Goal: Feedback & Contribution: Contribute content

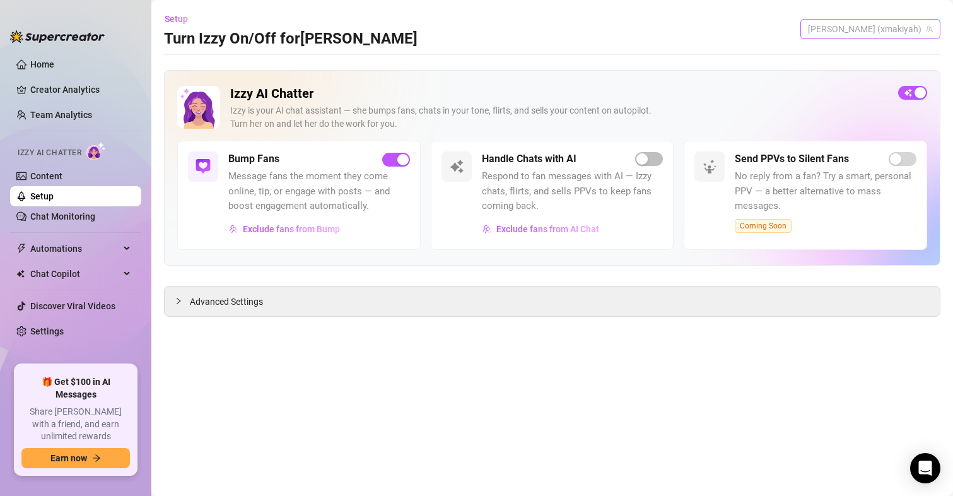
click at [909, 20] on span "[PERSON_NAME] (xmakiyah)" at bounding box center [870, 29] width 125 height 19
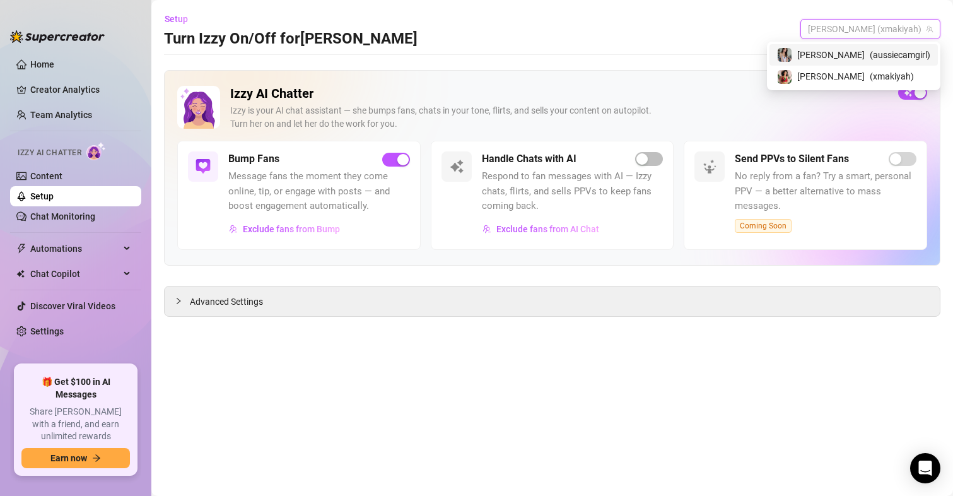
click at [884, 47] on div "[PERSON_NAME] ( aussiecamgirl )" at bounding box center [853, 54] width 153 height 15
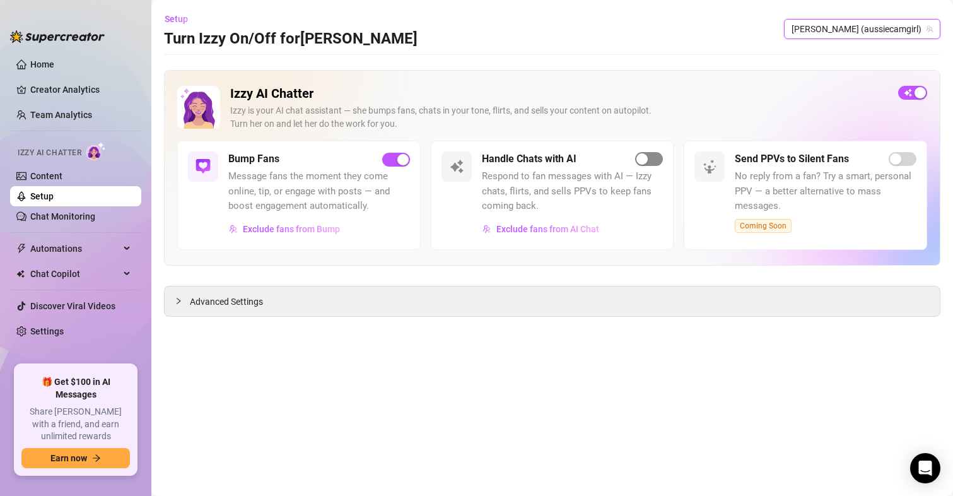
click at [653, 152] on span "button" at bounding box center [649, 159] width 28 height 14
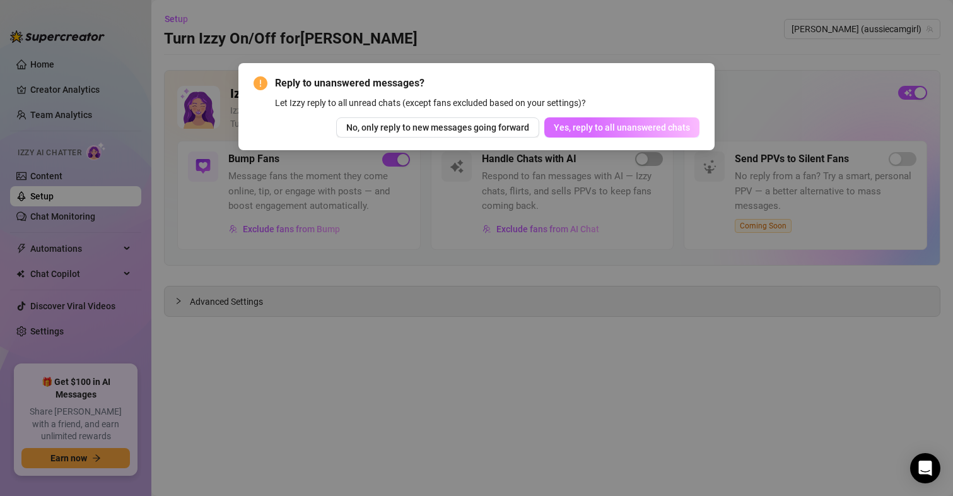
click at [599, 121] on button "Yes, reply to all unanswered chats" at bounding box center [621, 127] width 155 height 20
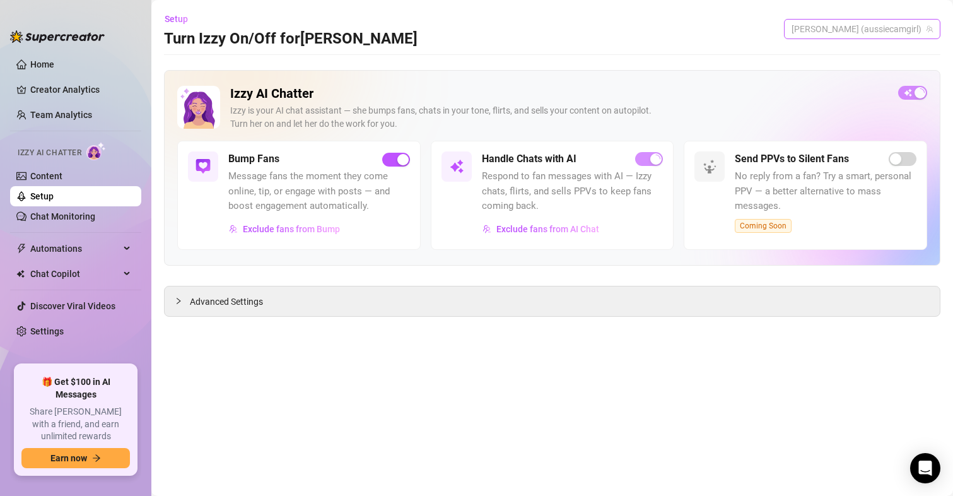
click at [899, 22] on span "[PERSON_NAME] (aussiecamgirl)" at bounding box center [862, 29] width 141 height 19
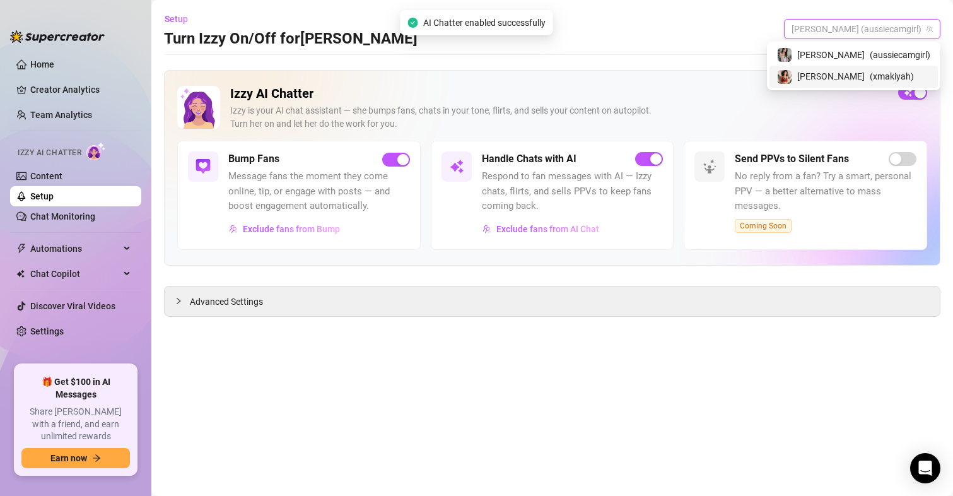
click at [870, 79] on span "( xmakiyah )" at bounding box center [892, 76] width 44 height 14
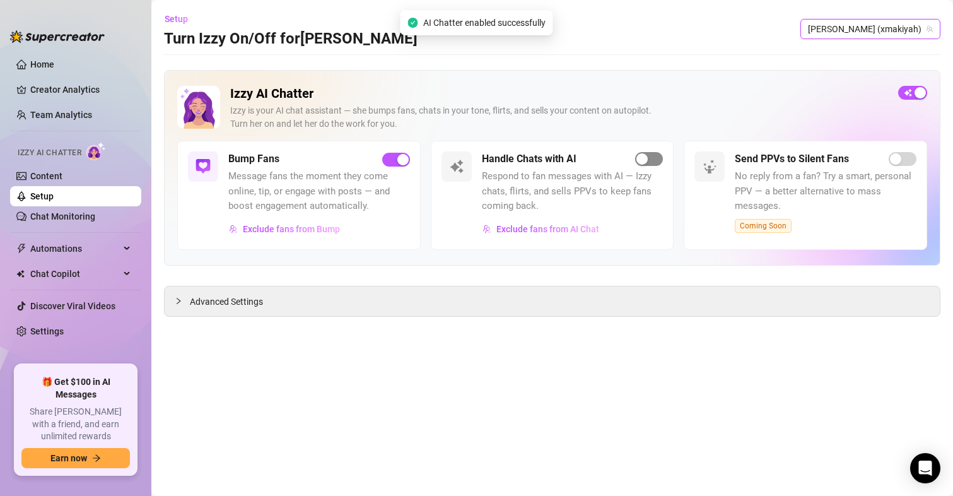
click at [635, 161] on span "button" at bounding box center [649, 159] width 28 height 14
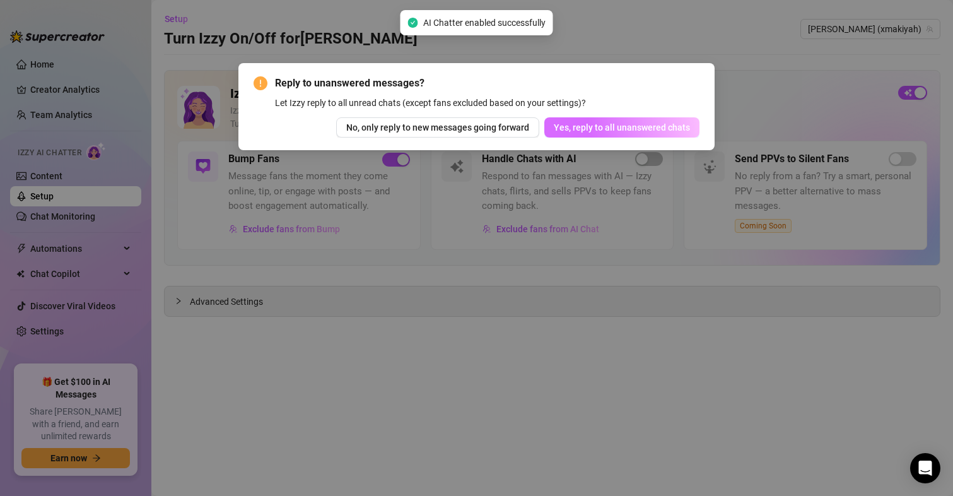
click at [621, 123] on span "Yes, reply to all unanswered chats" at bounding box center [622, 127] width 136 height 10
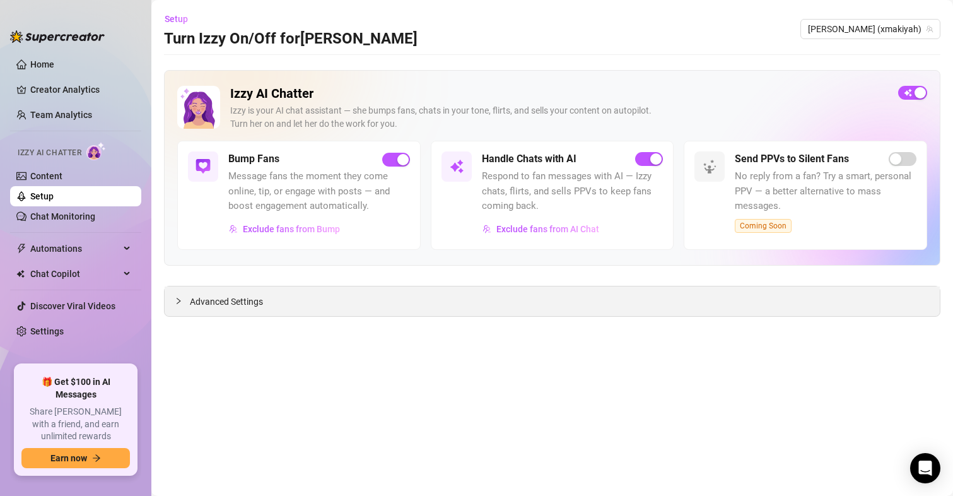
click at [234, 310] on div "Advanced Settings" at bounding box center [552, 301] width 775 height 30
click at [238, 305] on span "Advanced Settings" at bounding box center [226, 302] width 73 height 14
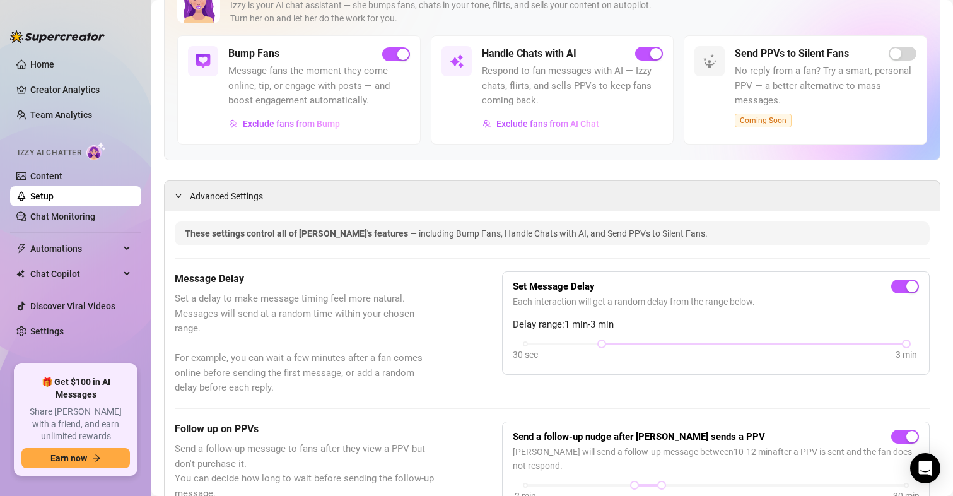
drag, startPoint x: 361, startPoint y: 370, endPoint x: 353, endPoint y: 230, distance: 140.2
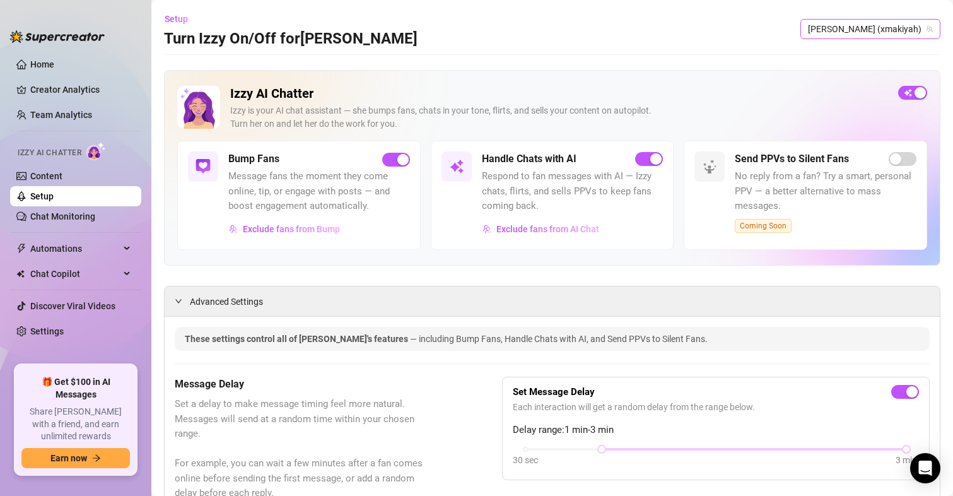
click at [887, 25] on span "[PERSON_NAME] (xmakiyah)" at bounding box center [870, 29] width 125 height 19
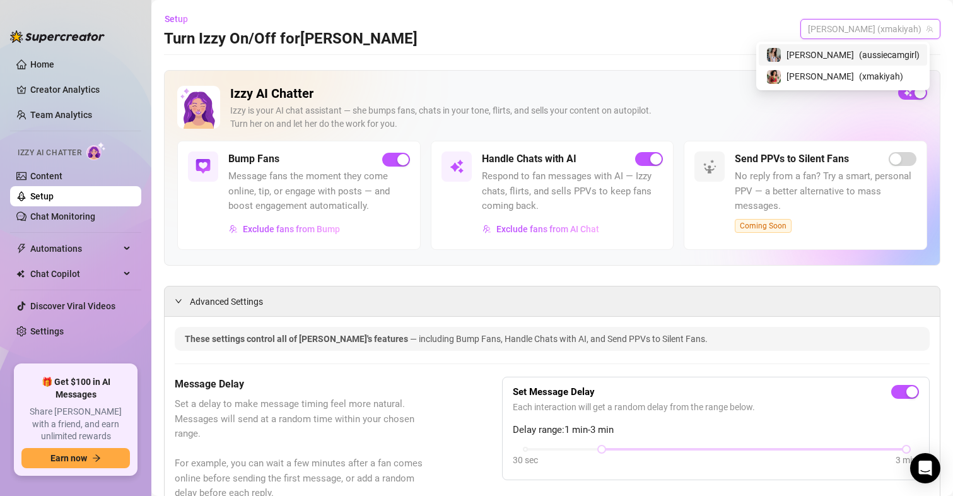
click at [859, 56] on span "( aussiecamgirl )" at bounding box center [889, 55] width 61 height 14
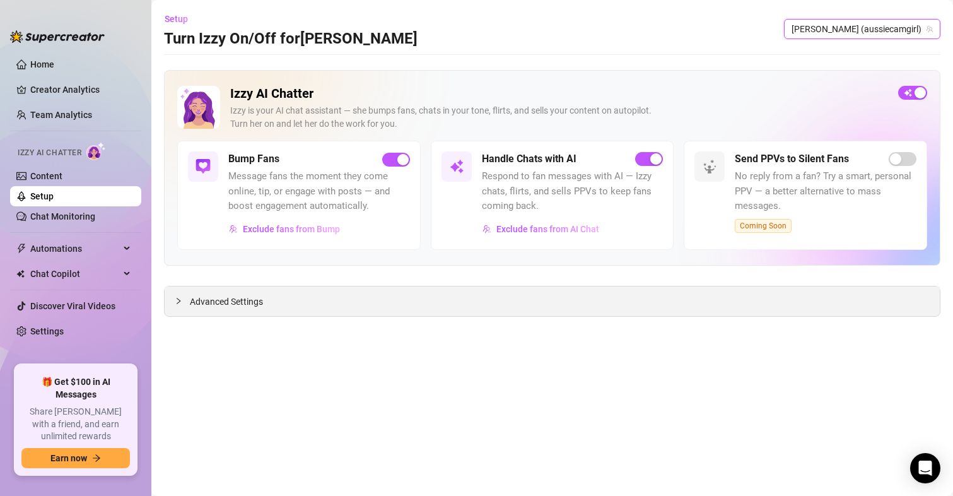
click at [229, 307] on span "Advanced Settings" at bounding box center [226, 302] width 73 height 14
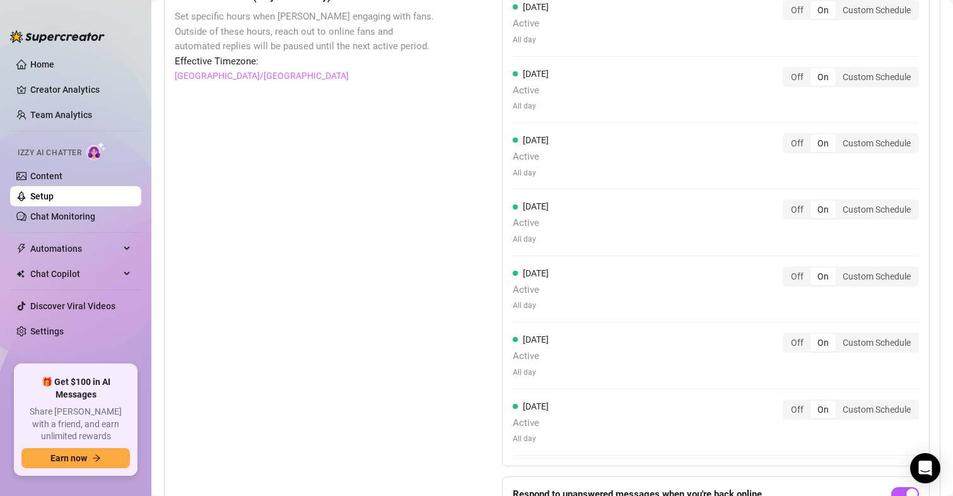
drag, startPoint x: 383, startPoint y: 351, endPoint x: 393, endPoint y: 107, distance: 244.3
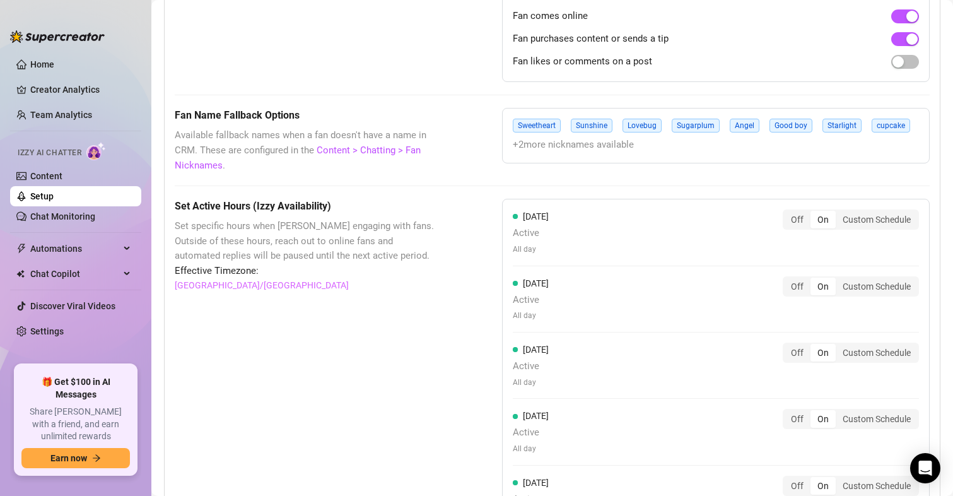
drag, startPoint x: 401, startPoint y: 312, endPoint x: 402, endPoint y: 178, distance: 133.7
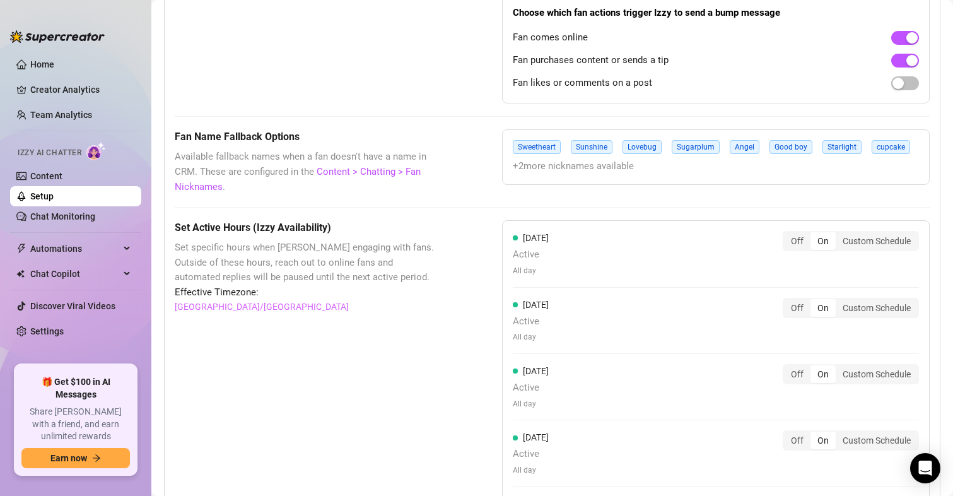
scroll to position [912, 0]
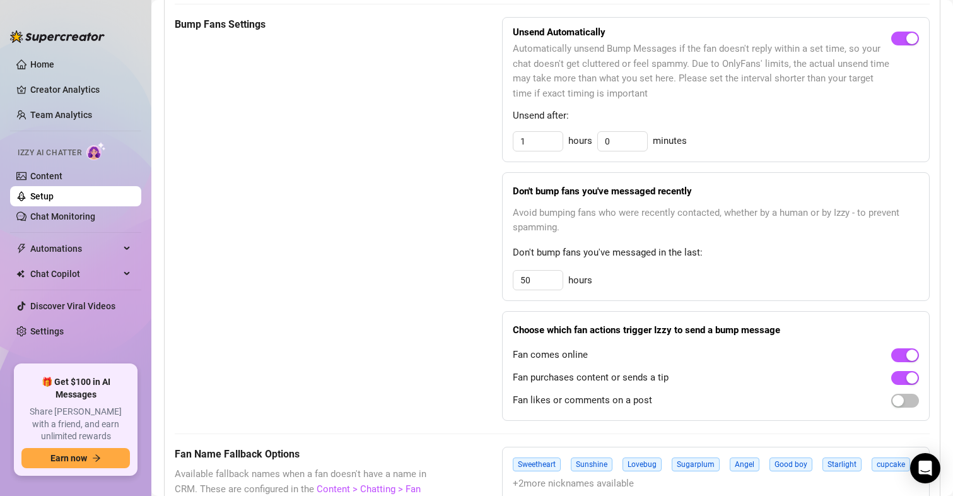
drag, startPoint x: 388, startPoint y: 361, endPoint x: 393, endPoint y: 158, distance: 203.8
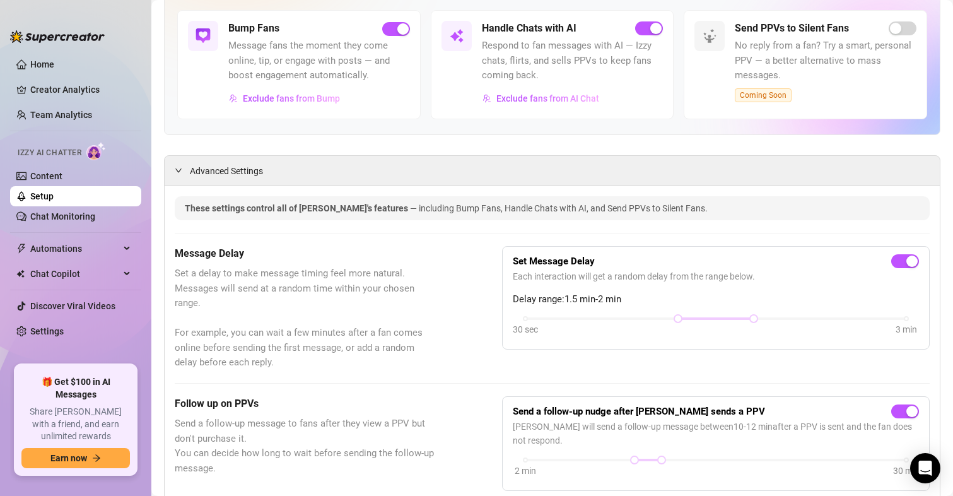
scroll to position [0, 0]
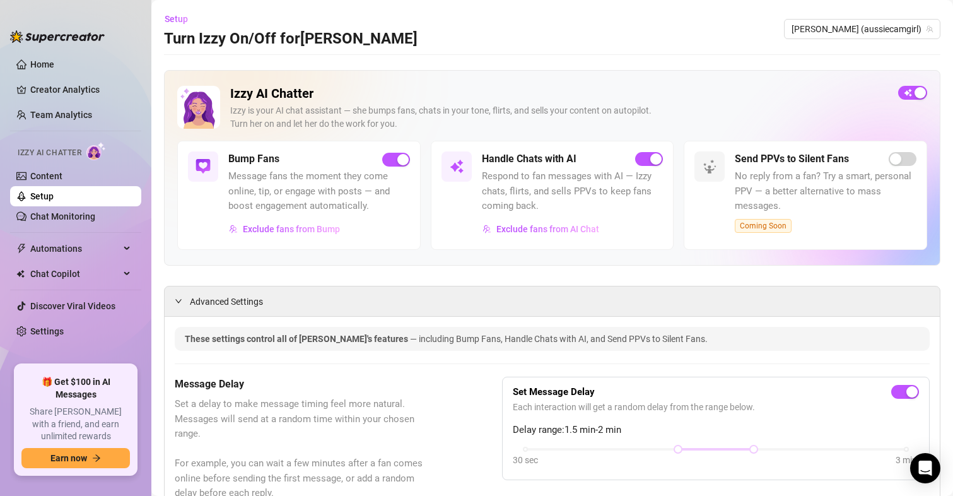
click at [42, 319] on ul "Home Creator Analytics Team Analytics Izzy AI Chatter Content Setup Chat Monito…" at bounding box center [75, 204] width 131 height 310
click at [38, 330] on link "Settings" at bounding box center [46, 331] width 33 height 10
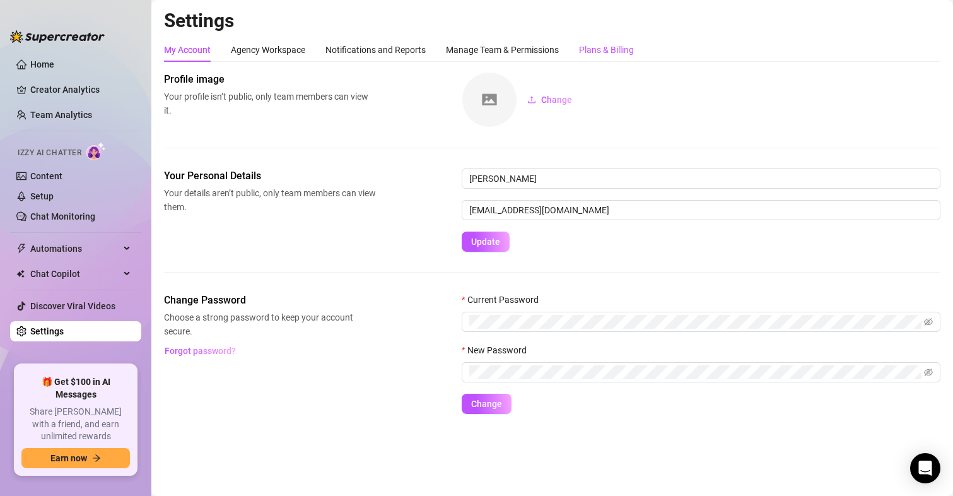
click at [618, 47] on div "Plans & Billing" at bounding box center [606, 50] width 55 height 14
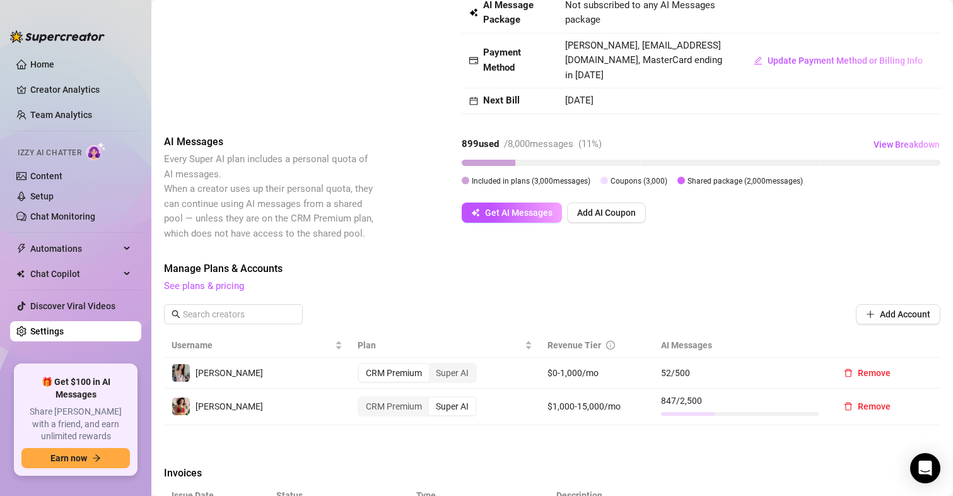
scroll to position [189, 0]
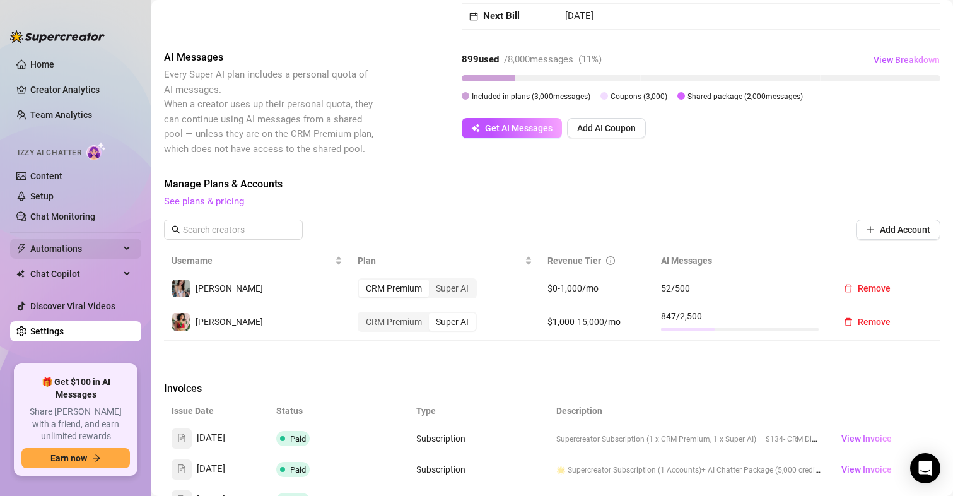
click at [59, 248] on span "Automations" at bounding box center [75, 248] width 90 height 20
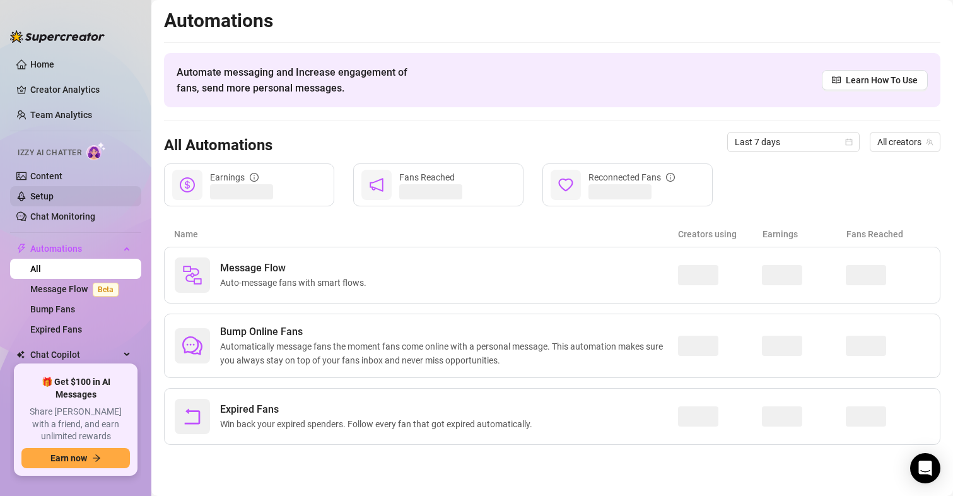
click at [44, 191] on link "Setup" at bounding box center [41, 196] width 23 height 10
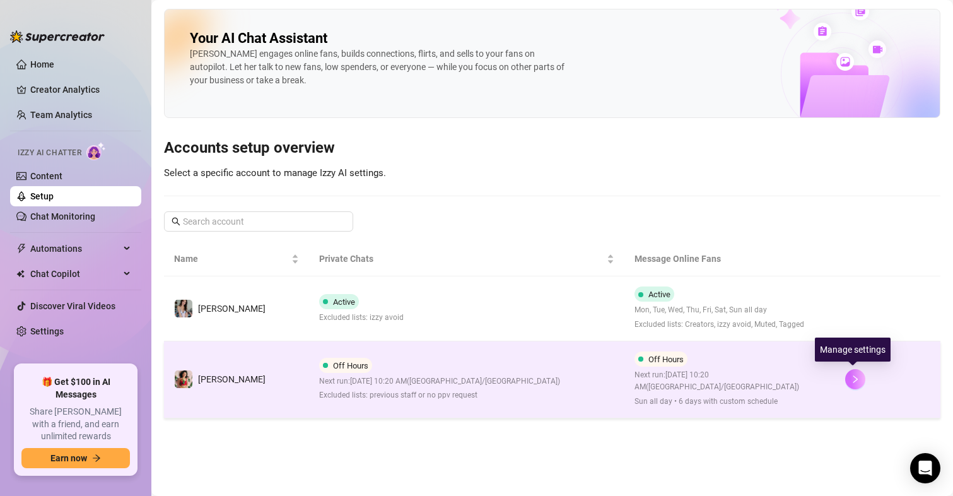
click at [855, 379] on icon "right" at bounding box center [855, 379] width 4 height 8
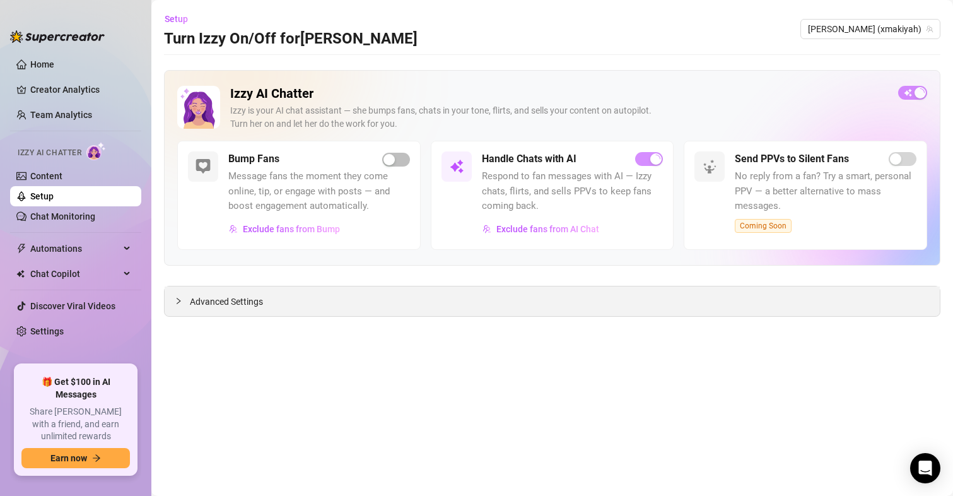
click at [238, 296] on span "Advanced Settings" at bounding box center [226, 302] width 73 height 14
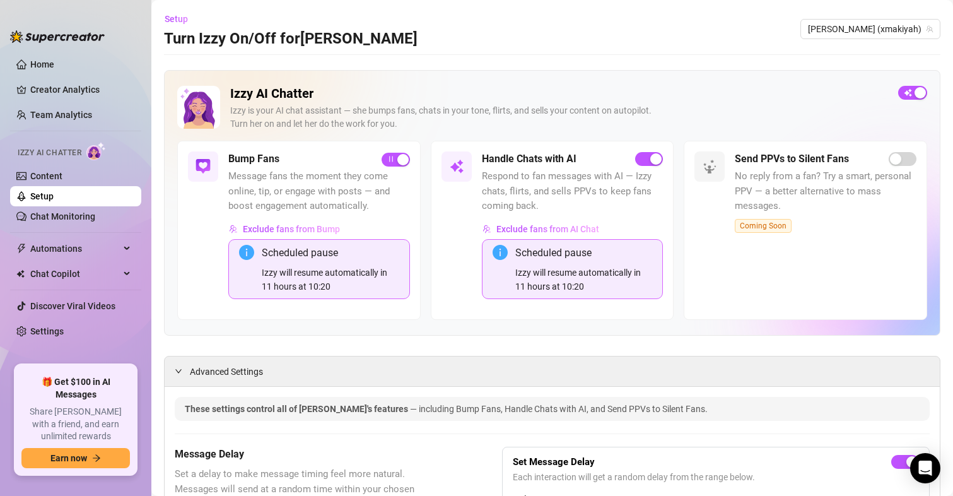
scroll to position [252, 0]
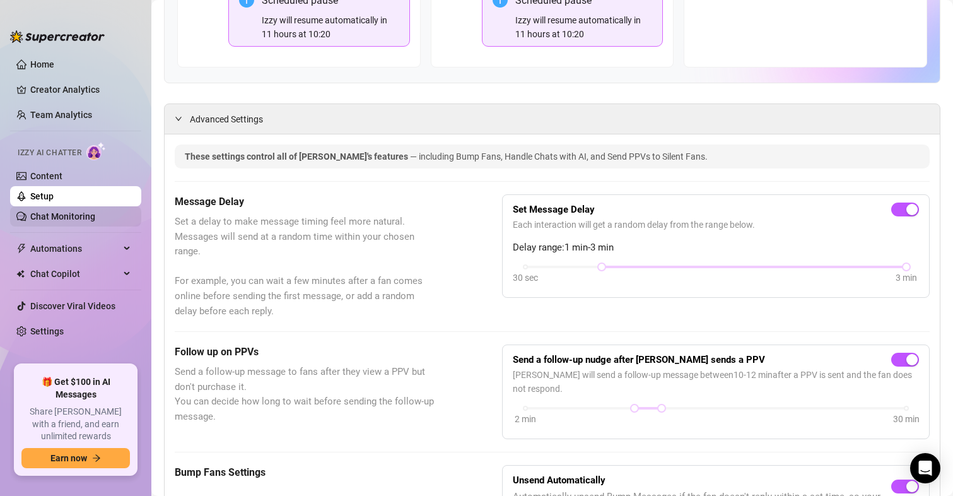
click at [72, 218] on link "Chat Monitoring" at bounding box center [62, 216] width 65 height 10
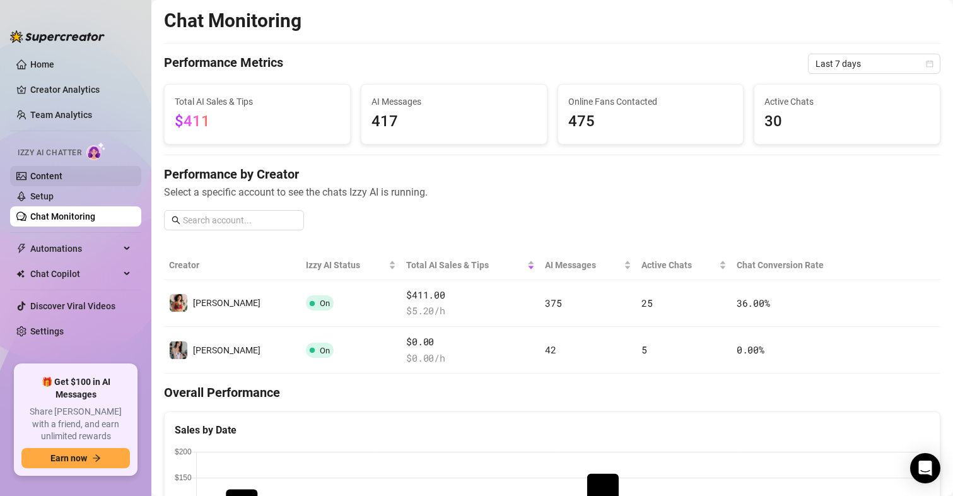
click at [49, 175] on link "Content" at bounding box center [46, 176] width 32 height 10
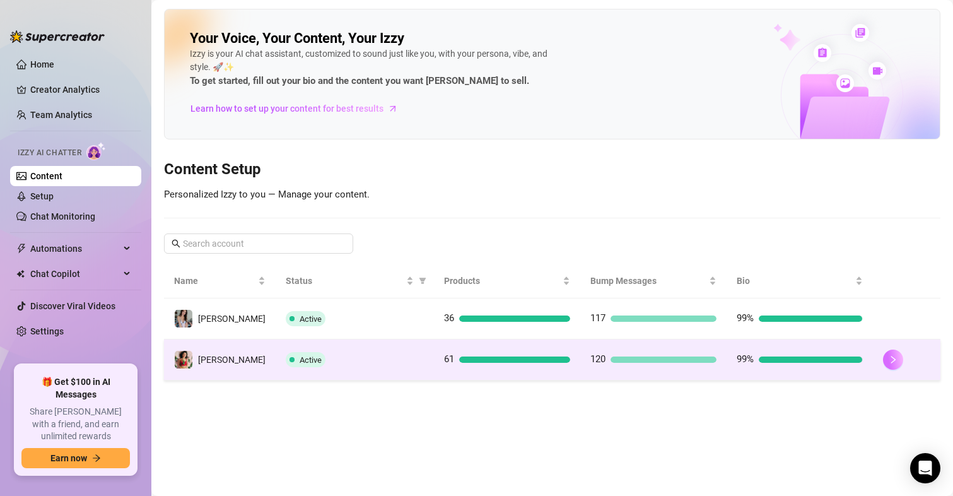
click at [896, 361] on button "button" at bounding box center [893, 359] width 20 height 20
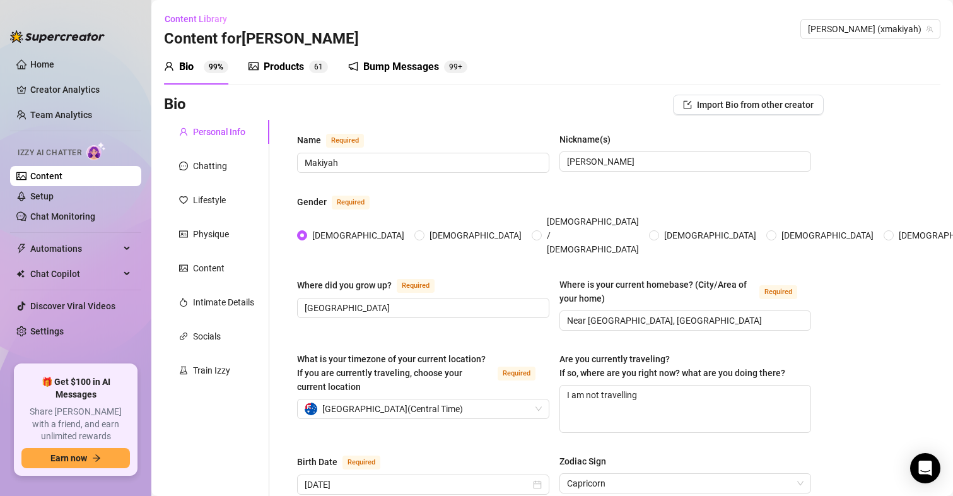
click at [415, 67] on div "Bump Messages" at bounding box center [401, 66] width 76 height 15
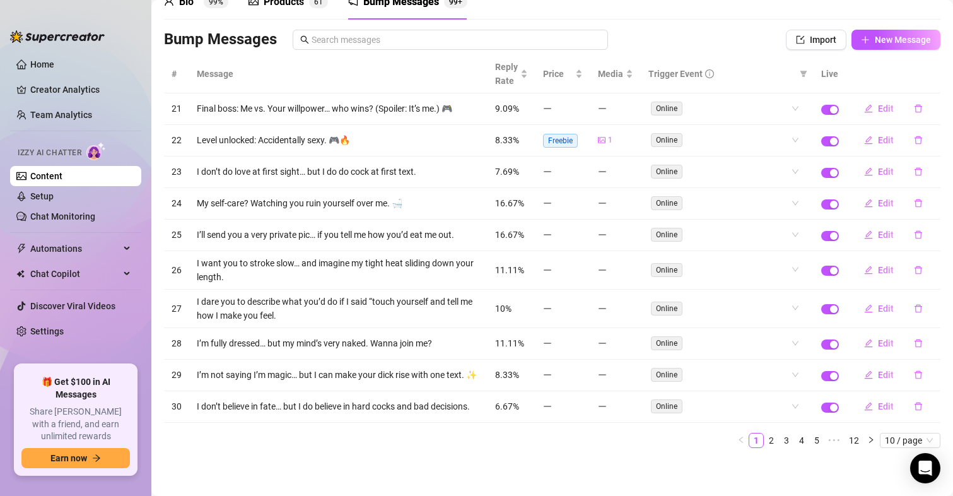
scroll to position [79, 0]
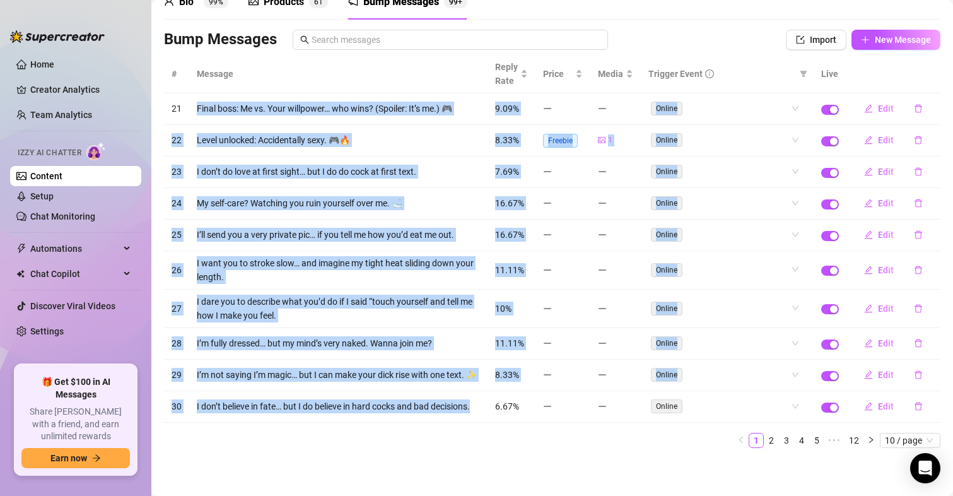
drag, startPoint x: 197, startPoint y: 94, endPoint x: 354, endPoint y: 418, distance: 360.5
click at [354, 418] on tbody "21 Final boss: Me vs. Your willpower… who wins? (Spoiler: It’s me.) 🎮 9.09% Onl…" at bounding box center [552, 257] width 776 height 329
copy tbody "Final boss: Me vs. Your willpower… who wins? (Spoiler: It’s me.) 🎮 9.09% Online…"
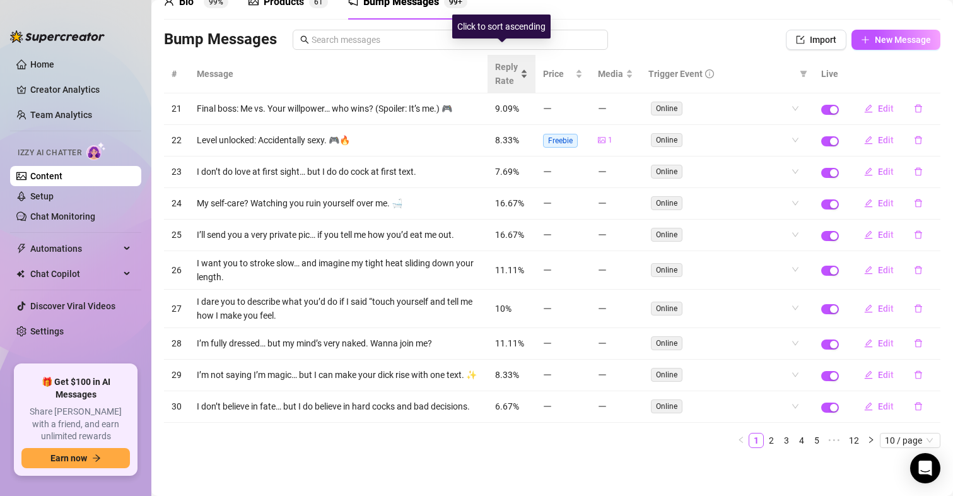
click at [510, 60] on div "Reply Rate" at bounding box center [511, 74] width 33 height 28
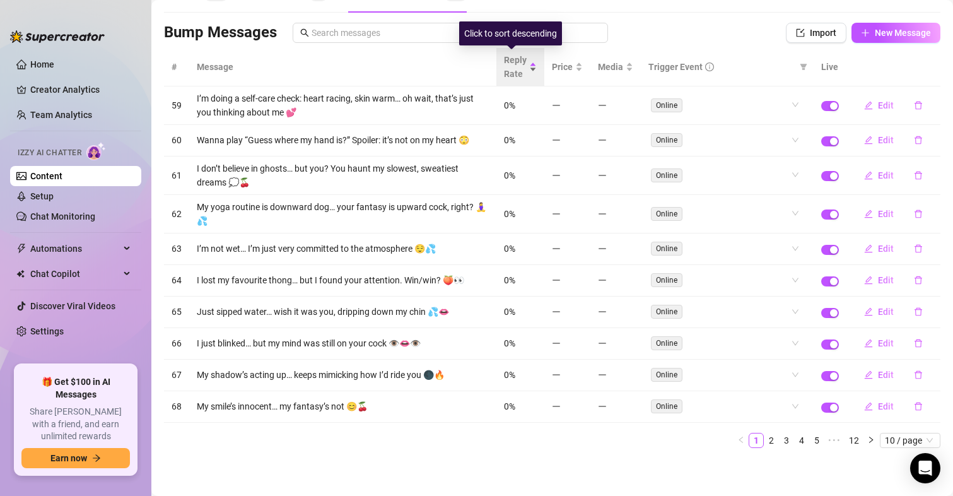
click at [510, 60] on span "Reply Rate" at bounding box center [515, 67] width 23 height 28
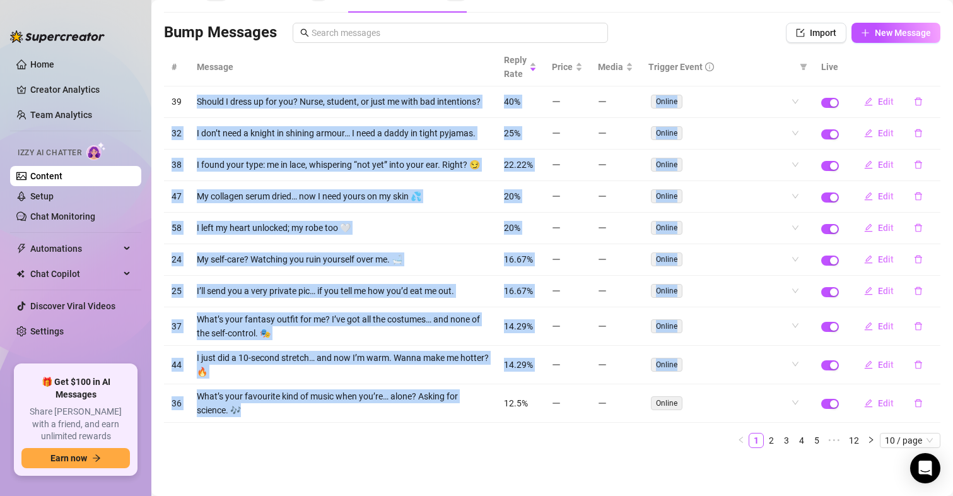
drag, startPoint x: 194, startPoint y: 90, endPoint x: 382, endPoint y: 416, distance: 376.4
click at [382, 416] on tbody "39 Should I dress up for you? Nurse, student, or just me with bad intentions? 4…" at bounding box center [552, 254] width 776 height 336
copy tbody "Should I dress up for you? Nurse, student, or just me with bad intentions? 40% …"
click at [764, 447] on link "2" at bounding box center [771, 440] width 14 height 14
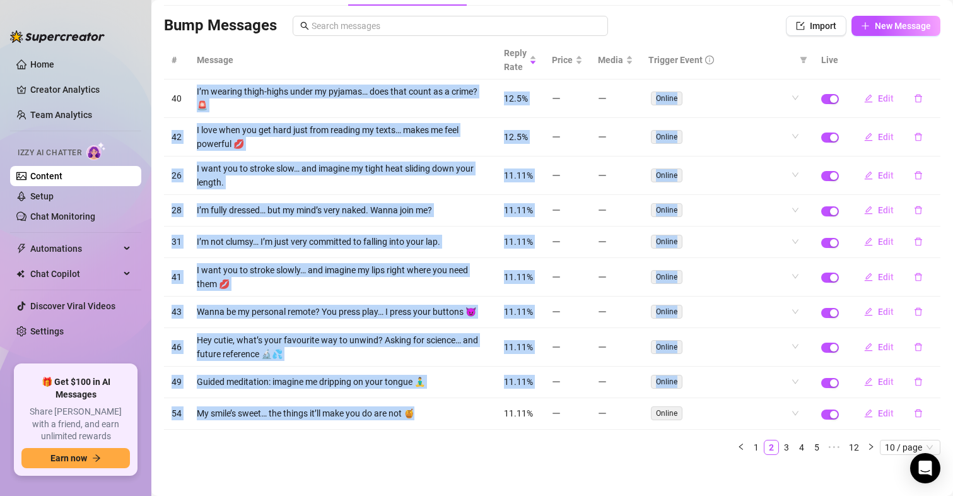
drag, startPoint x: 421, startPoint y: 414, endPoint x: 185, endPoint y: 98, distance: 394.3
click at [185, 98] on tbody "40 I’m wearing thigh-highs under my pyjamas… does that count as a crime? 🚨 12.5…" at bounding box center [552, 254] width 776 height 350
copy tbody "I’m wearing thigh-highs under my pyjamas… does that count as a crime? 🚨 12.5% O…"
click at [780, 447] on link "3" at bounding box center [787, 447] width 14 height 14
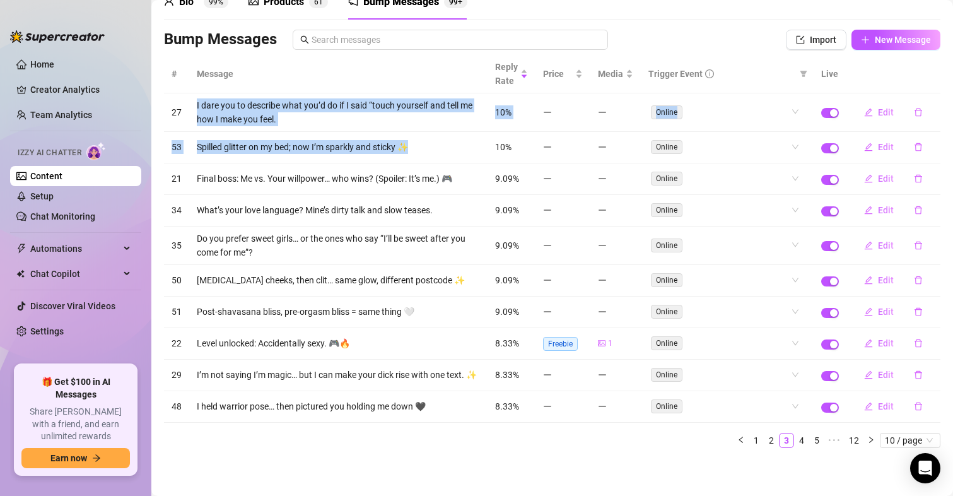
drag, startPoint x: 416, startPoint y: 141, endPoint x: 188, endPoint y: 98, distance: 231.6
click at [188, 98] on tbody "27 I dare you to describe what you’d do if I said “touch yourself and tell me h…" at bounding box center [552, 257] width 776 height 329
copy tbody "I dare you to describe what you’d do if I said “touch yourself and tell me how …"
click at [795, 438] on link "4" at bounding box center [802, 440] width 14 height 14
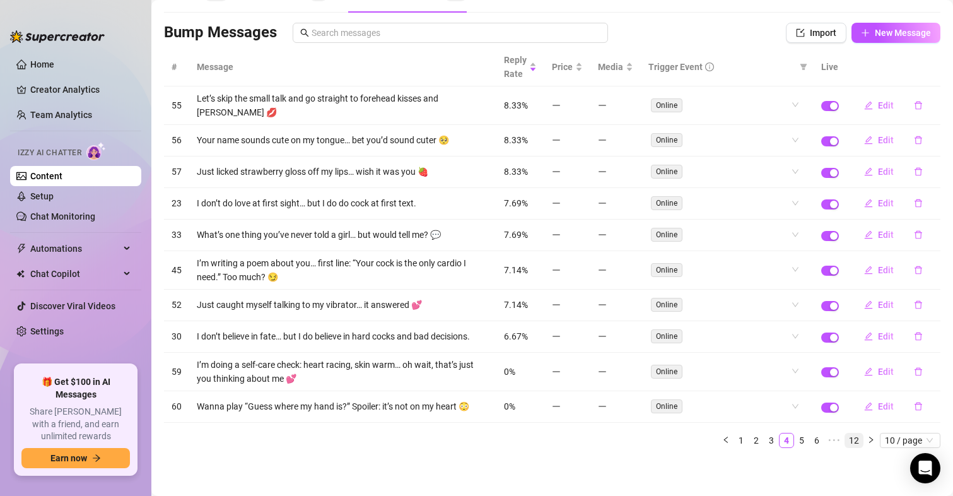
click at [847, 438] on link "12" at bounding box center [854, 440] width 18 height 14
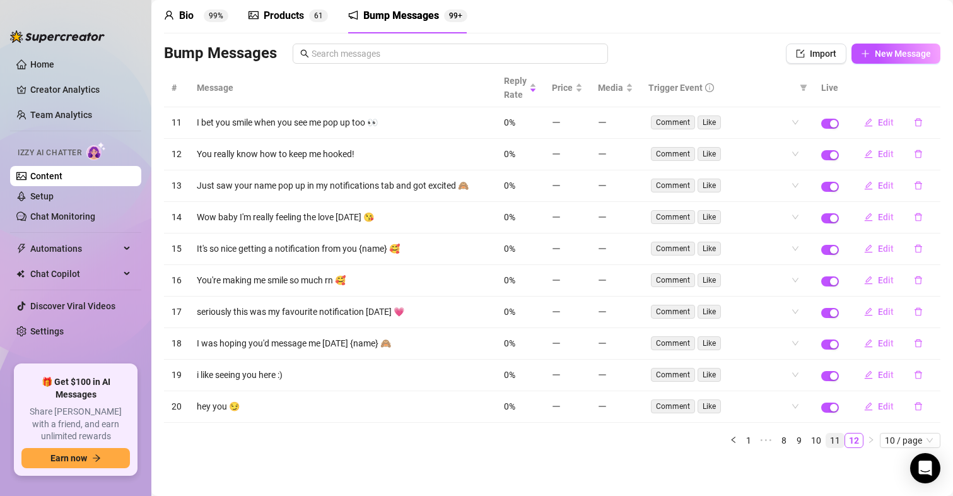
click at [826, 443] on link "11" at bounding box center [835, 440] width 18 height 14
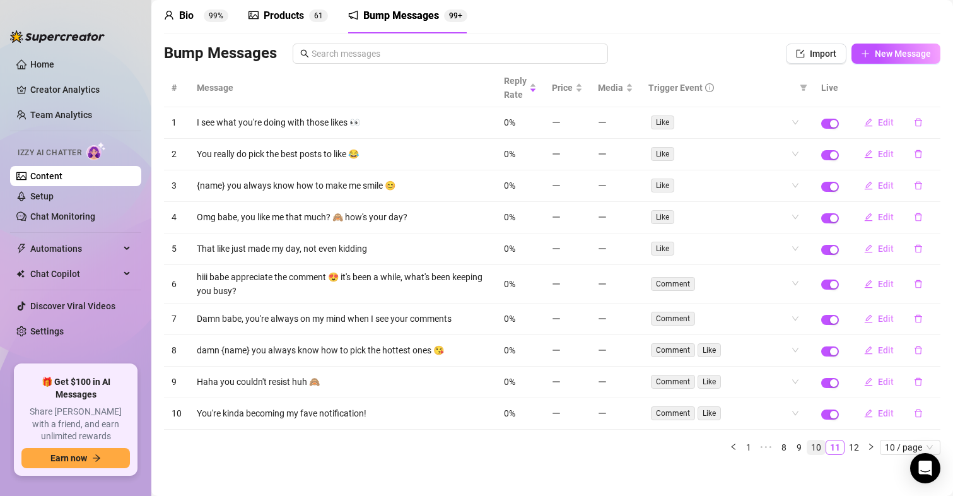
click at [807, 448] on link "10" at bounding box center [816, 447] width 18 height 14
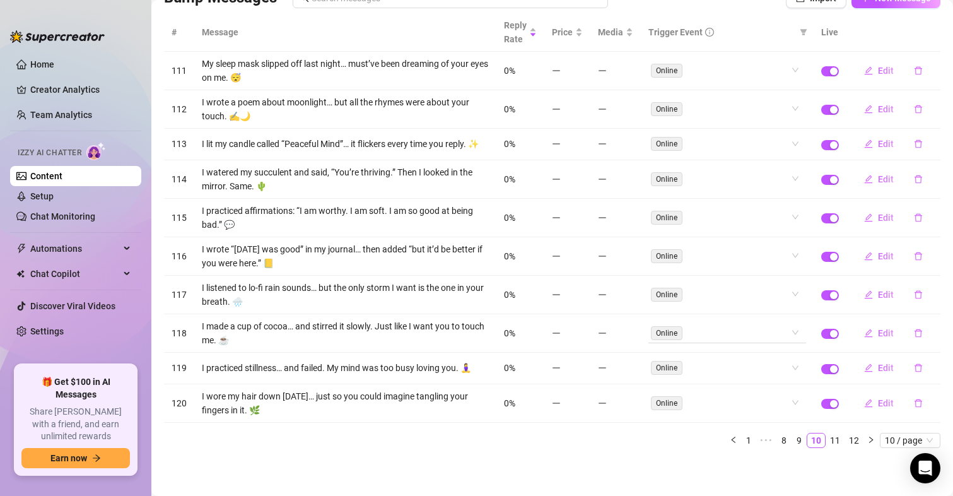
scroll to position [114, 0]
click at [915, 401] on icon "delete" at bounding box center [919, 403] width 8 height 8
click at [928, 369] on span "Yes" at bounding box center [931, 370] width 15 height 10
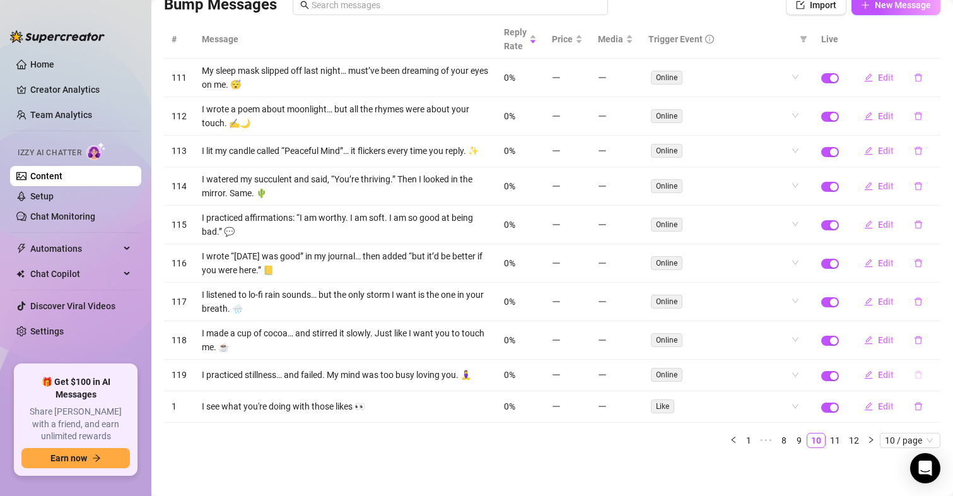
scroll to position [107, 0]
click at [914, 374] on icon "delete" at bounding box center [918, 374] width 9 height 9
click at [935, 339] on span "Yes" at bounding box center [931, 342] width 15 height 10
click at [914, 341] on icon "delete" at bounding box center [918, 340] width 9 height 9
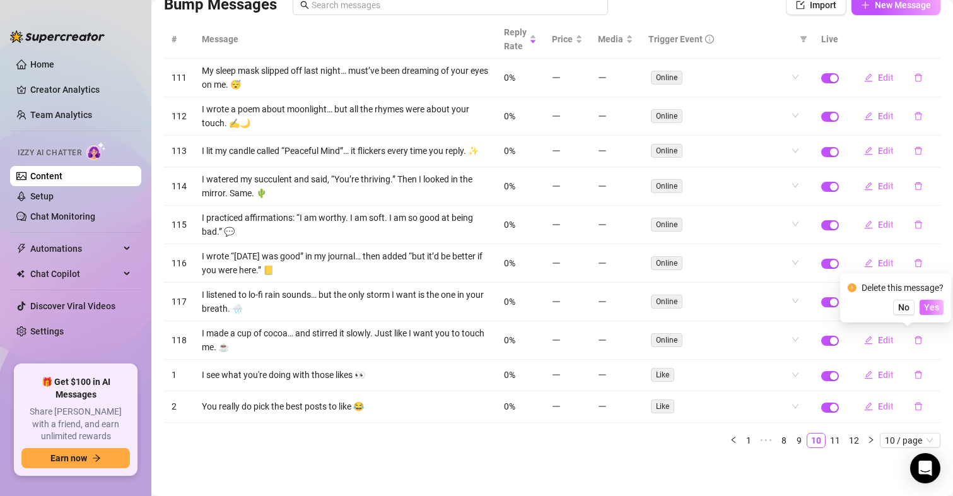
click at [939, 308] on span "Yes" at bounding box center [931, 307] width 15 height 10
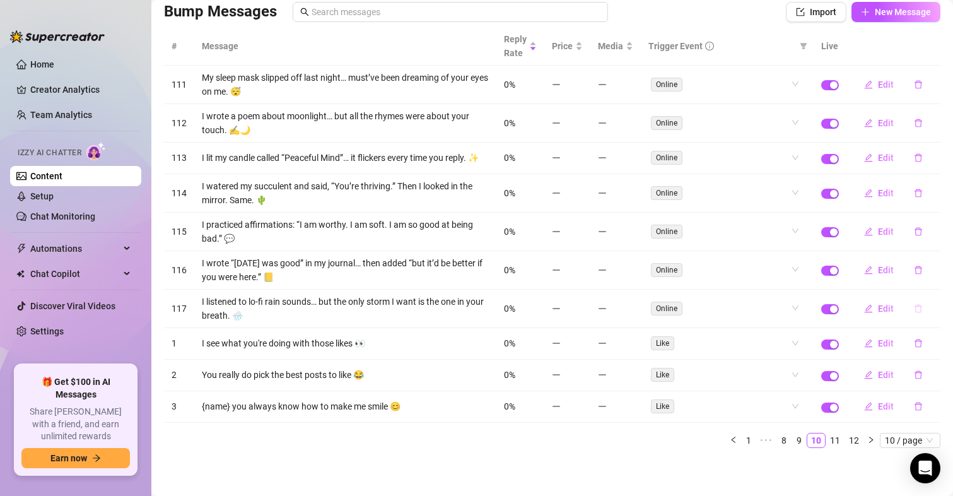
click at [914, 305] on icon "delete" at bounding box center [918, 308] width 9 height 9
click at [937, 269] on button "Yes" at bounding box center [932, 275] width 24 height 15
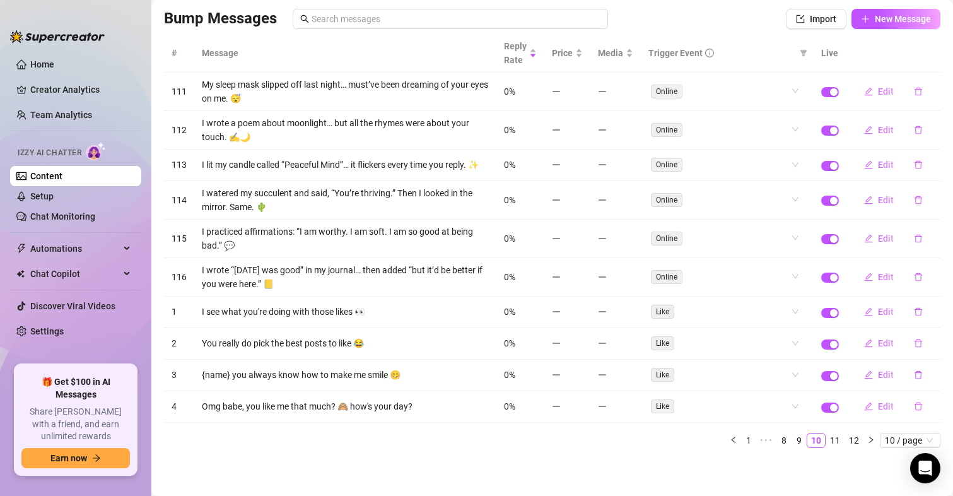
scroll to position [93, 0]
click at [915, 274] on icon "delete" at bounding box center [919, 277] width 8 height 8
click at [934, 240] on span "Yes" at bounding box center [931, 244] width 15 height 10
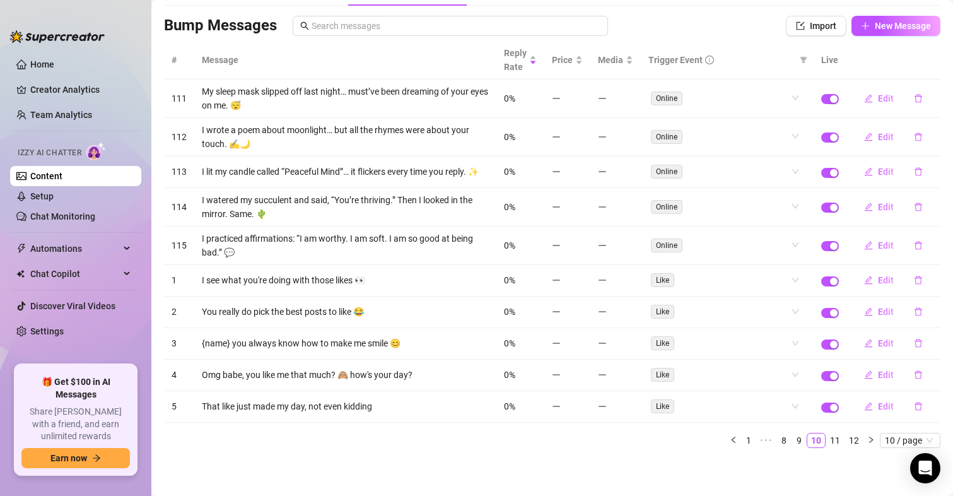
scroll to position [86, 0]
click at [914, 245] on icon "delete" at bounding box center [918, 245] width 9 height 9
click at [932, 211] on span "Yes" at bounding box center [931, 213] width 15 height 10
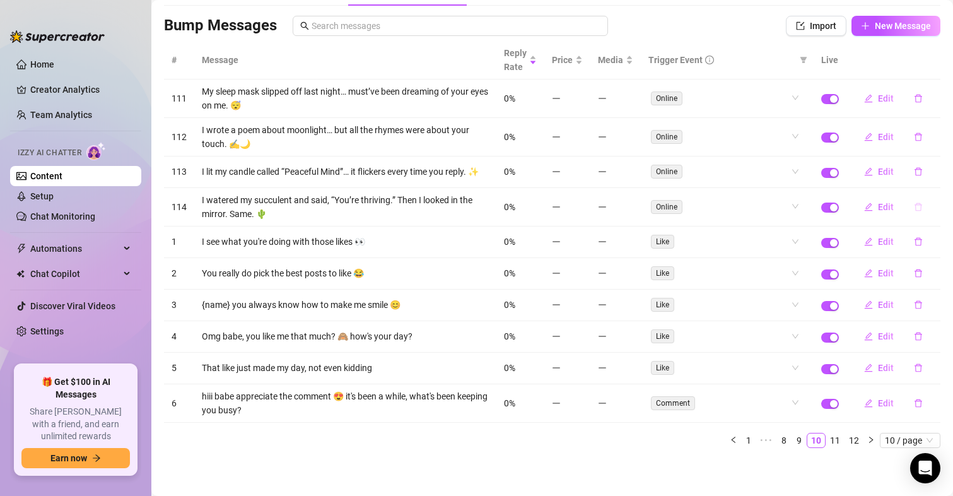
click at [911, 202] on button "button" at bounding box center [918, 207] width 29 height 20
click at [939, 171] on span "Yes" at bounding box center [931, 174] width 15 height 10
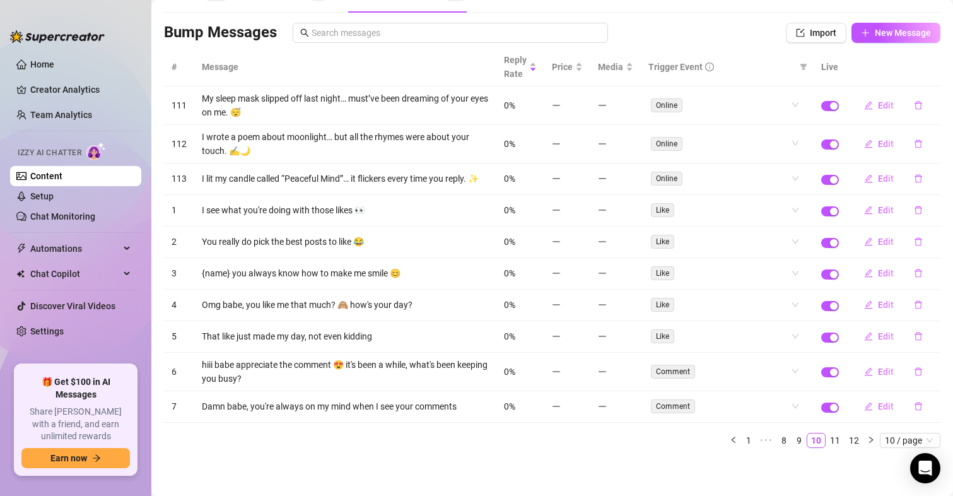
scroll to position [79, 0]
click at [914, 174] on icon "delete" at bounding box center [918, 178] width 9 height 9
click at [932, 141] on span "Yes" at bounding box center [931, 143] width 15 height 10
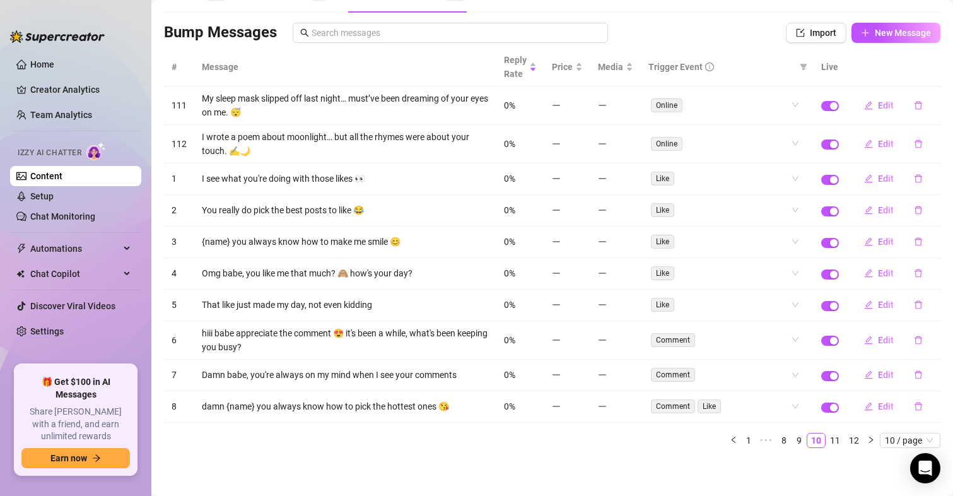
scroll to position [72, 0]
click at [915, 143] on icon "delete" at bounding box center [919, 144] width 8 height 8
click at [936, 115] on span "Yes" at bounding box center [931, 111] width 15 height 10
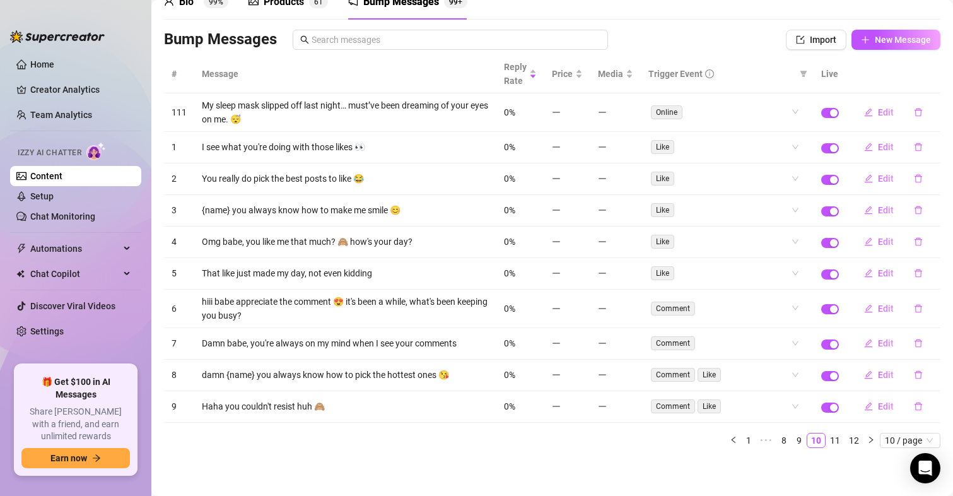
scroll to position [65, 0]
click at [914, 112] on icon "delete" at bounding box center [918, 112] width 9 height 9
click at [936, 83] on span "Yes" at bounding box center [931, 79] width 15 height 10
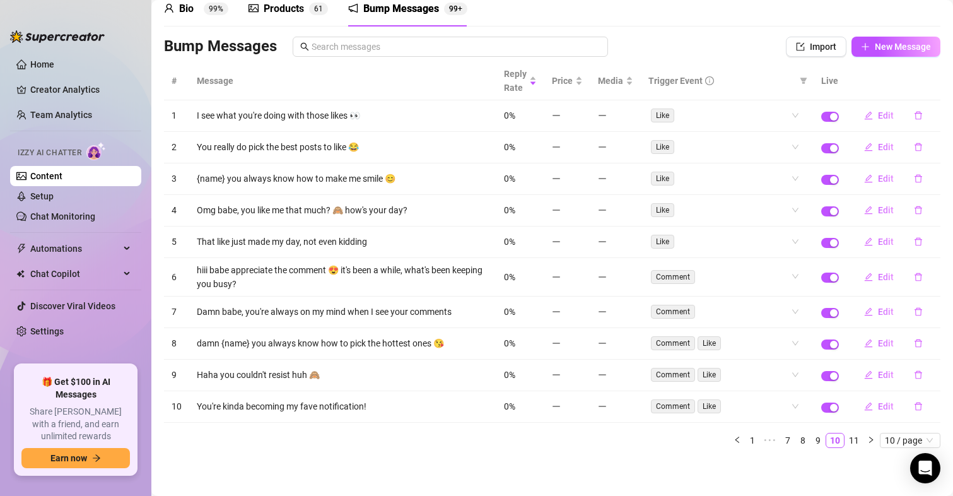
scroll to position [58, 0]
click at [811, 439] on link "9" at bounding box center [818, 440] width 14 height 14
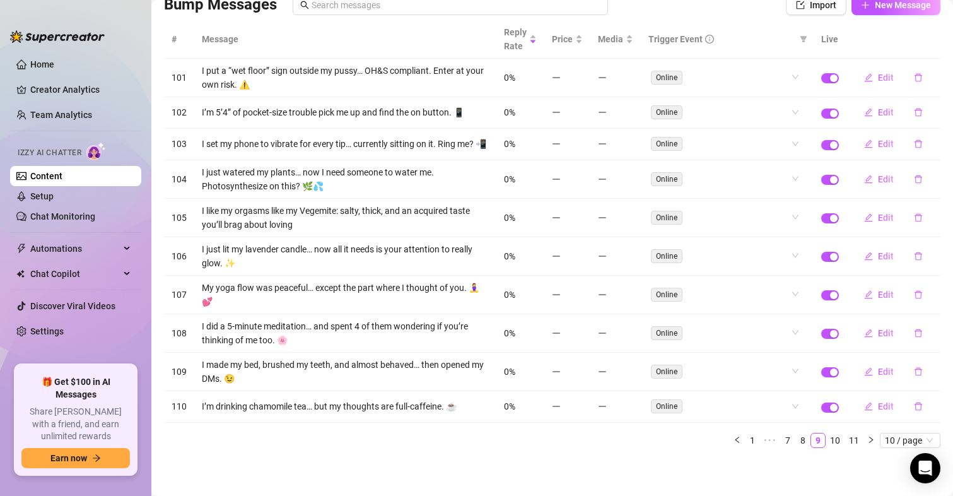
scroll to position [107, 0]
click at [914, 407] on icon "delete" at bounding box center [918, 406] width 9 height 9
click at [939, 371] on span "Yes" at bounding box center [931, 373] width 15 height 10
click at [912, 372] on button "button" at bounding box center [918, 371] width 29 height 20
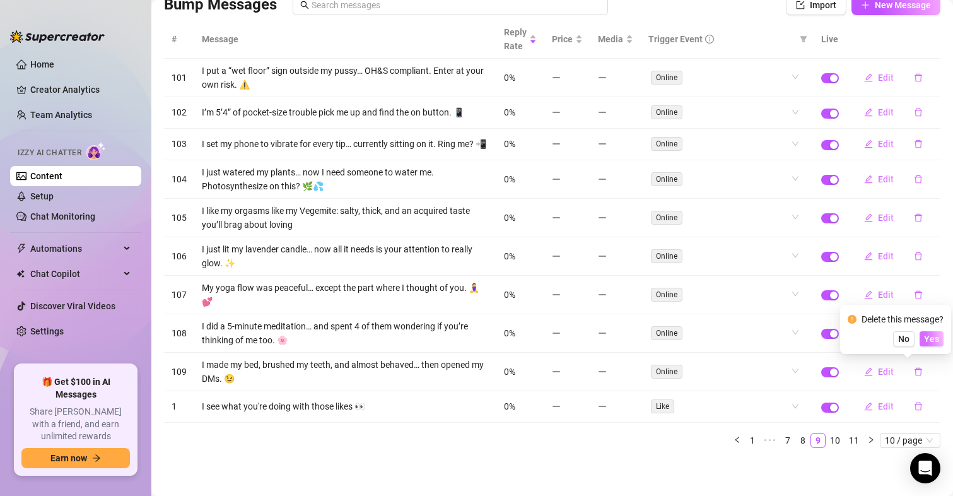
click at [933, 340] on span "Yes" at bounding box center [931, 339] width 15 height 10
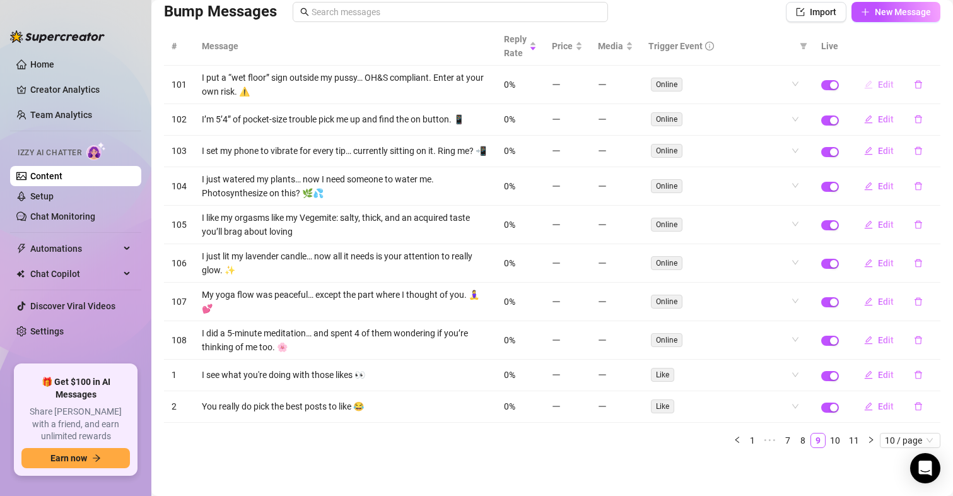
scroll to position [100, 0]
click at [914, 80] on icon "delete" at bounding box center [918, 84] width 9 height 9
click at [930, 42] on span "Yes" at bounding box center [931, 45] width 15 height 10
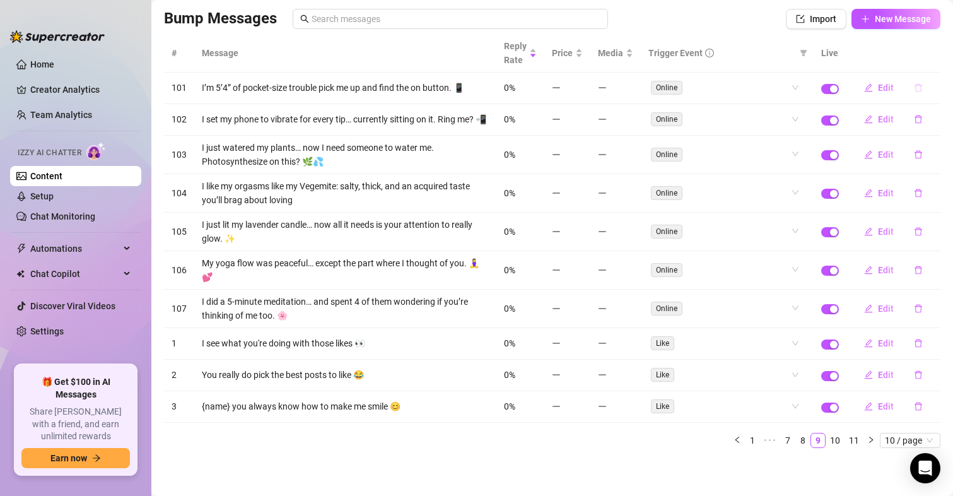
click at [915, 84] on icon "delete" at bounding box center [919, 88] width 8 height 8
click at [939, 44] on span "Yes" at bounding box center [931, 48] width 15 height 10
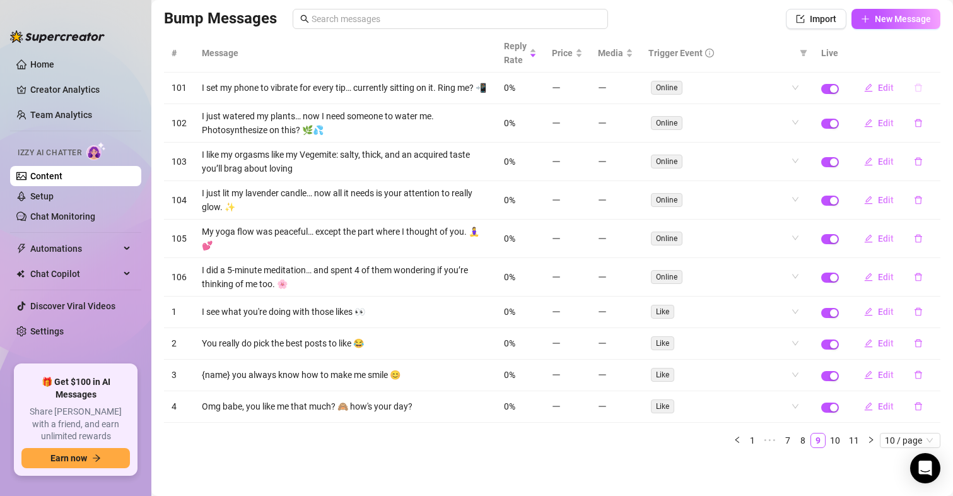
click at [914, 85] on icon "delete" at bounding box center [918, 87] width 9 height 9
click at [935, 50] on span "Yes" at bounding box center [931, 52] width 15 height 10
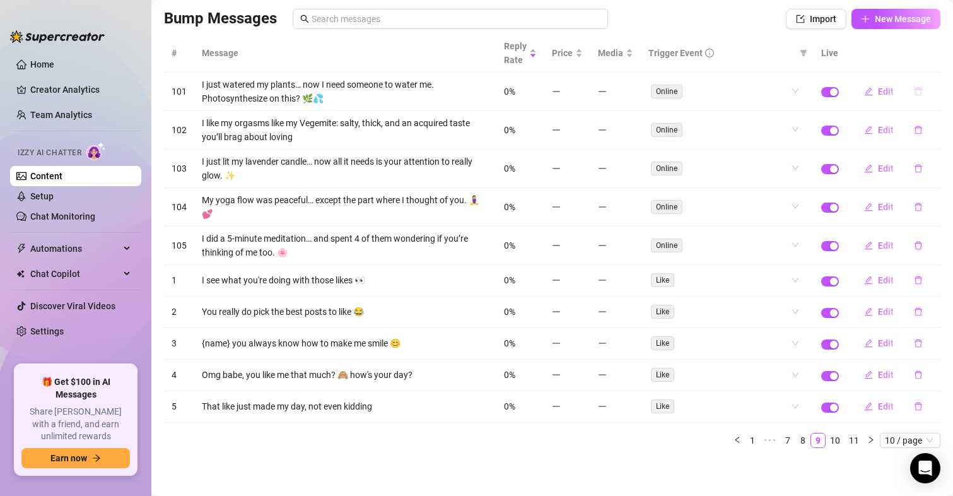
click at [914, 88] on icon "delete" at bounding box center [918, 91] width 9 height 9
click at [928, 59] on span "Yes" at bounding box center [931, 59] width 15 height 10
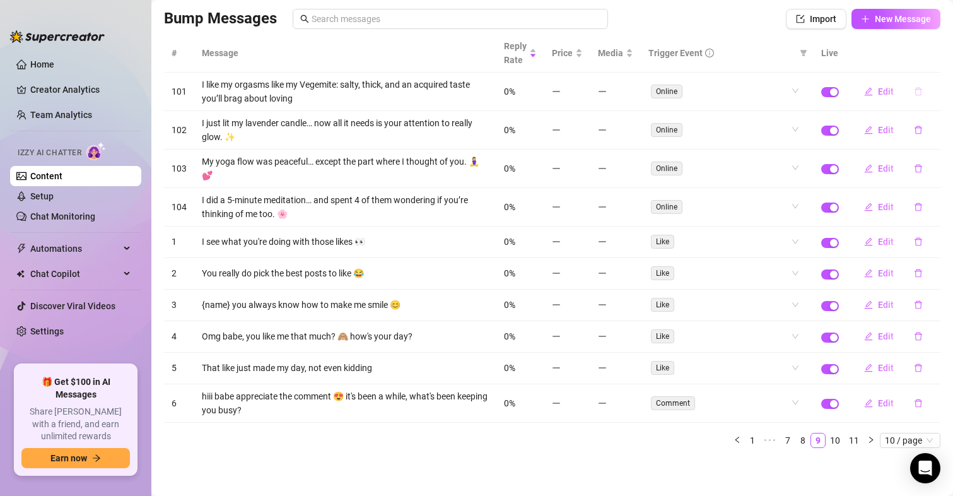
click at [914, 90] on icon "delete" at bounding box center [918, 91] width 9 height 9
click at [934, 61] on span "Yes" at bounding box center [931, 59] width 15 height 10
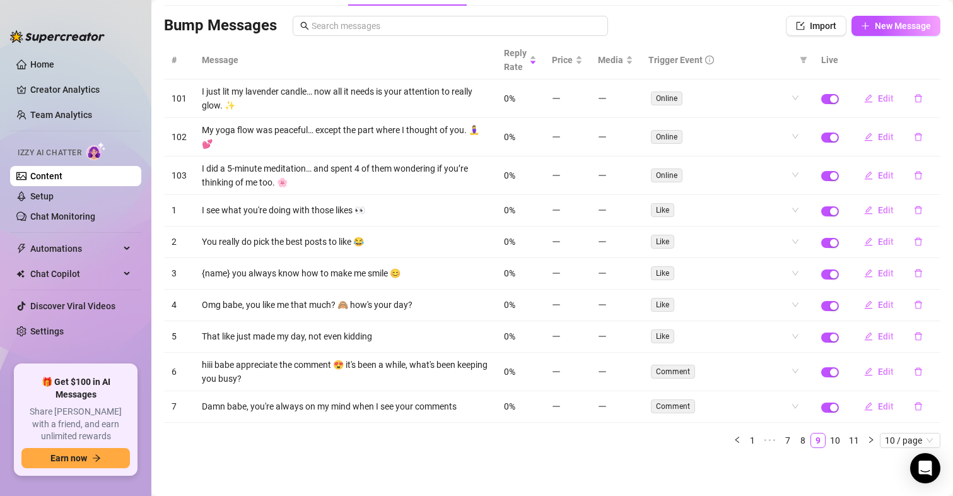
scroll to position [79, 0]
click at [915, 97] on icon "delete" at bounding box center [919, 99] width 8 height 8
click at [929, 69] on span "Yes" at bounding box center [931, 66] width 15 height 10
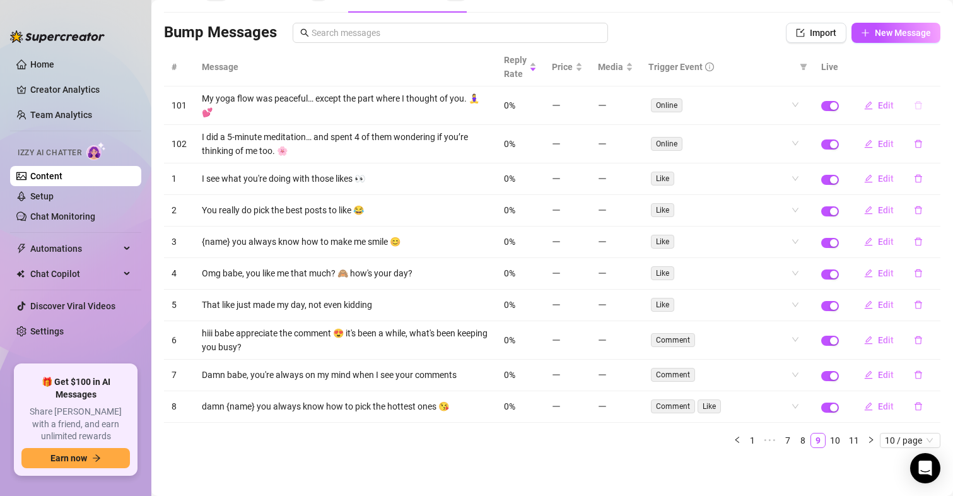
click at [915, 103] on icon "delete" at bounding box center [919, 106] width 8 height 8
click at [928, 75] on span "Yes" at bounding box center [931, 72] width 15 height 10
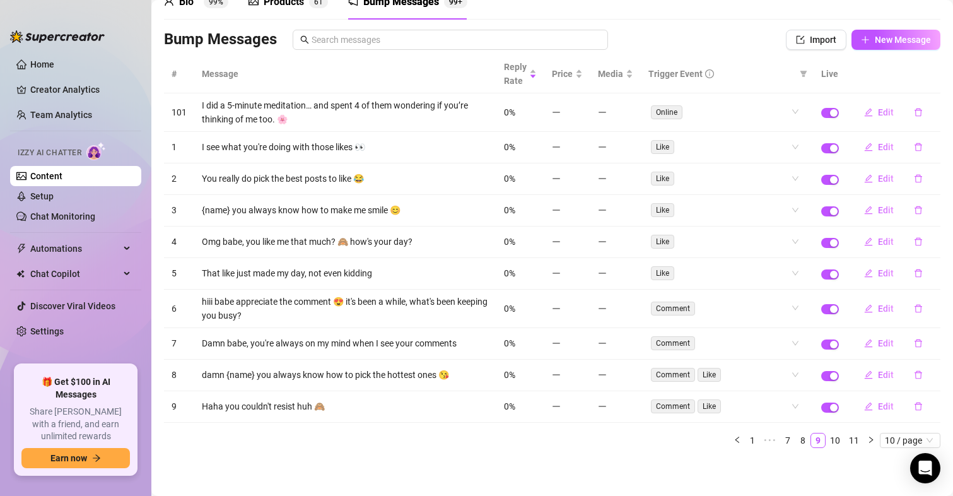
scroll to position [65, 0]
click at [914, 114] on icon "delete" at bounding box center [918, 112] width 9 height 9
click at [939, 75] on span "Yes" at bounding box center [931, 79] width 15 height 10
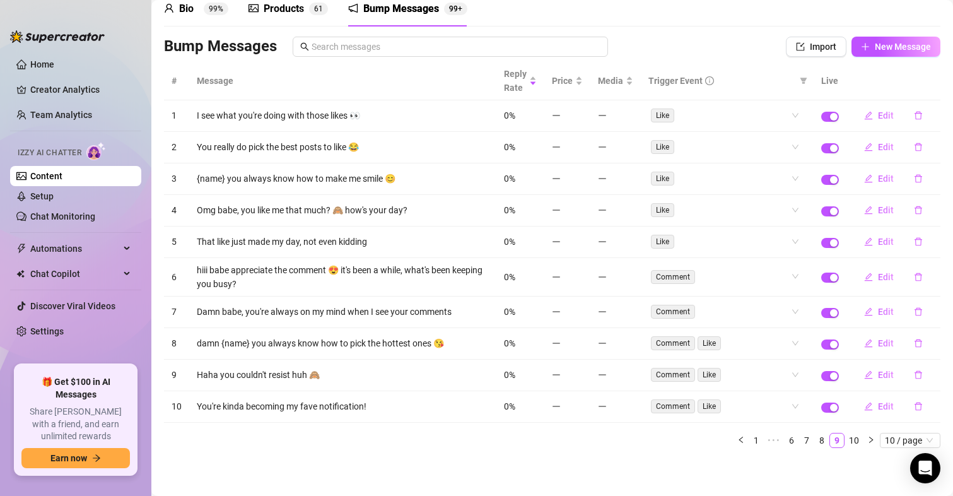
scroll to position [58, 0]
click at [815, 441] on link "8" at bounding box center [822, 440] width 14 height 14
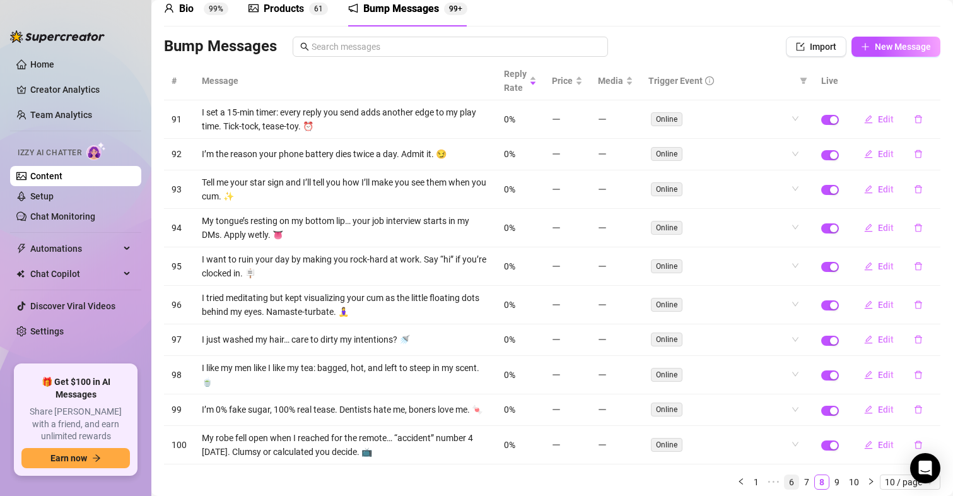
click at [785, 489] on link "6" at bounding box center [792, 482] width 14 height 14
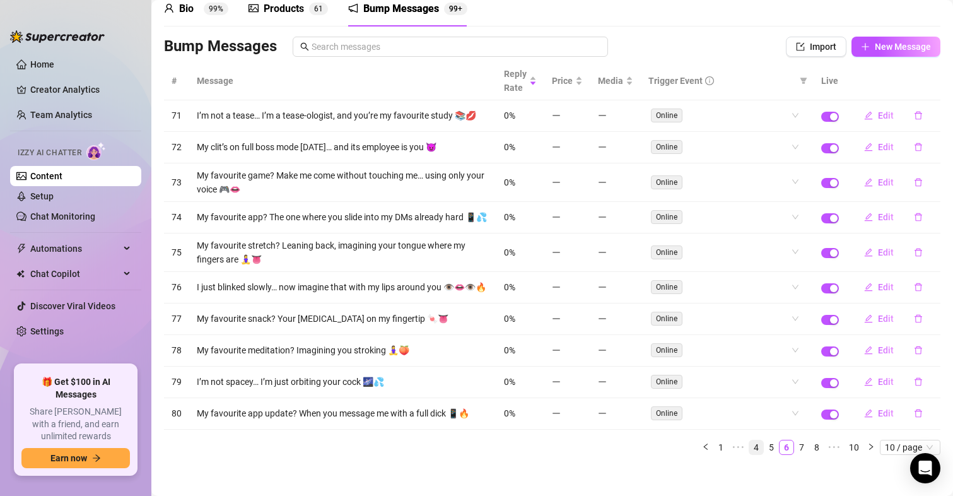
click at [749, 454] on link "4" at bounding box center [756, 447] width 14 height 14
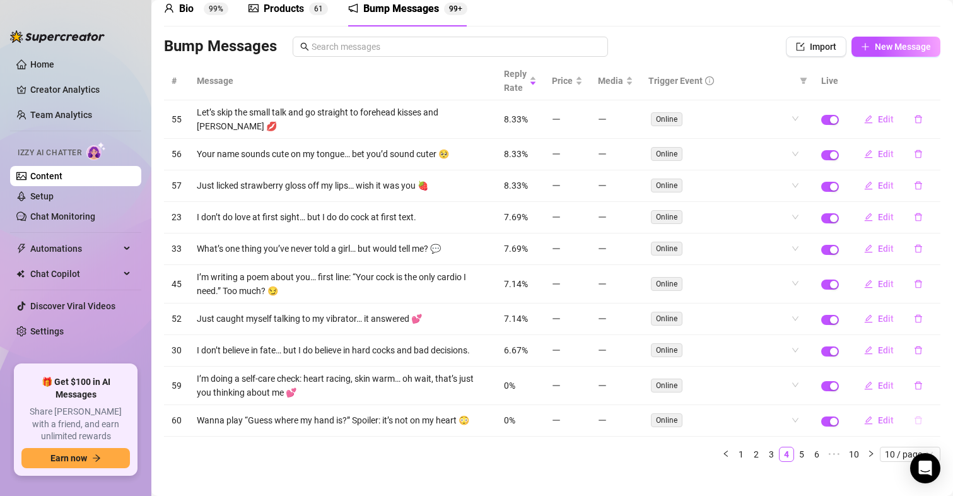
click at [915, 418] on icon "delete" at bounding box center [919, 420] width 8 height 8
click at [928, 392] on span "Yes" at bounding box center [931, 387] width 15 height 10
click at [914, 426] on icon "delete" at bounding box center [918, 423] width 9 height 9
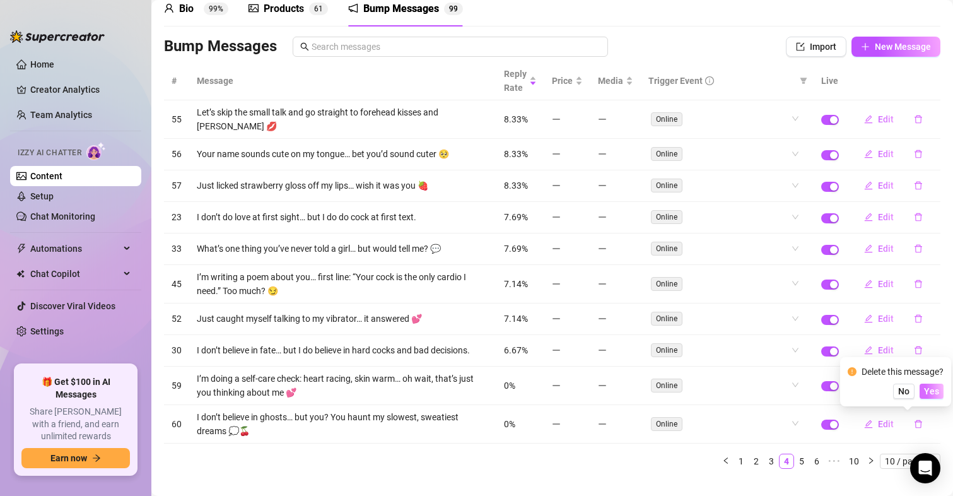
click at [934, 396] on span "Yes" at bounding box center [931, 391] width 15 height 10
click at [914, 424] on icon "delete" at bounding box center [918, 423] width 9 height 9
click at [939, 395] on span "Yes" at bounding box center [931, 391] width 15 height 10
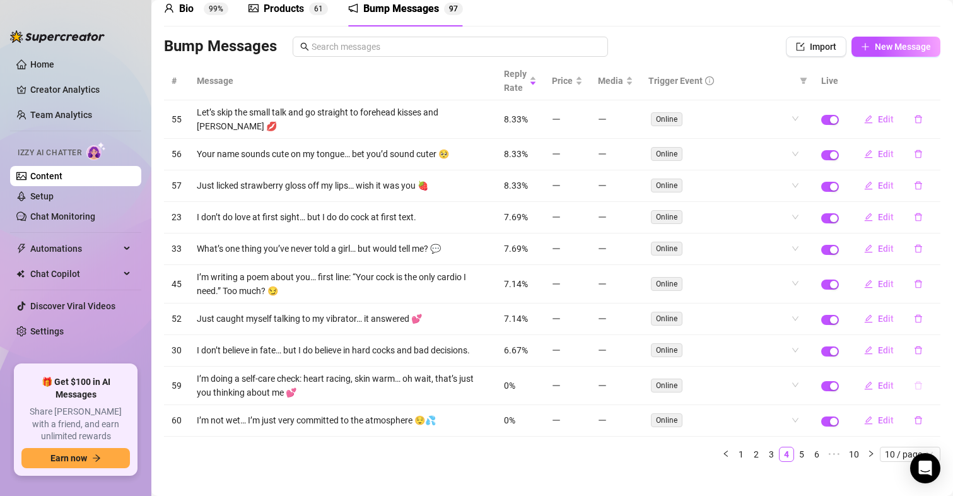
click at [914, 387] on icon "delete" at bounding box center [918, 385] width 9 height 9
click at [936, 350] on span "Yes" at bounding box center [931, 353] width 15 height 10
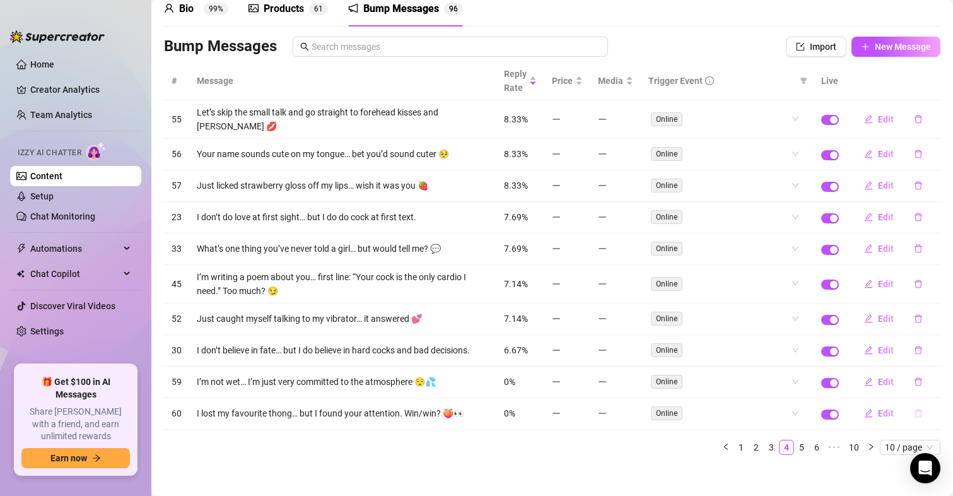
click at [915, 410] on icon "delete" at bounding box center [919, 413] width 8 height 8
click at [932, 382] on span "Yes" at bounding box center [931, 380] width 15 height 10
click at [912, 414] on button "button" at bounding box center [918, 413] width 29 height 20
click at [939, 377] on span "Yes" at bounding box center [931, 380] width 15 height 10
click at [914, 416] on icon "delete" at bounding box center [918, 413] width 9 height 9
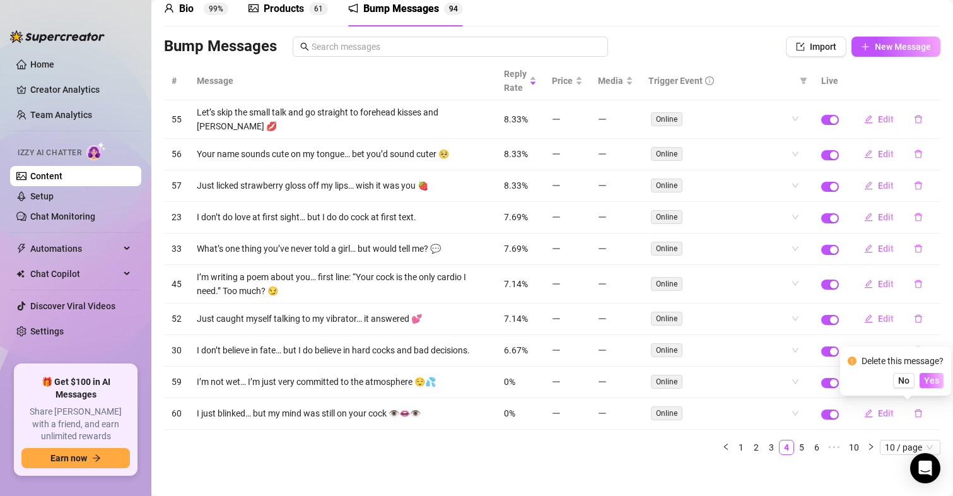
click at [935, 382] on span "Yes" at bounding box center [931, 380] width 15 height 10
click at [911, 419] on button "button" at bounding box center [918, 413] width 29 height 20
click at [938, 383] on span "Yes" at bounding box center [931, 380] width 15 height 10
click at [914, 416] on icon "delete" at bounding box center [918, 413] width 9 height 9
click at [934, 383] on span "Yes" at bounding box center [931, 380] width 15 height 10
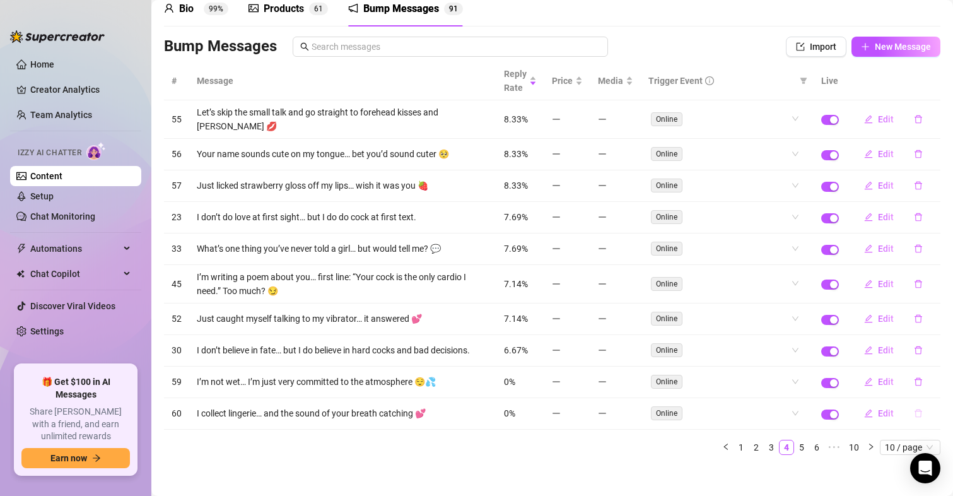
click at [912, 412] on button "button" at bounding box center [918, 413] width 29 height 20
click at [933, 380] on span "Yes" at bounding box center [931, 380] width 15 height 10
click at [914, 412] on icon "delete" at bounding box center [918, 413] width 9 height 9
click at [939, 378] on span "Yes" at bounding box center [931, 380] width 15 height 10
click at [908, 418] on button "button" at bounding box center [918, 413] width 29 height 20
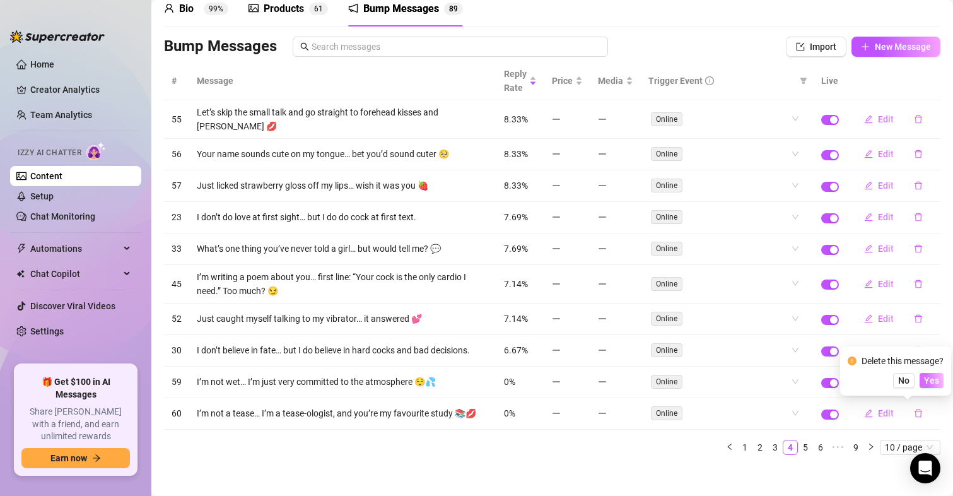
click at [931, 379] on span "Yes" at bounding box center [931, 380] width 15 height 10
click at [915, 412] on icon "delete" at bounding box center [919, 413] width 8 height 8
click at [938, 377] on span "Yes" at bounding box center [931, 380] width 15 height 10
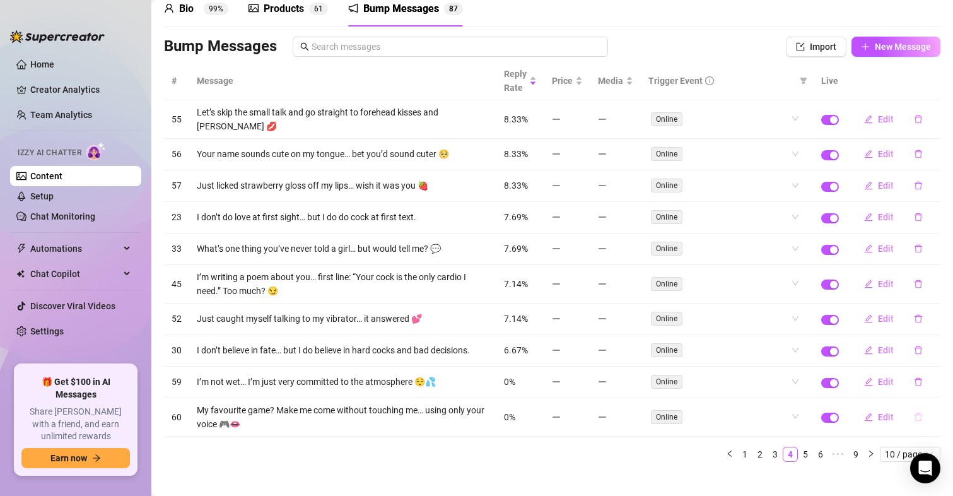
click at [915, 415] on icon "delete" at bounding box center [919, 417] width 8 height 8
click at [935, 382] on span "Yes" at bounding box center [931, 384] width 15 height 10
click at [914, 414] on icon "delete" at bounding box center [918, 413] width 9 height 9
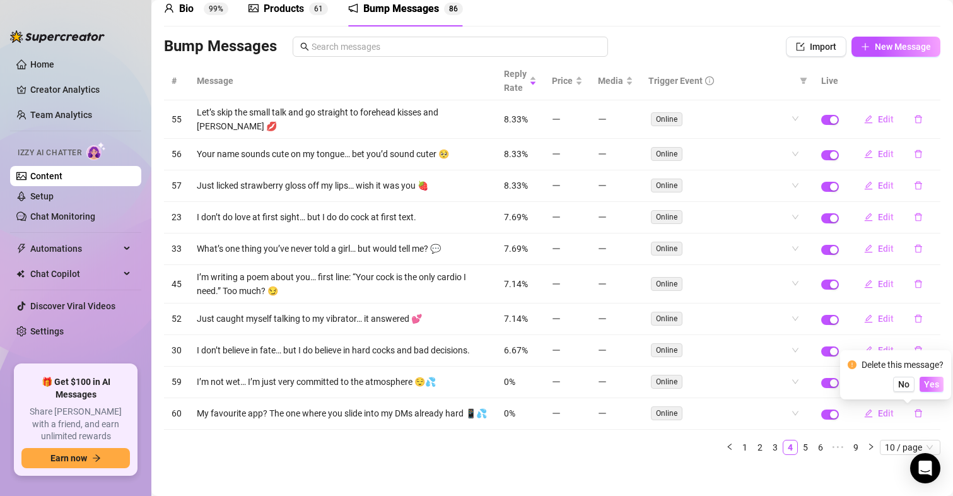
click at [942, 380] on button "Yes" at bounding box center [932, 384] width 24 height 15
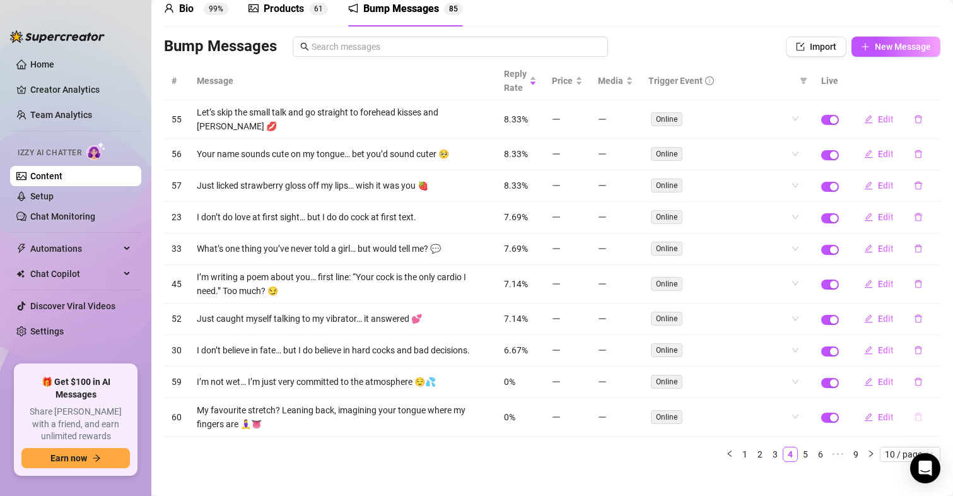
click at [915, 414] on icon "delete" at bounding box center [919, 417] width 8 height 8
click at [939, 382] on span "Yes" at bounding box center [931, 384] width 15 height 10
click at [915, 418] on icon "delete" at bounding box center [919, 413] width 8 height 8
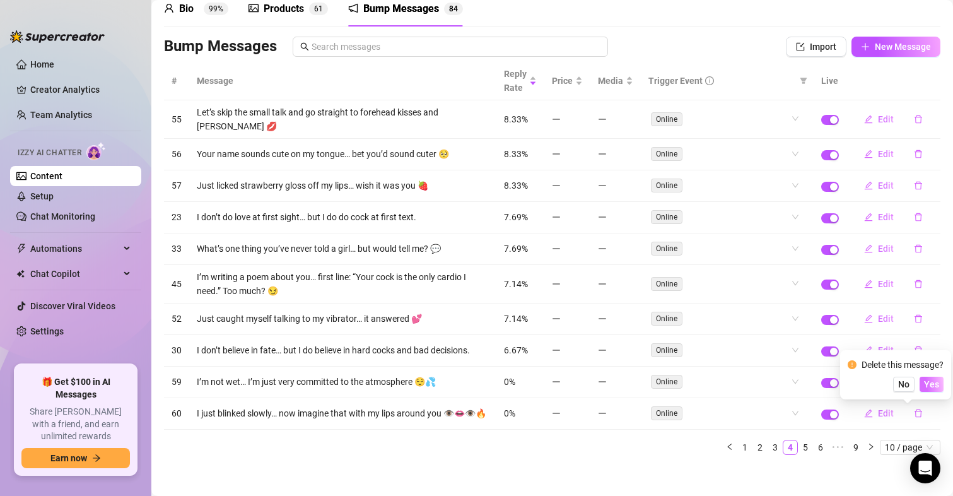
click at [935, 385] on span "Yes" at bounding box center [931, 384] width 15 height 10
click at [906, 418] on button "button" at bounding box center [918, 413] width 29 height 20
click at [937, 378] on span "Yes" at bounding box center [931, 380] width 15 height 10
click at [914, 411] on icon "delete" at bounding box center [918, 413] width 9 height 9
click at [930, 383] on span "Yes" at bounding box center [931, 380] width 15 height 10
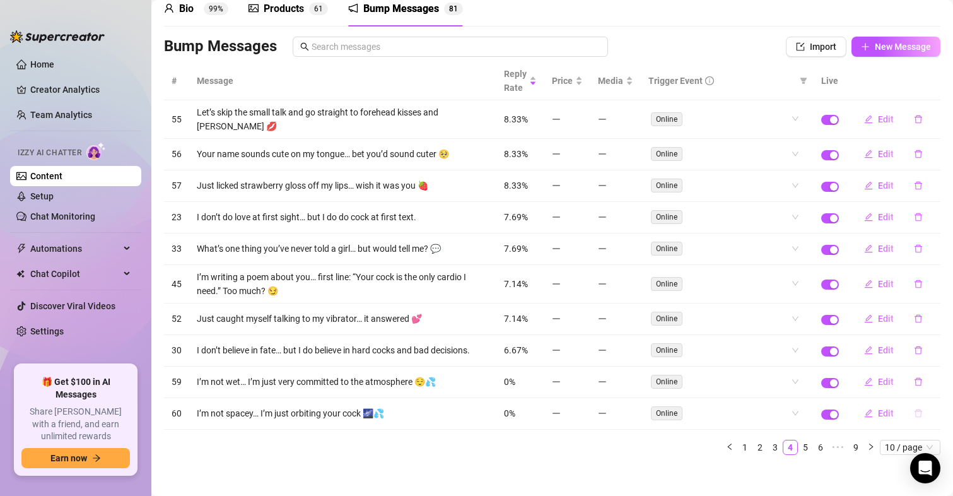
click at [914, 415] on icon "delete" at bounding box center [918, 413] width 9 height 9
click at [942, 375] on button "Yes" at bounding box center [932, 380] width 24 height 15
click at [914, 418] on icon "delete" at bounding box center [918, 413] width 9 height 9
click at [942, 385] on button "Yes" at bounding box center [932, 380] width 24 height 15
click at [915, 417] on icon "delete" at bounding box center [919, 413] width 8 height 8
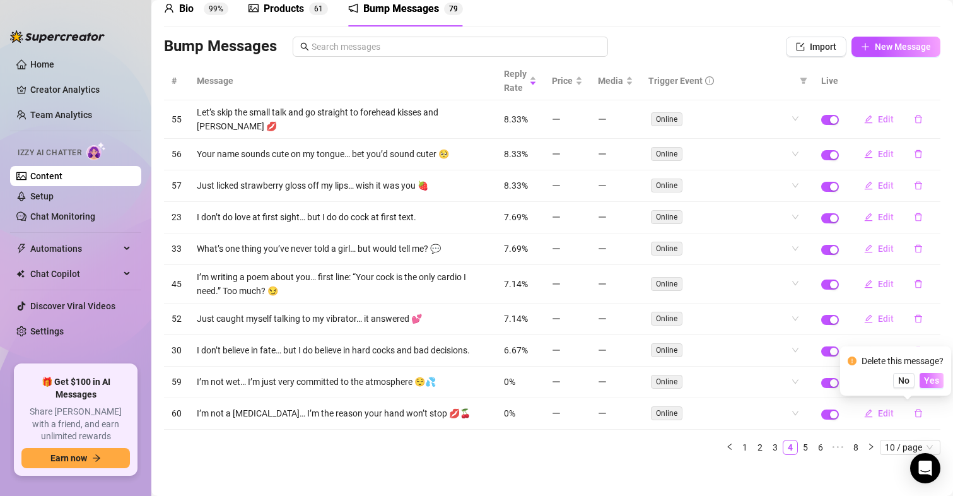
click at [941, 387] on button "Yes" at bounding box center [932, 380] width 24 height 15
click at [932, 381] on span "Yes" at bounding box center [931, 384] width 15 height 10
click at [914, 414] on icon "delete" at bounding box center [918, 413] width 9 height 9
click at [937, 383] on span "Yes" at bounding box center [931, 380] width 15 height 10
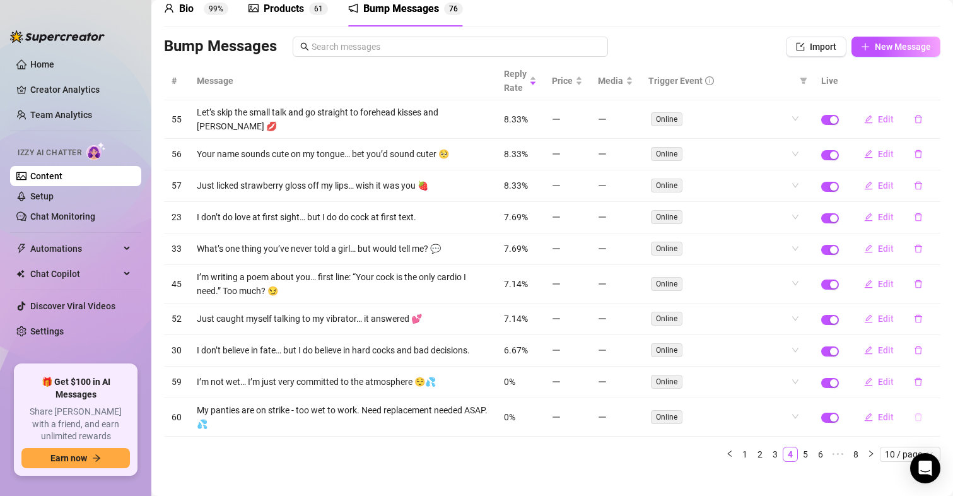
click at [908, 422] on button "button" at bounding box center [918, 417] width 29 height 20
click at [932, 387] on span "Yes" at bounding box center [931, 384] width 15 height 10
click at [914, 413] on icon "delete" at bounding box center [918, 413] width 9 height 9
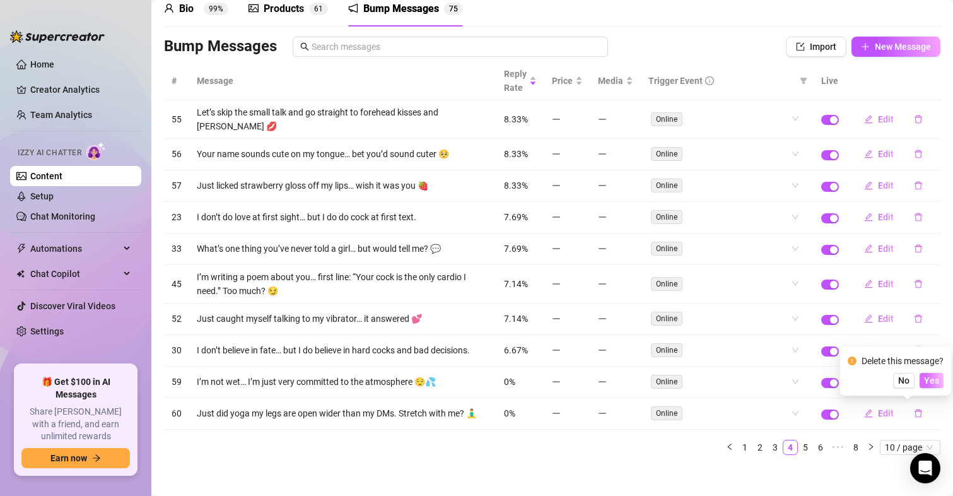
click at [933, 380] on span "Yes" at bounding box center [931, 380] width 15 height 10
click at [914, 416] on icon "delete" at bounding box center [918, 413] width 9 height 9
click at [942, 386] on button "Yes" at bounding box center [932, 380] width 24 height 15
click at [914, 413] on icon "delete" at bounding box center [918, 413] width 9 height 9
click at [932, 382] on span "Yes" at bounding box center [931, 380] width 15 height 10
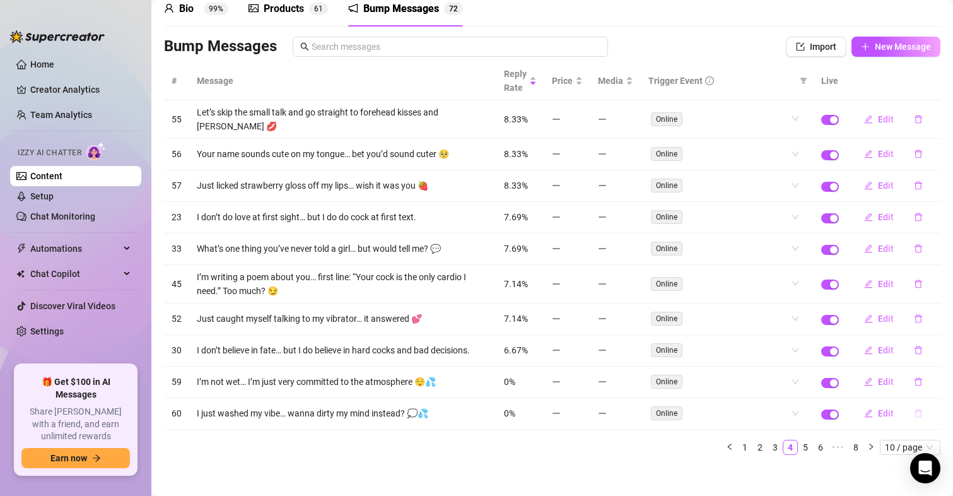
click at [914, 414] on icon "delete" at bounding box center [918, 413] width 9 height 9
click at [932, 378] on span "Yes" at bounding box center [931, 380] width 15 height 10
click at [914, 414] on icon "delete" at bounding box center [918, 413] width 9 height 9
click at [939, 376] on span "Yes" at bounding box center [931, 380] width 15 height 10
click at [915, 417] on icon "delete" at bounding box center [919, 417] width 8 height 8
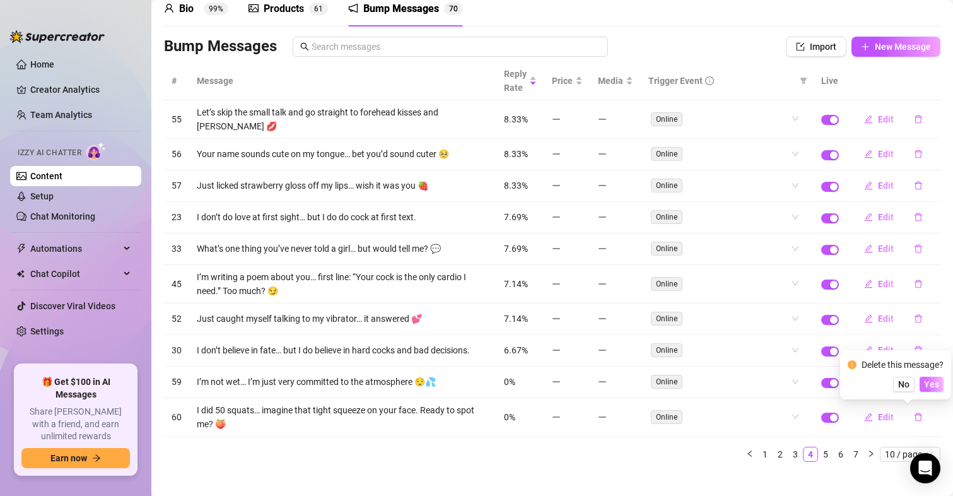
click at [935, 385] on span "Yes" at bounding box center [931, 384] width 15 height 10
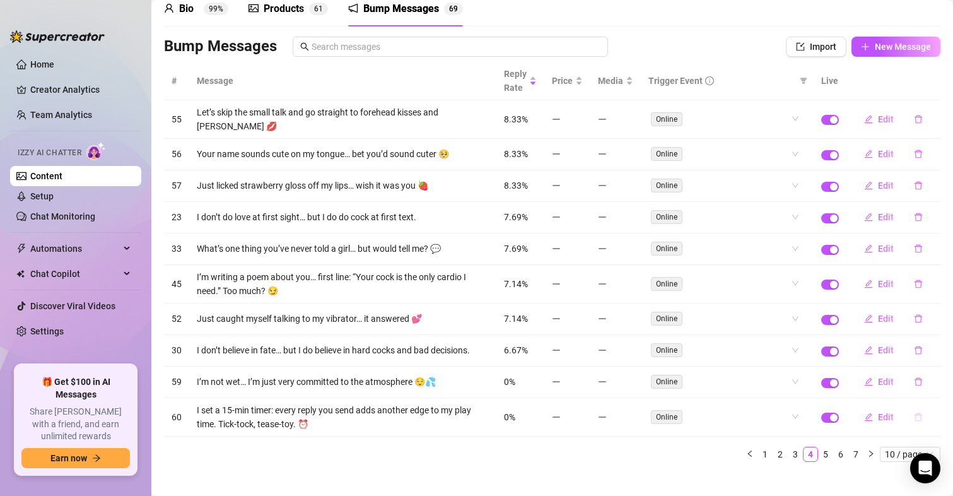
click at [914, 416] on icon "delete" at bounding box center [918, 417] width 9 height 9
click at [926, 382] on button "Yes" at bounding box center [932, 384] width 24 height 15
click at [914, 411] on icon "delete" at bounding box center [918, 413] width 9 height 9
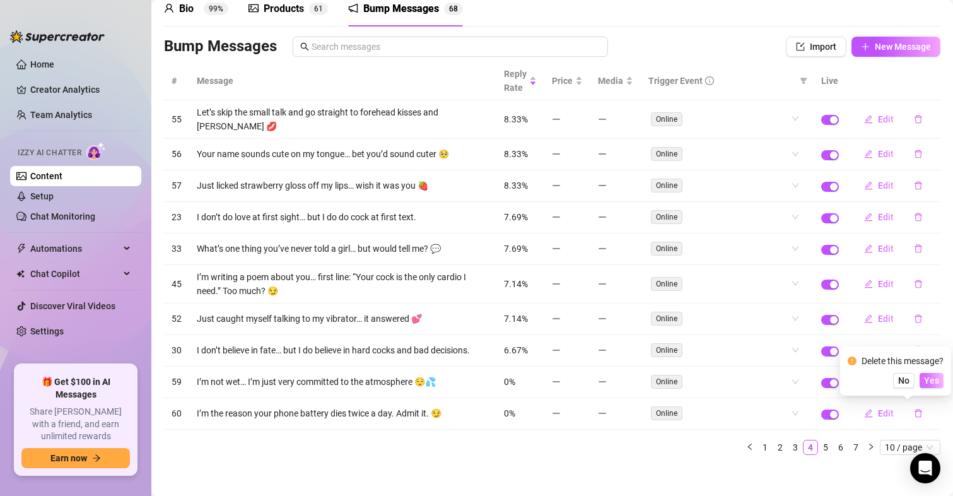
click at [933, 378] on span "Yes" at bounding box center [931, 380] width 15 height 10
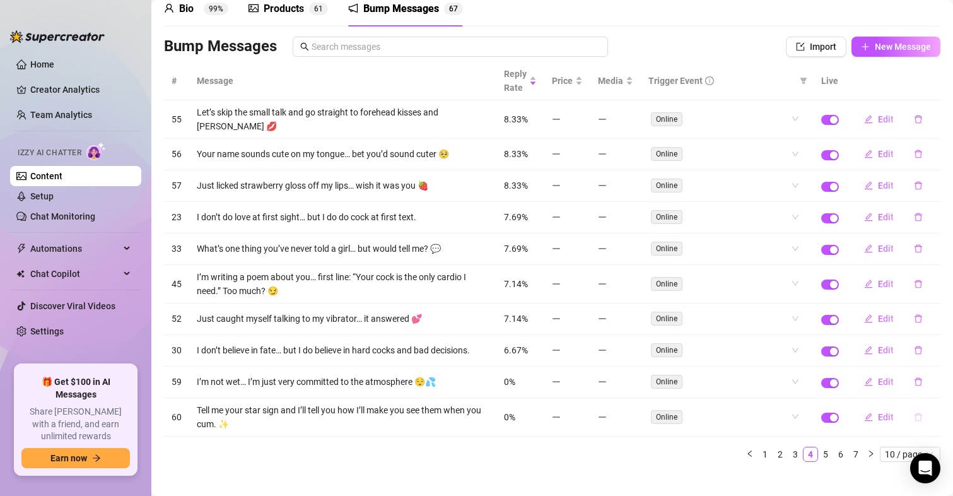
click at [915, 415] on icon "delete" at bounding box center [919, 417] width 8 height 8
click at [937, 383] on span "Yes" at bounding box center [931, 384] width 15 height 10
click at [915, 382] on icon "delete" at bounding box center [919, 382] width 8 height 8
click at [936, 353] on span "Yes" at bounding box center [931, 349] width 15 height 10
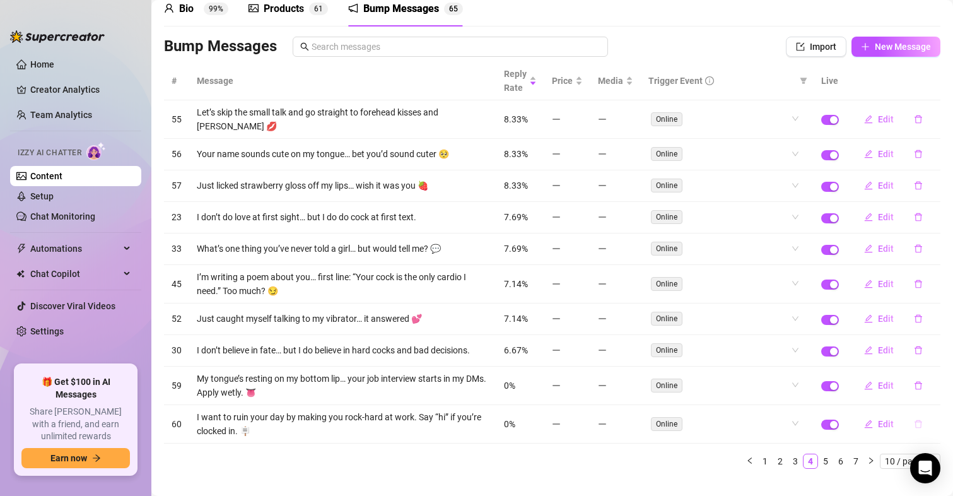
click at [914, 423] on icon "delete" at bounding box center [918, 423] width 9 height 9
click at [936, 382] on div "Delete this message? No Yes" at bounding box center [896, 382] width 96 height 34
click at [935, 389] on span "Yes" at bounding box center [931, 391] width 15 height 10
click at [914, 425] on icon "delete" at bounding box center [918, 423] width 9 height 9
click at [929, 394] on span "Yes" at bounding box center [931, 391] width 15 height 10
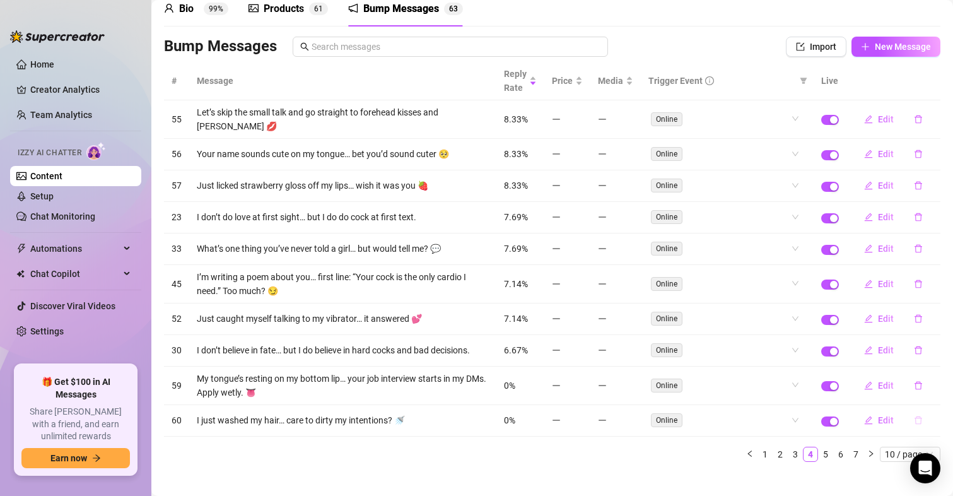
click at [914, 421] on icon "delete" at bounding box center [918, 420] width 9 height 9
click at [930, 390] on span "Yes" at bounding box center [931, 387] width 15 height 10
click at [914, 421] on icon "delete" at bounding box center [918, 420] width 9 height 9
click at [924, 390] on button "Yes" at bounding box center [932, 390] width 24 height 15
click at [914, 423] on icon "delete" at bounding box center [918, 420] width 9 height 9
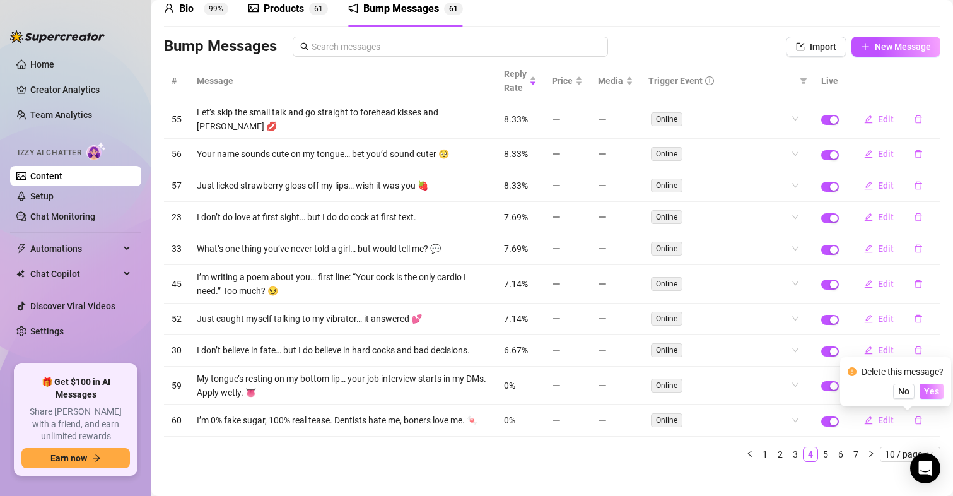
click at [931, 387] on span "Yes" at bounding box center [931, 391] width 15 height 10
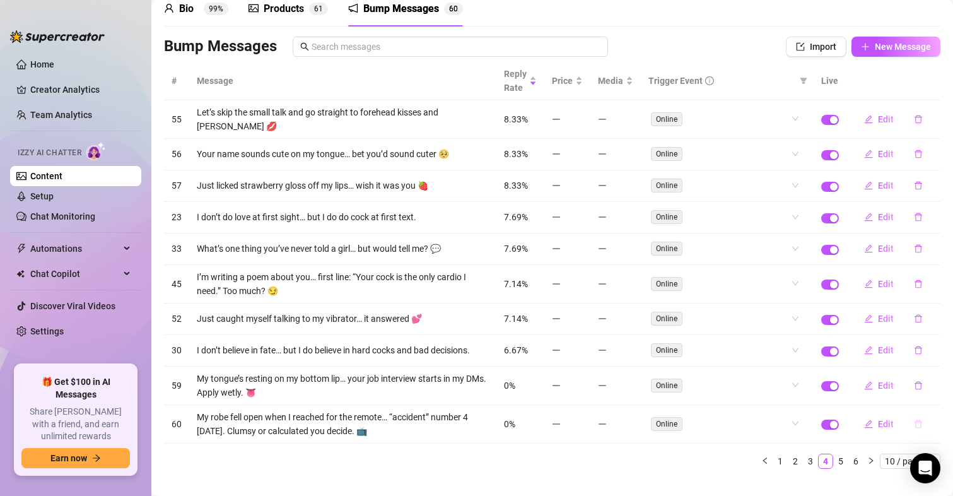
click at [915, 423] on icon "delete" at bounding box center [919, 424] width 8 height 8
click at [932, 387] on span "Yes" at bounding box center [931, 391] width 15 height 10
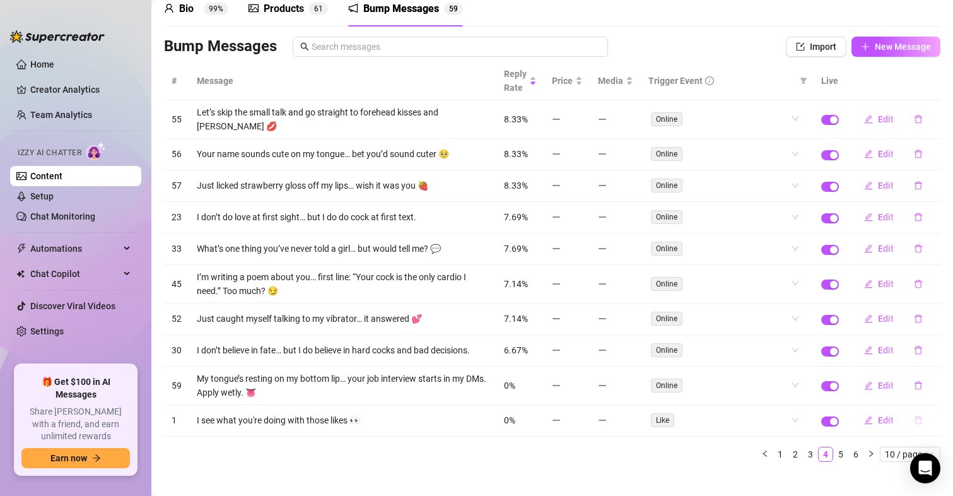
click at [908, 426] on button "button" at bounding box center [918, 420] width 29 height 20
click at [931, 379] on div "Delete this message? No Yes" at bounding box center [896, 378] width 96 height 34
click at [931, 385] on span "Yes" at bounding box center [931, 387] width 15 height 10
click at [914, 418] on icon "delete" at bounding box center [918, 420] width 9 height 9
click at [926, 385] on button "Yes" at bounding box center [932, 387] width 24 height 15
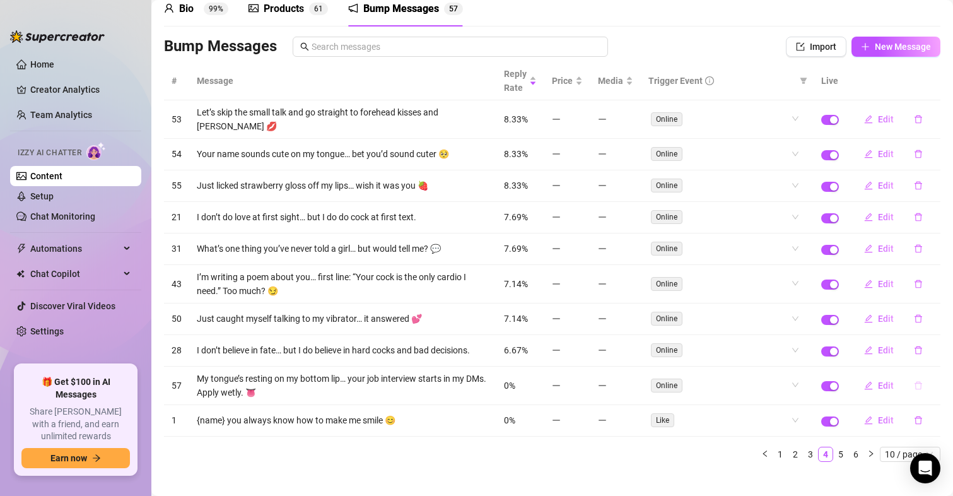
click at [910, 392] on button "button" at bounding box center [918, 385] width 29 height 20
click at [936, 351] on span "Yes" at bounding box center [931, 353] width 15 height 10
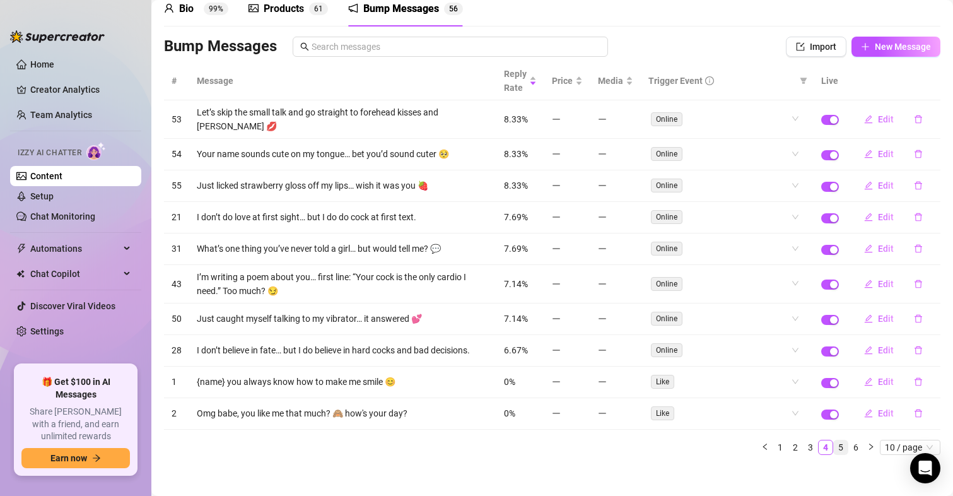
click at [834, 442] on link "5" at bounding box center [841, 447] width 14 height 14
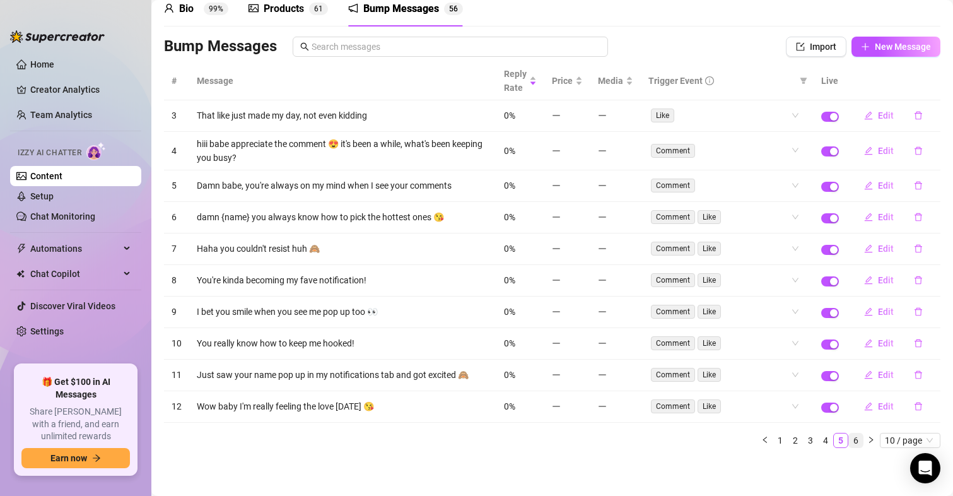
click at [849, 438] on link "6" at bounding box center [856, 440] width 14 height 14
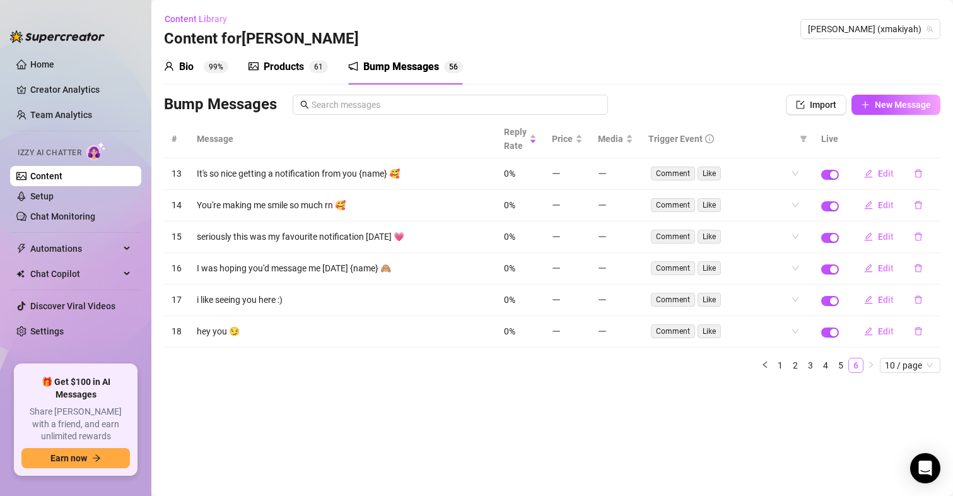
scroll to position [0, 0]
click at [778, 370] on link "1" at bounding box center [780, 365] width 14 height 14
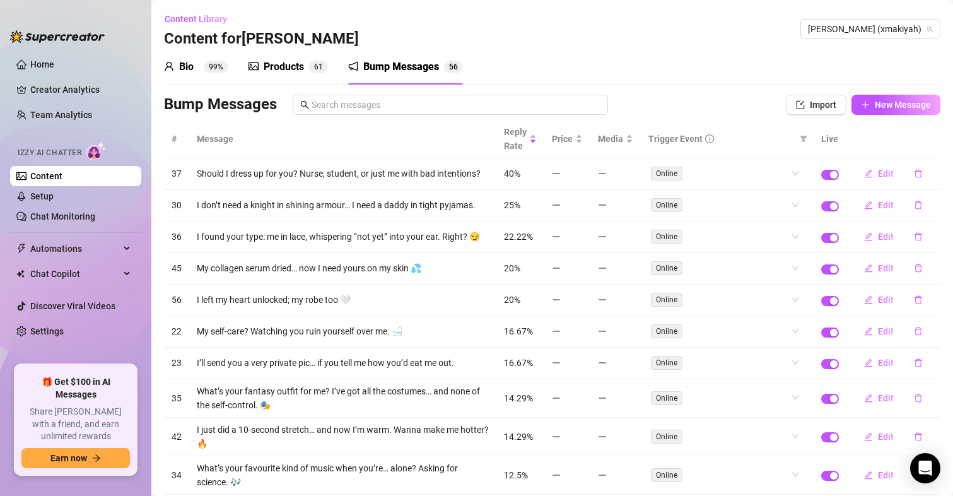
click at [171, 137] on th "#" at bounding box center [176, 139] width 25 height 38
click at [178, 138] on th "#" at bounding box center [176, 139] width 25 height 38
click at [524, 143] on div "Reply Rate" at bounding box center [520, 139] width 33 height 28
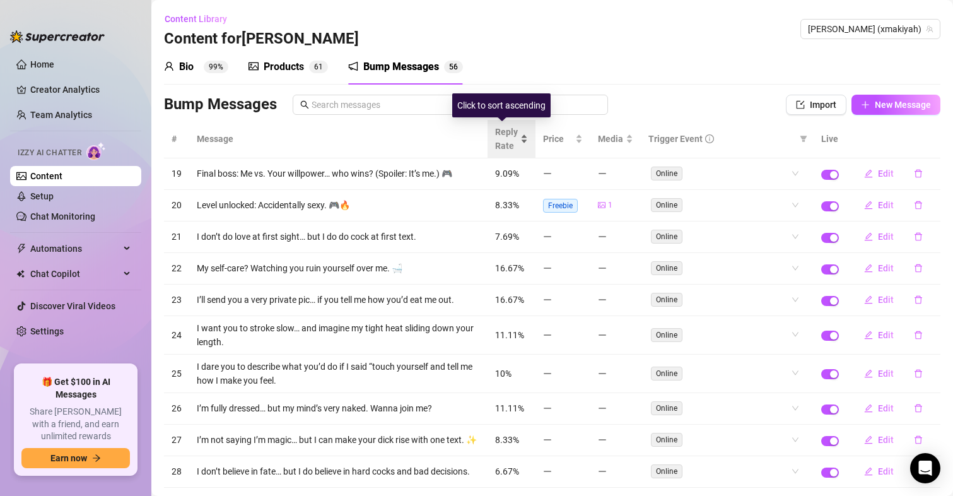
click at [524, 143] on div "Reply Rate" at bounding box center [511, 139] width 33 height 28
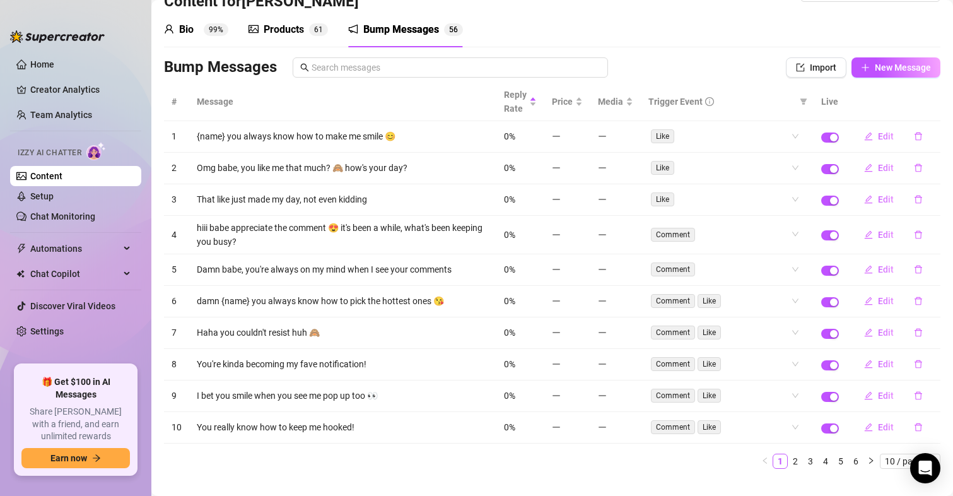
scroll to position [58, 0]
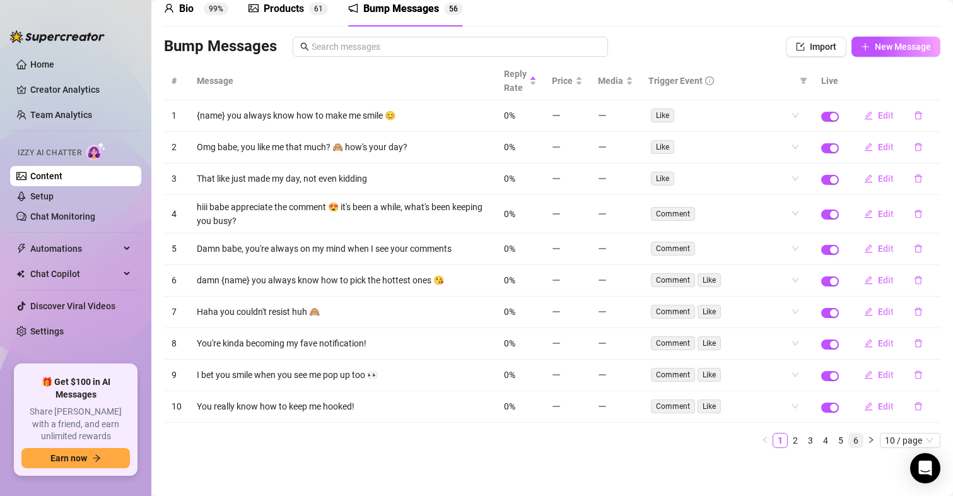
click at [849, 441] on link "6" at bounding box center [856, 440] width 14 height 14
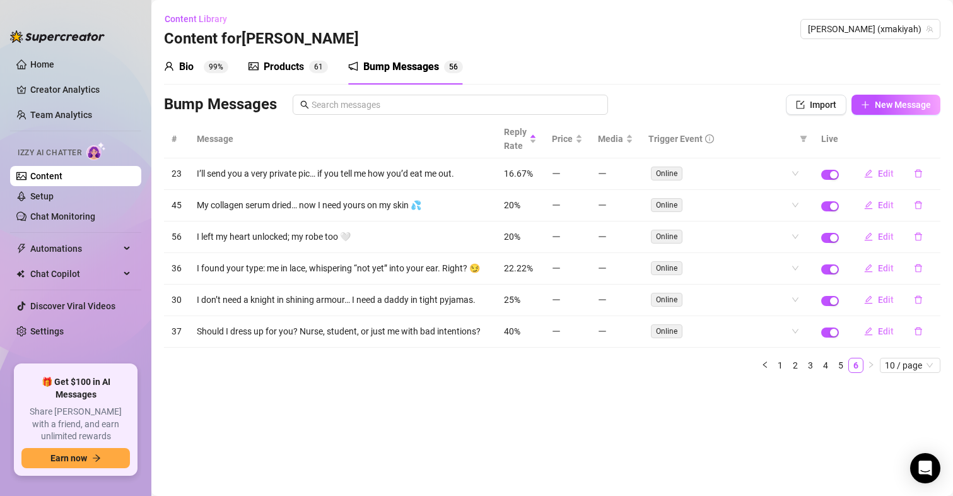
click at [916, 16] on div "Content Library Content for [PERSON_NAME] (xmakiyah)" at bounding box center [552, 29] width 776 height 40
click at [913, 21] on span "[PERSON_NAME] (xmakiyah)" at bounding box center [870, 29] width 125 height 19
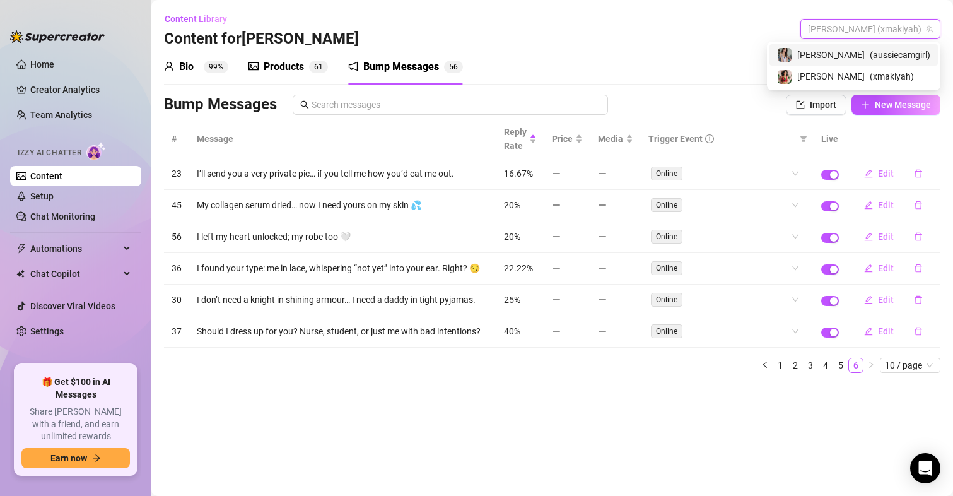
click at [888, 49] on span "( aussiecamgirl )" at bounding box center [900, 55] width 61 height 14
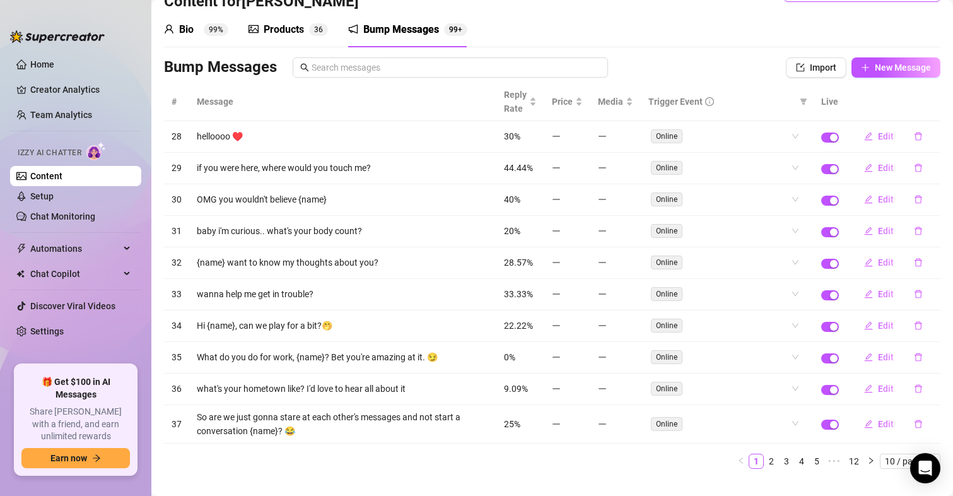
scroll to position [58, 0]
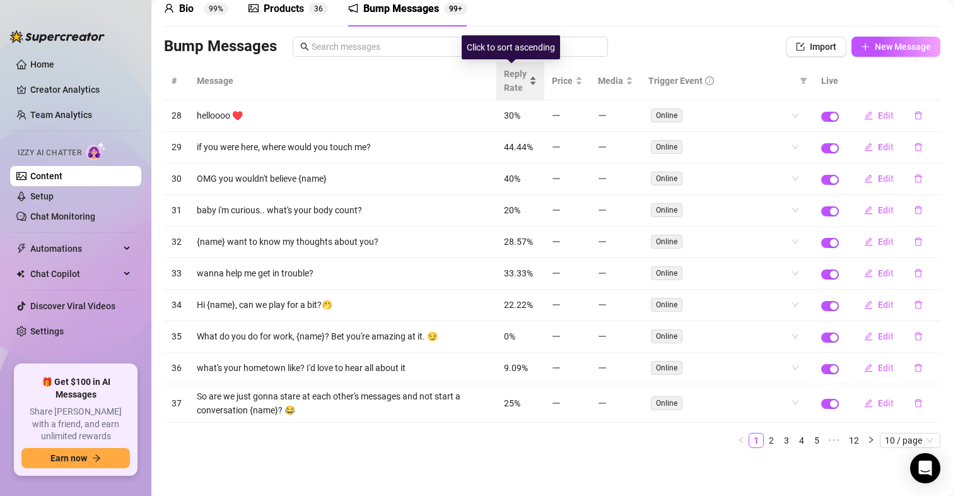
click at [508, 83] on span "Reply Rate" at bounding box center [515, 81] width 23 height 28
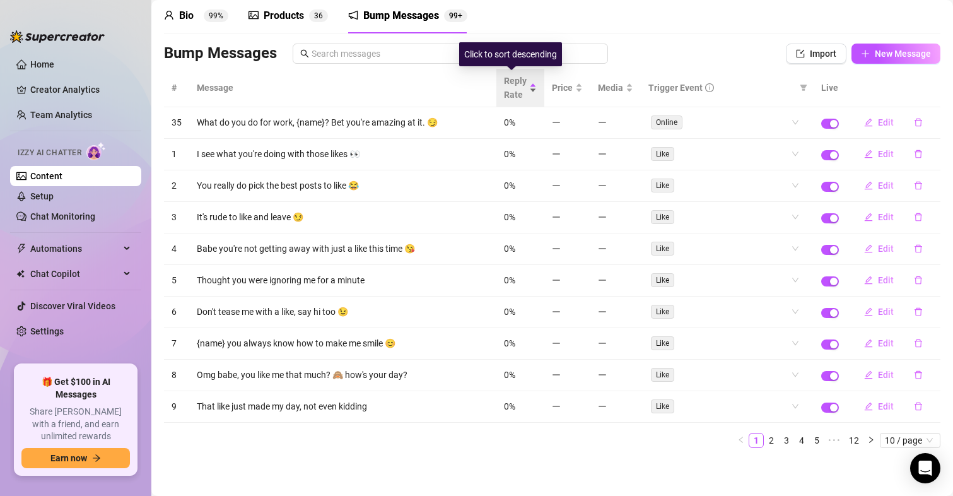
scroll to position [51, 0]
click at [915, 124] on icon "delete" at bounding box center [919, 123] width 8 height 8
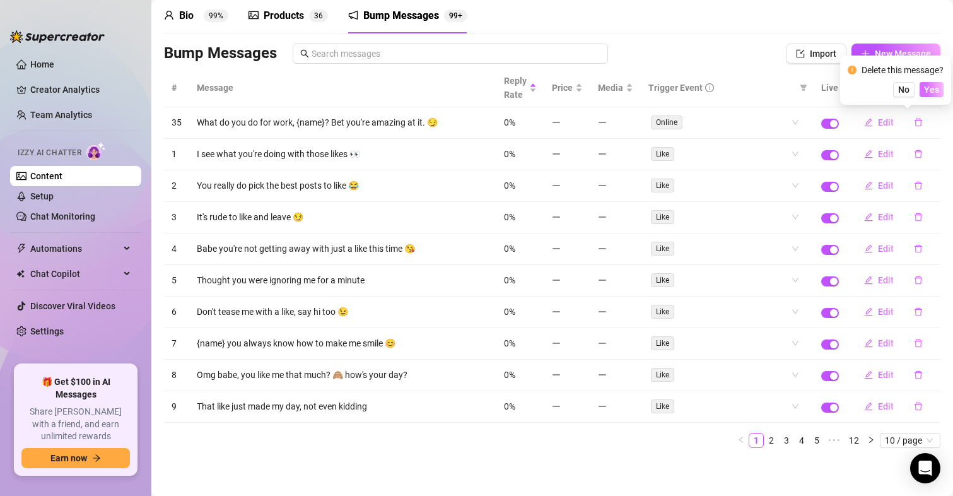
click at [937, 85] on span "Yes" at bounding box center [931, 90] width 15 height 10
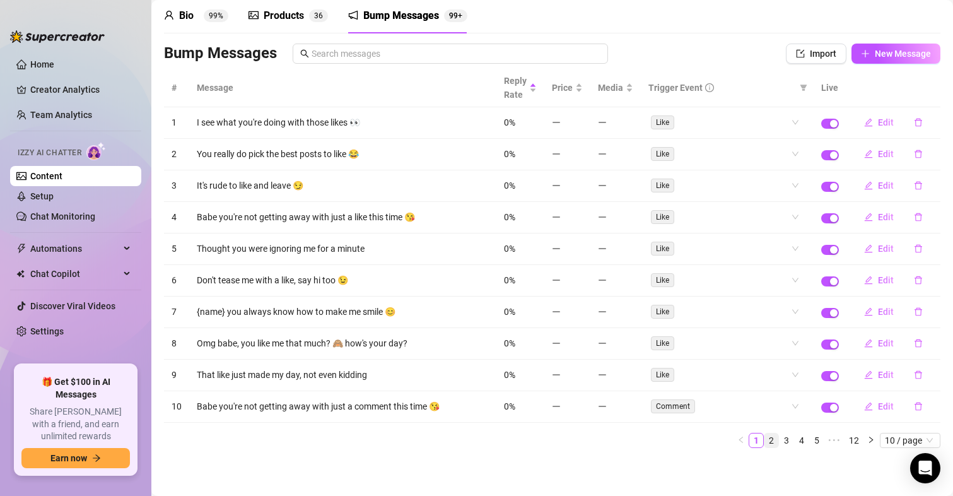
click at [764, 440] on link "2" at bounding box center [771, 440] width 14 height 14
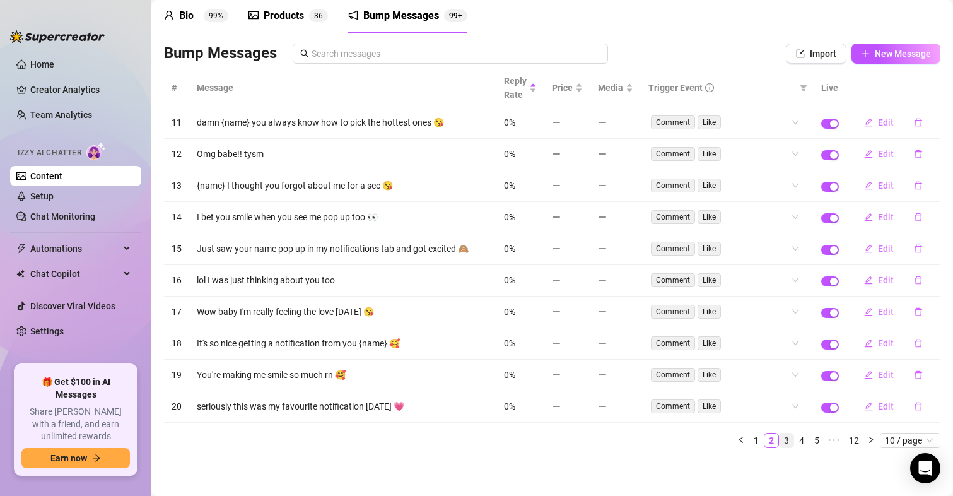
click at [780, 441] on link "3" at bounding box center [787, 440] width 14 height 14
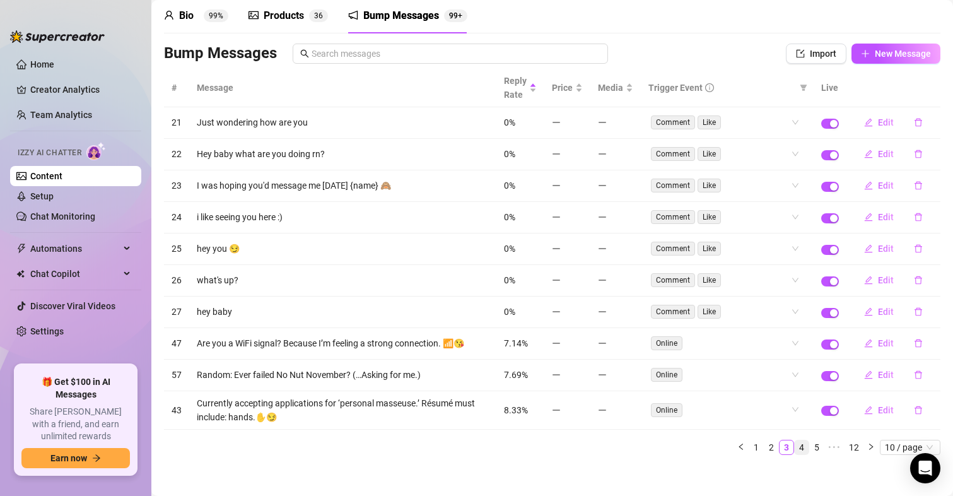
click at [795, 448] on link "4" at bounding box center [802, 447] width 14 height 14
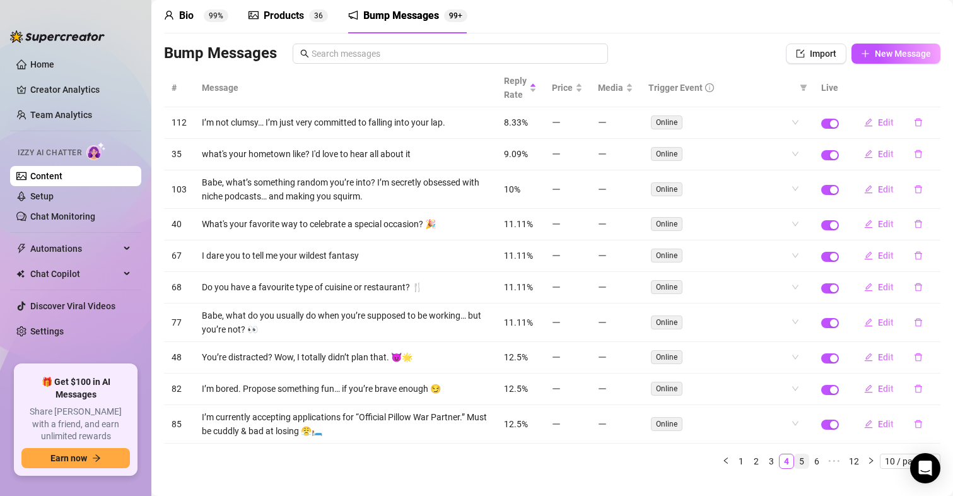
click at [795, 462] on link "5" at bounding box center [802, 461] width 14 height 14
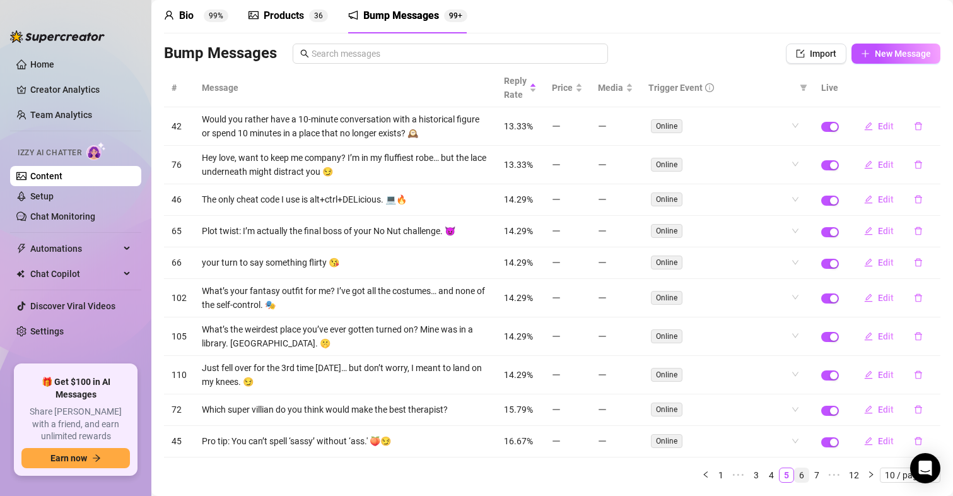
click at [795, 477] on link "6" at bounding box center [802, 475] width 14 height 14
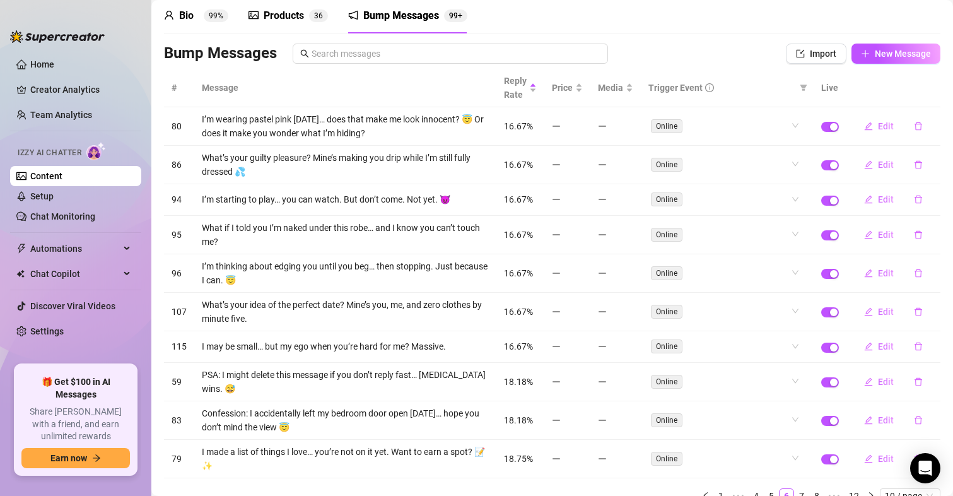
click at [795, 493] on link "7" at bounding box center [802, 496] width 14 height 14
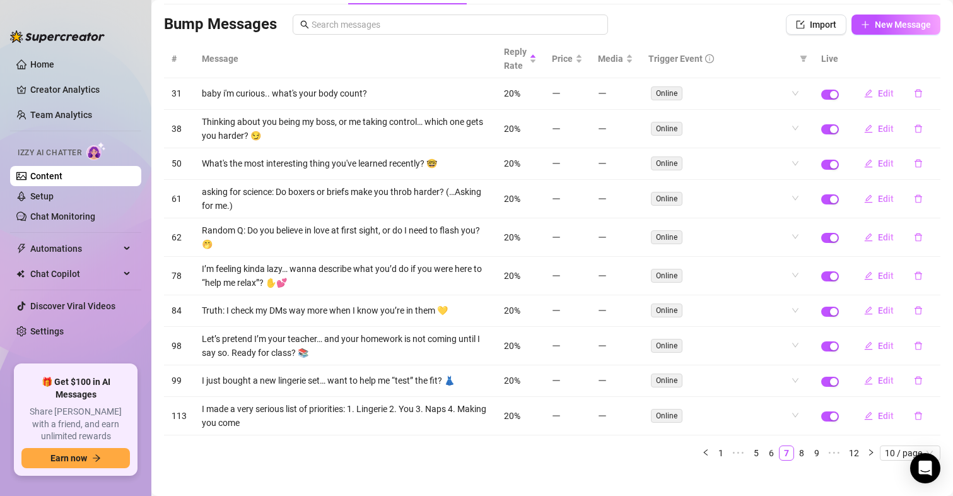
scroll to position [93, 0]
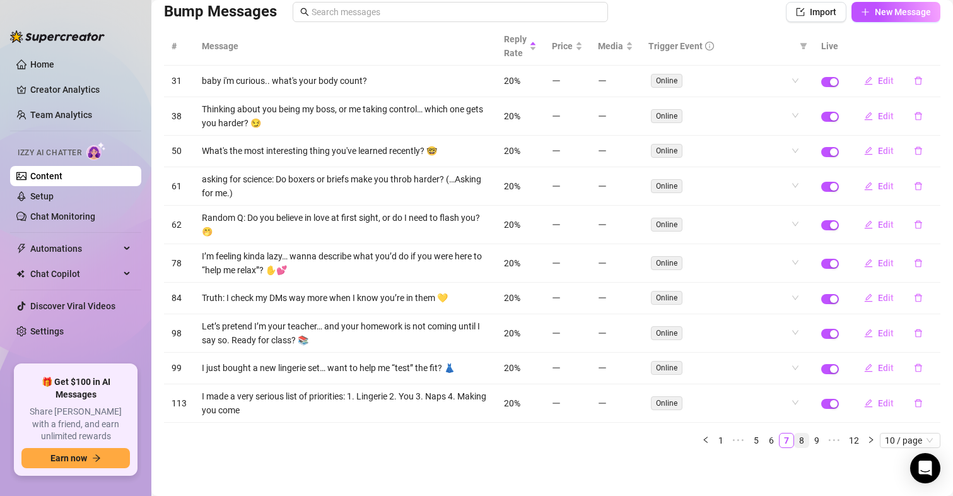
click at [795, 442] on link "8" at bounding box center [802, 440] width 14 height 14
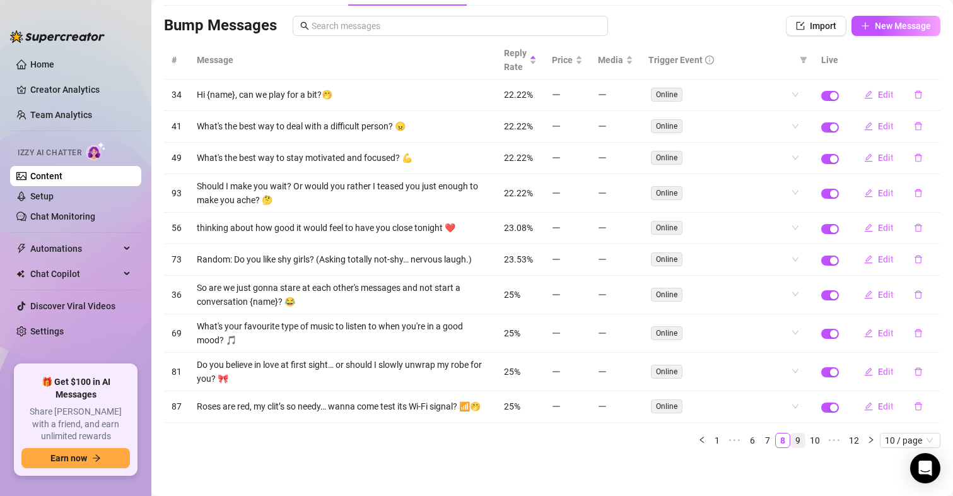
click at [793, 442] on link "9" at bounding box center [798, 440] width 14 height 14
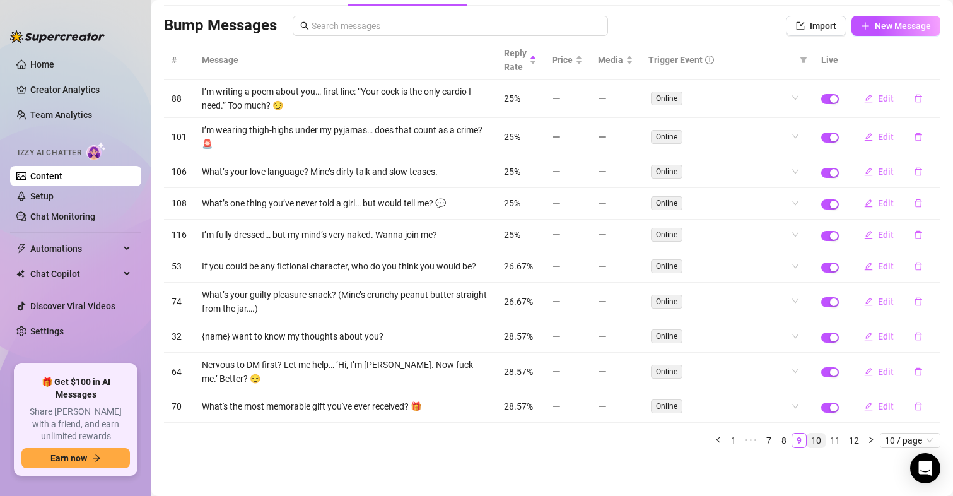
click at [809, 443] on link "10" at bounding box center [816, 440] width 18 height 14
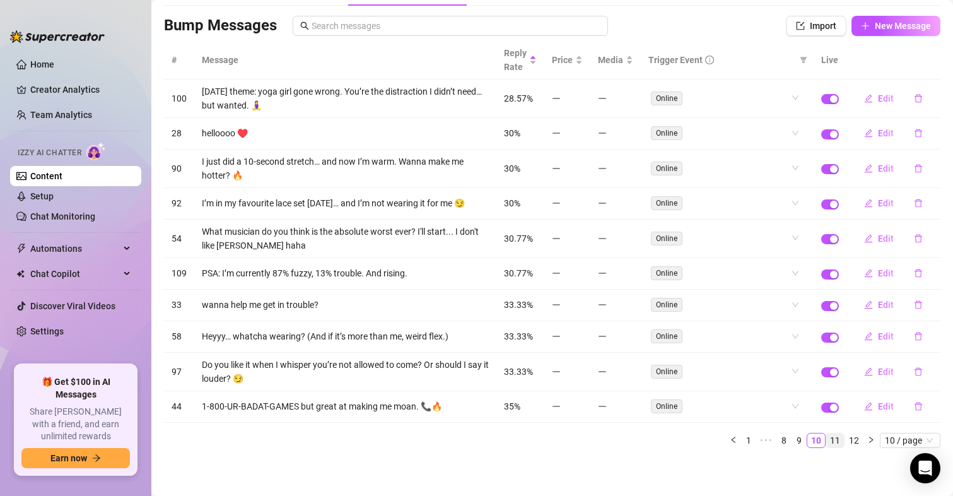
click at [826, 442] on link "11" at bounding box center [835, 440] width 18 height 14
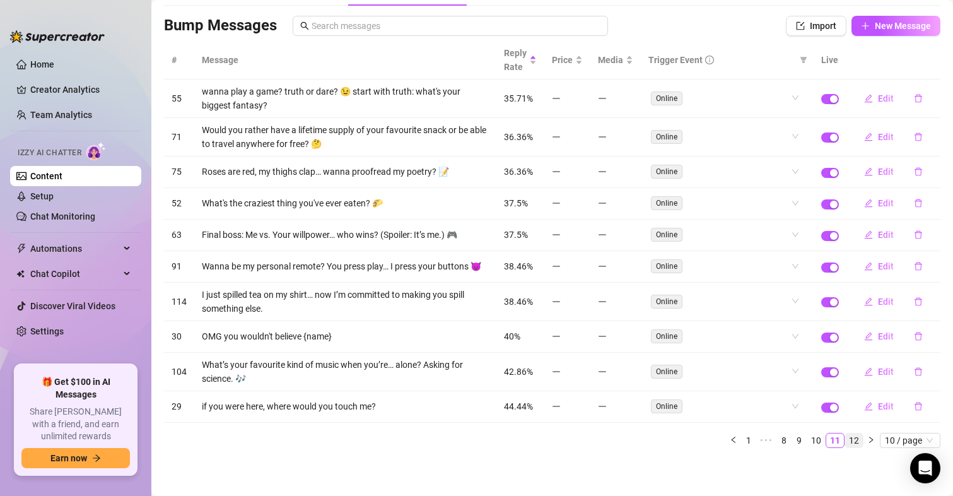
click at [845, 447] on link "12" at bounding box center [854, 440] width 18 height 14
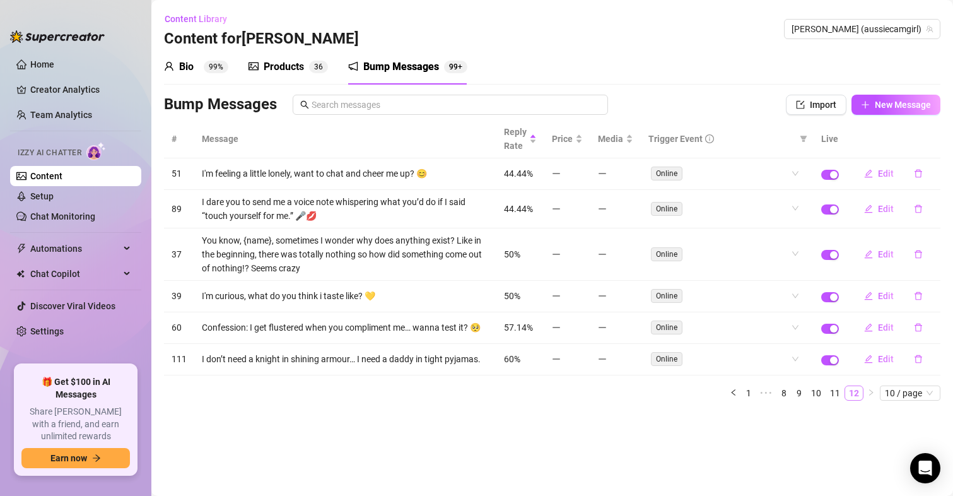
scroll to position [0, 0]
click at [745, 389] on link "1" at bounding box center [749, 393] width 14 height 14
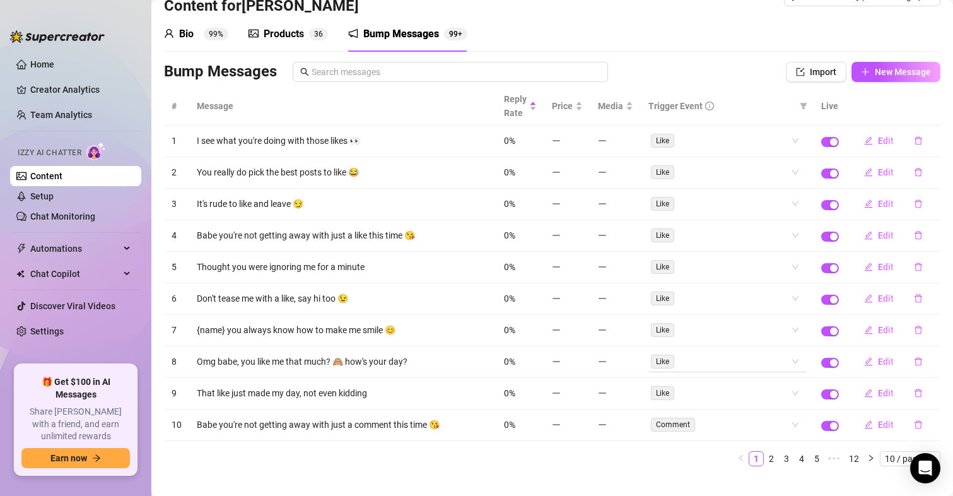
scroll to position [51, 0]
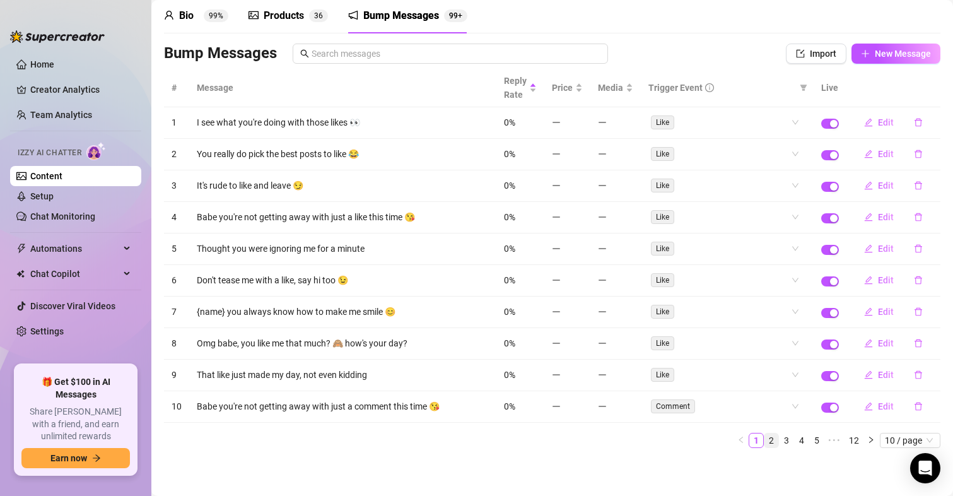
click at [764, 442] on link "2" at bounding box center [771, 440] width 14 height 14
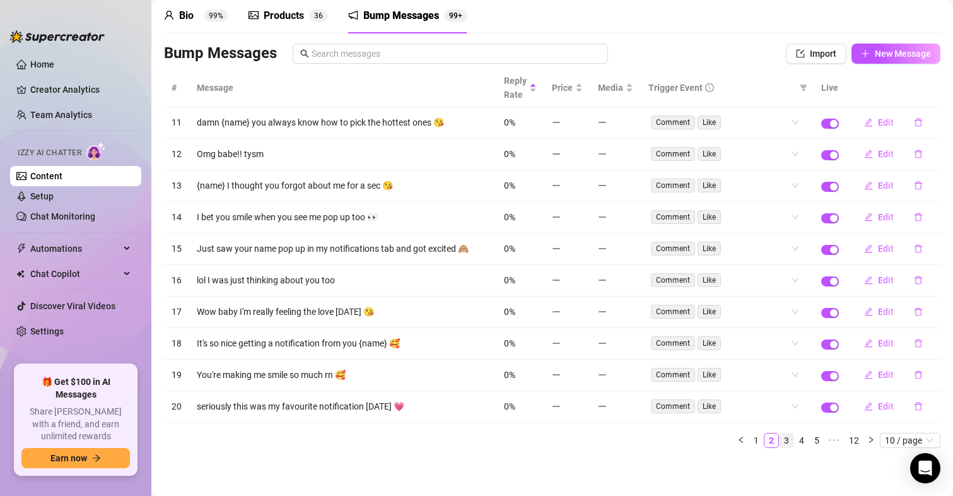
click at [780, 438] on link "3" at bounding box center [787, 440] width 14 height 14
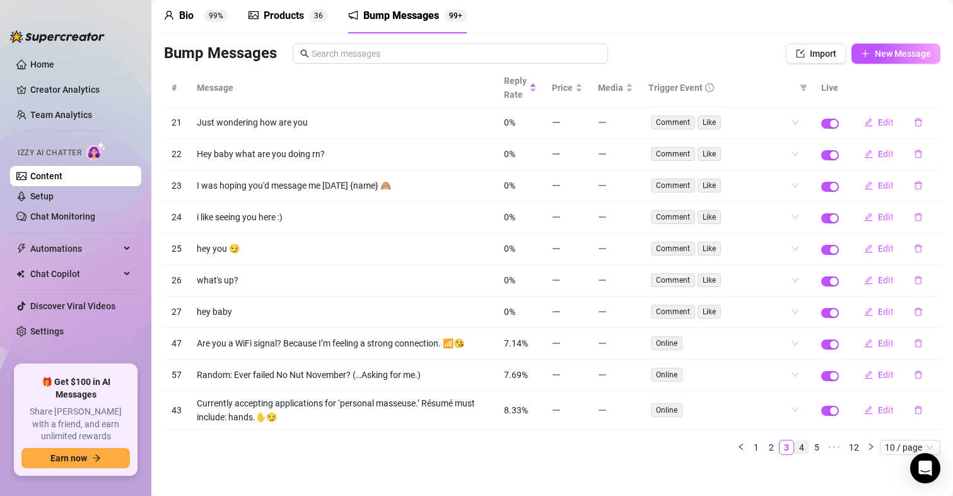
click at [795, 445] on link "4" at bounding box center [802, 447] width 14 height 14
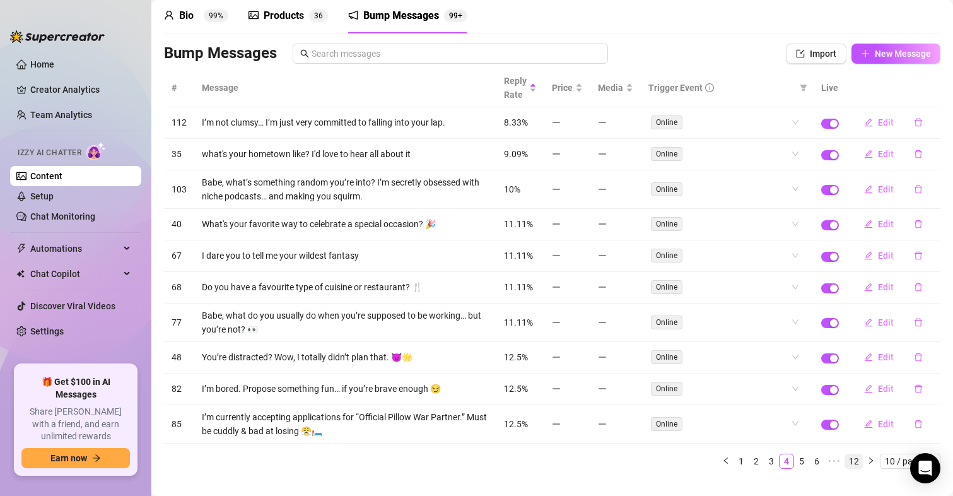
click at [845, 464] on link "12" at bounding box center [854, 461] width 18 height 14
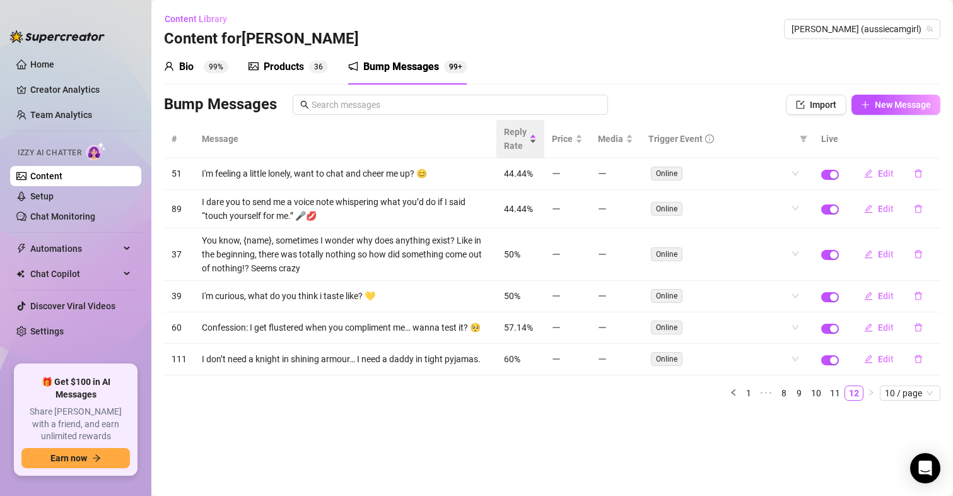
click at [517, 138] on span "Reply Rate" at bounding box center [515, 139] width 23 height 28
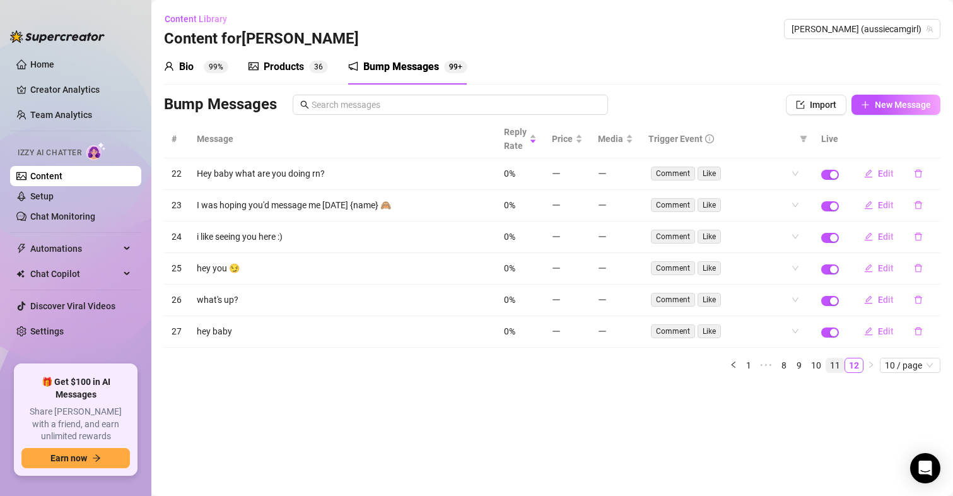
click at [831, 367] on link "11" at bounding box center [835, 365] width 18 height 14
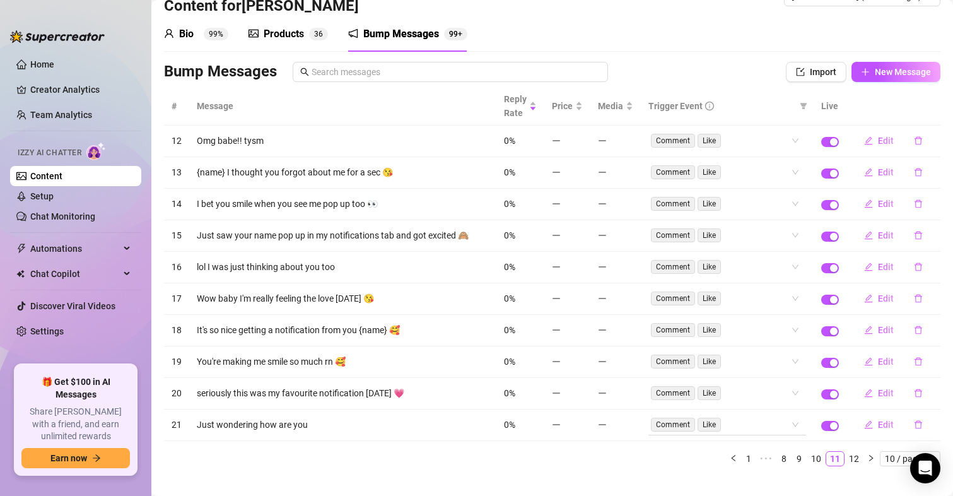
scroll to position [51, 0]
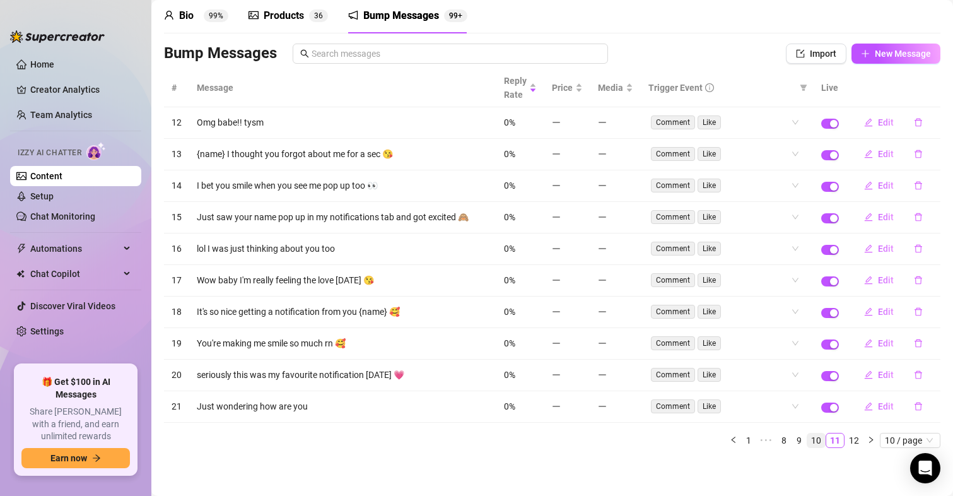
click at [807, 437] on link "10" at bounding box center [816, 440] width 18 height 14
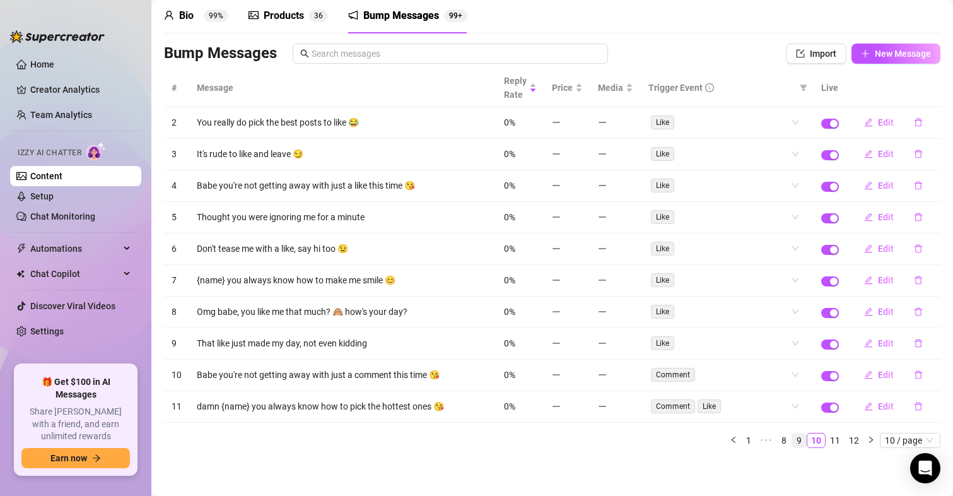
click at [792, 443] on link "9" at bounding box center [799, 440] width 14 height 14
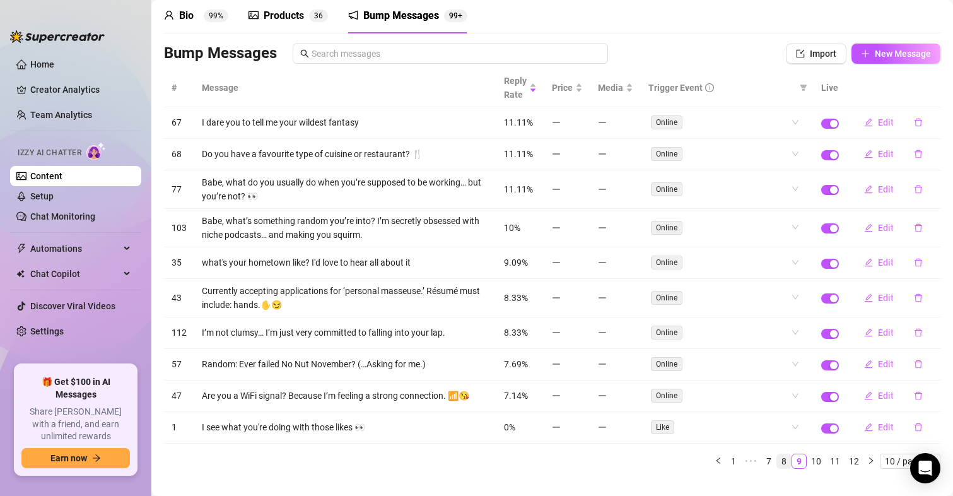
click at [777, 462] on link "8" at bounding box center [784, 461] width 14 height 14
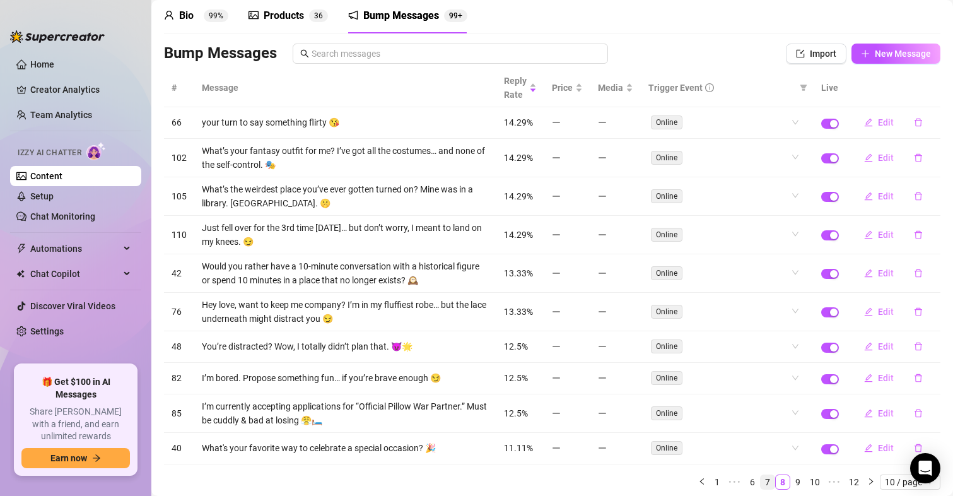
click at [761, 481] on link "7" at bounding box center [768, 482] width 14 height 14
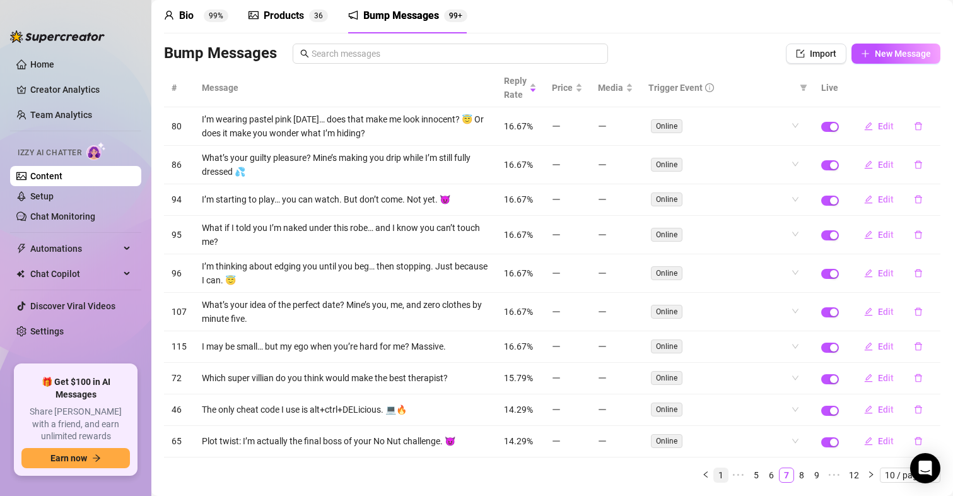
click at [714, 478] on link "1" at bounding box center [721, 475] width 14 height 14
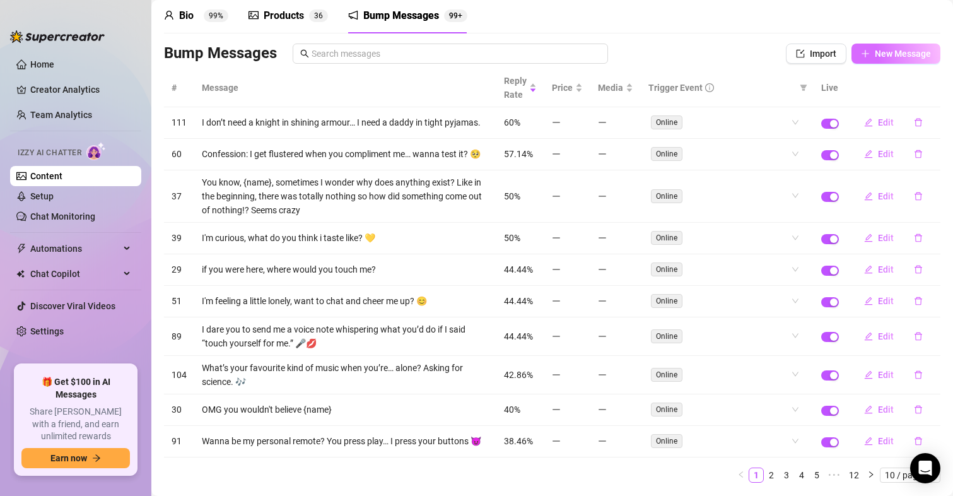
click at [892, 57] on span "New Message" at bounding box center [903, 54] width 56 height 10
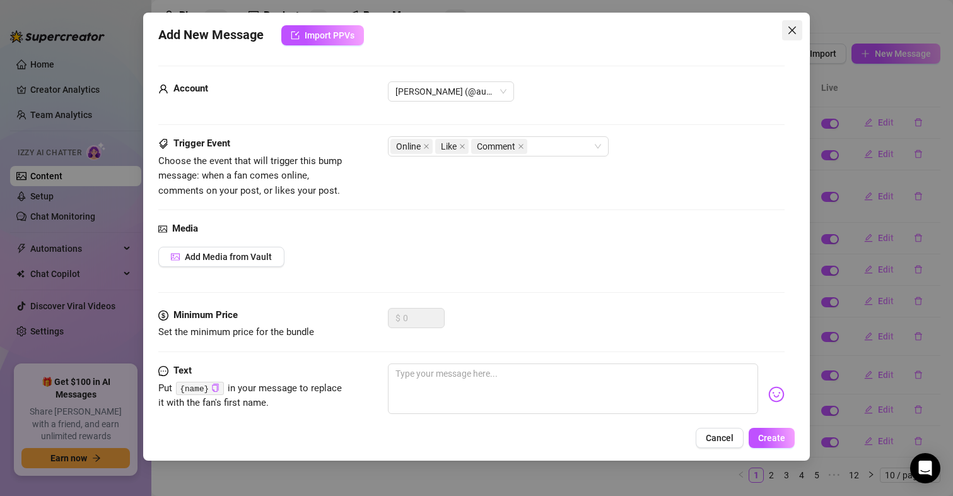
click at [787, 30] on icon "close" at bounding box center [792, 30] width 10 height 10
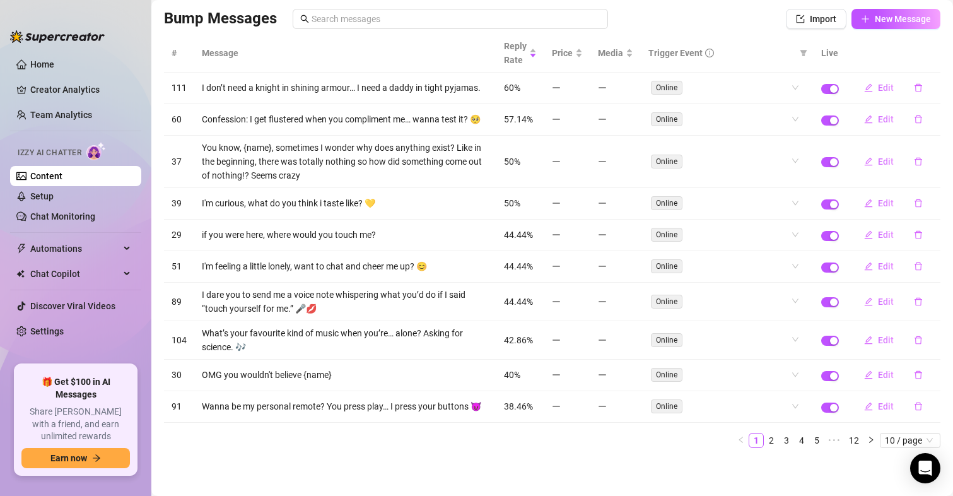
scroll to position [107, 0]
click at [848, 440] on link "12" at bounding box center [854, 440] width 18 height 14
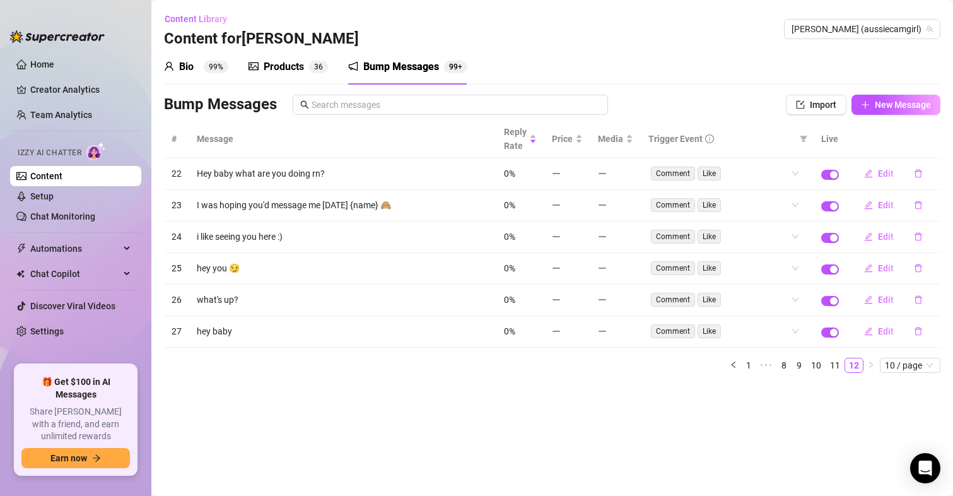
scroll to position [0, 0]
click at [748, 365] on link "1" at bounding box center [749, 365] width 14 height 14
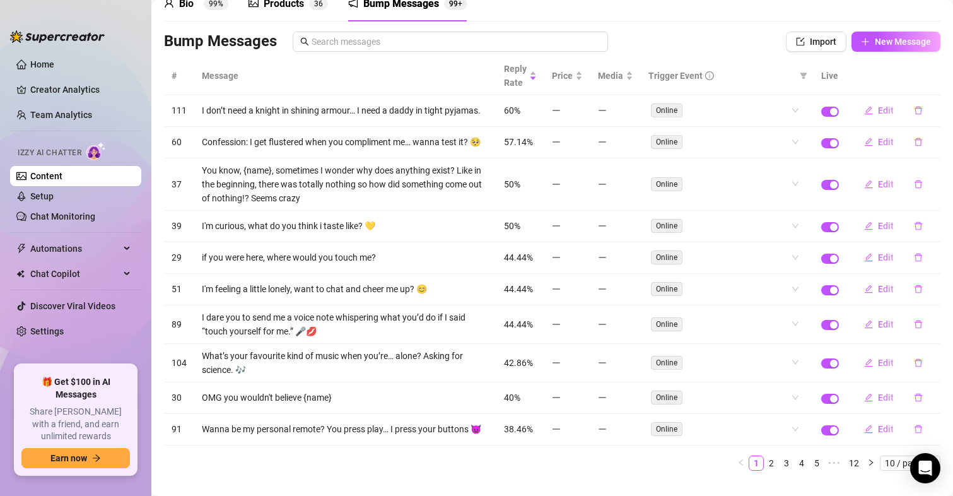
scroll to position [107, 0]
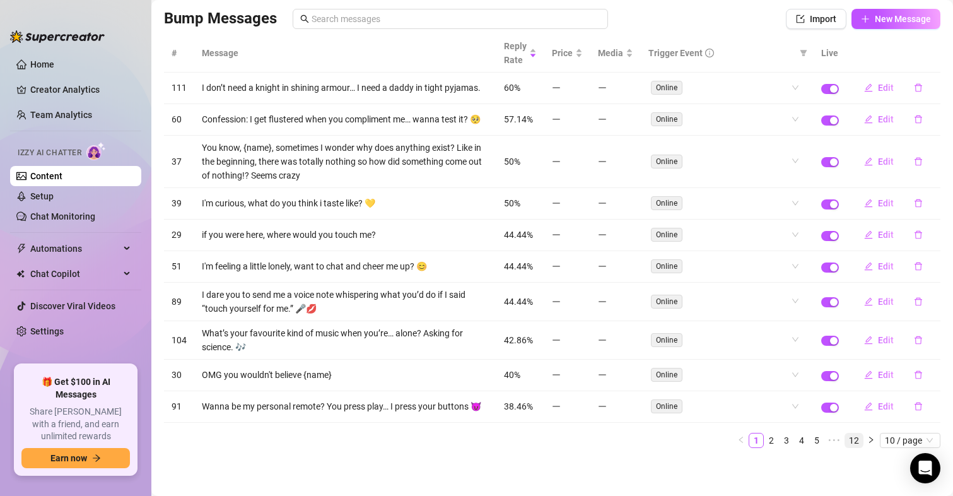
click at [845, 441] on link "12" at bounding box center [854, 440] width 18 height 14
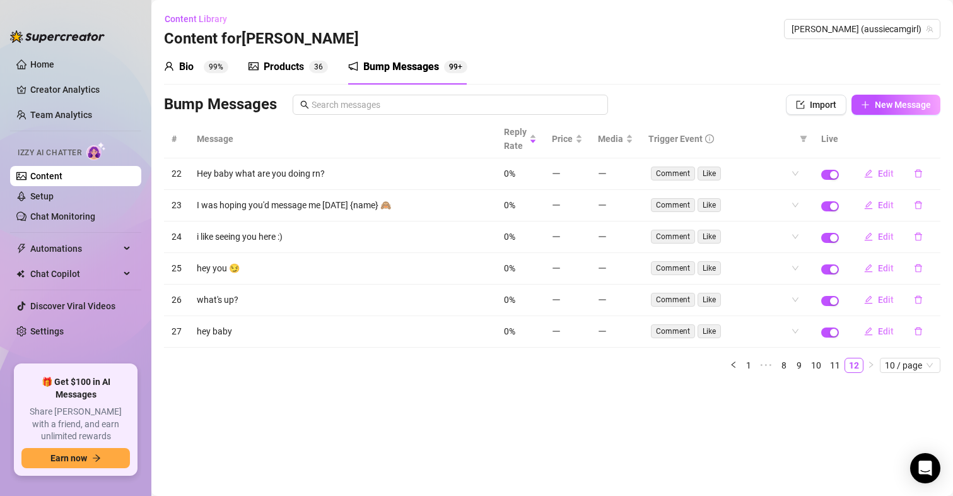
scroll to position [0, 0]
click at [919, 109] on span "New Message" at bounding box center [903, 105] width 56 height 10
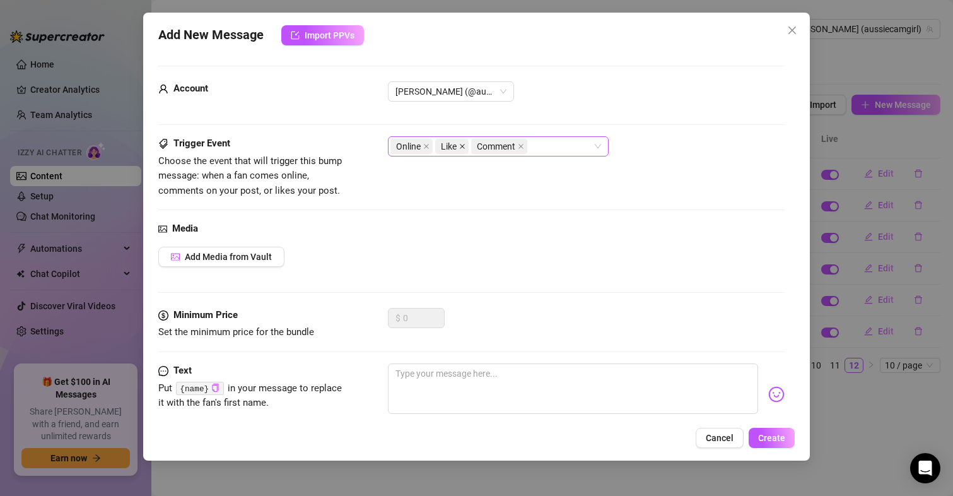
click at [459, 147] on icon "close" at bounding box center [462, 146] width 6 height 6
click at [483, 147] on icon "close" at bounding box center [485, 146] width 6 height 6
click at [461, 383] on textarea at bounding box center [573, 388] width 371 height 50
paste textarea "Oops, my robe slipped while thinking of you... wanna help me tie it back up? 🤍💋"
type textarea "Oops, my robe slipped while thinking of you... wanna help me tie it back up? 🤍💋"
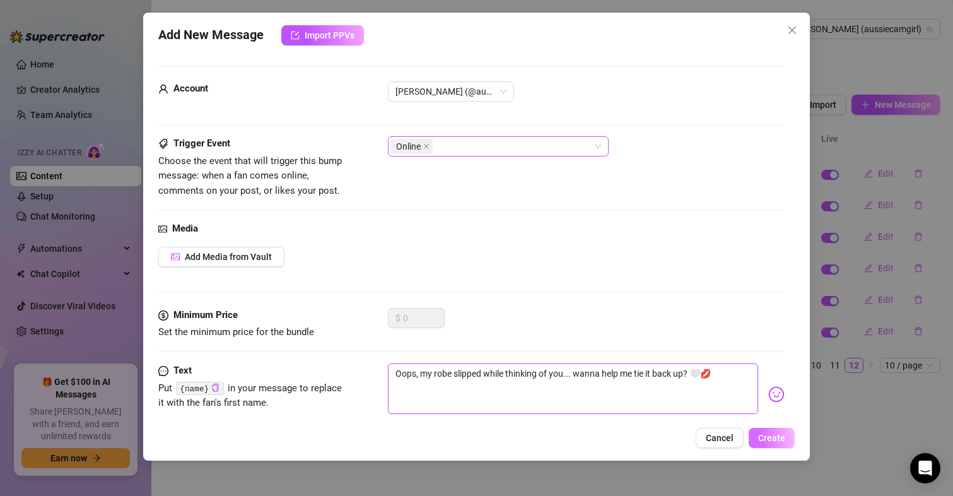
type textarea "Oops, my robe slipped while thinking of you... wanna help me tie it back up? 🤍💋"
click at [789, 441] on button "Create" at bounding box center [772, 438] width 46 height 20
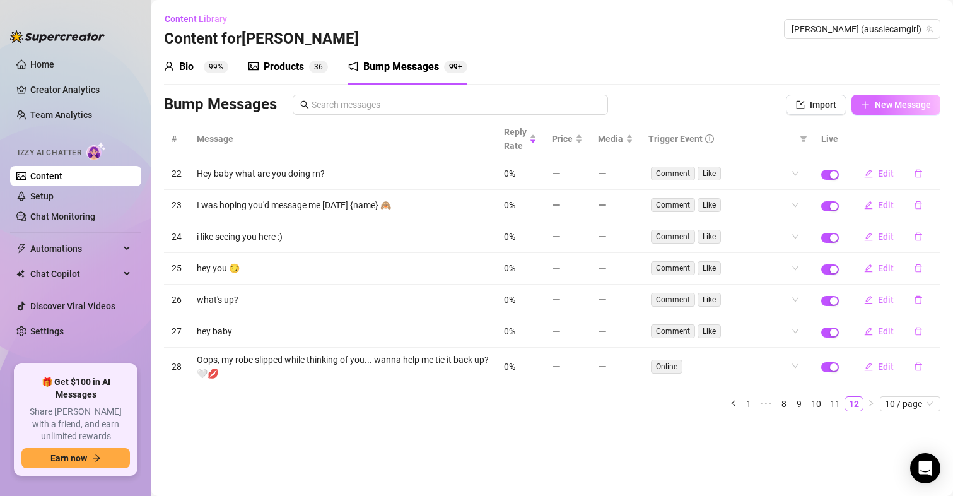
click at [902, 111] on button "New Message" at bounding box center [896, 105] width 89 height 20
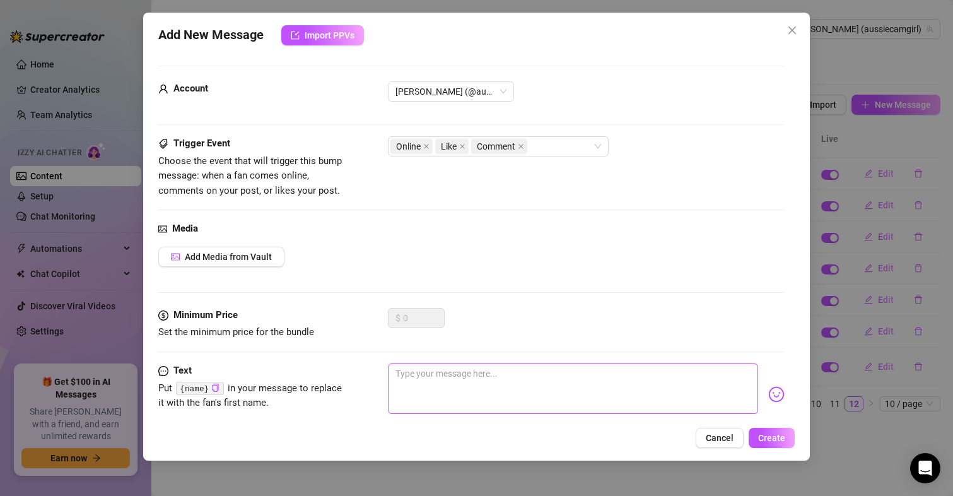
click at [438, 389] on textarea at bounding box center [573, 388] width 371 height 50
paste textarea "I'm in my favorite lace set [DATE]—feels like a hug, but tighter. What's your g…"
type textarea "I'm in my favorite lace set [DATE]—feels like a hug, but tighter. What's your g…"
click at [525, 378] on textarea "I'm in my favorite lace set [DATE]—feels like a hug, but tighter. What's your g…" at bounding box center [573, 388] width 371 height 50
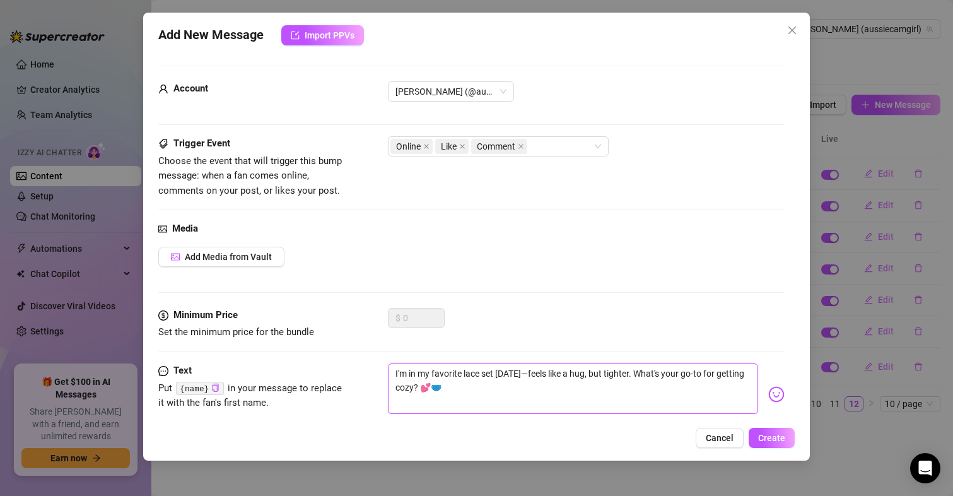
type textarea "I'm in my favorite lace set todayfeels like a hug, but tighter. What's your go-…"
type textarea "I'm in my favorite lace set [DATE],feels like a hug, but tighter. What's your g…"
type textarea "I'm in my favorite lace set [DATE], feels like a hug, but tighter. What's your …"
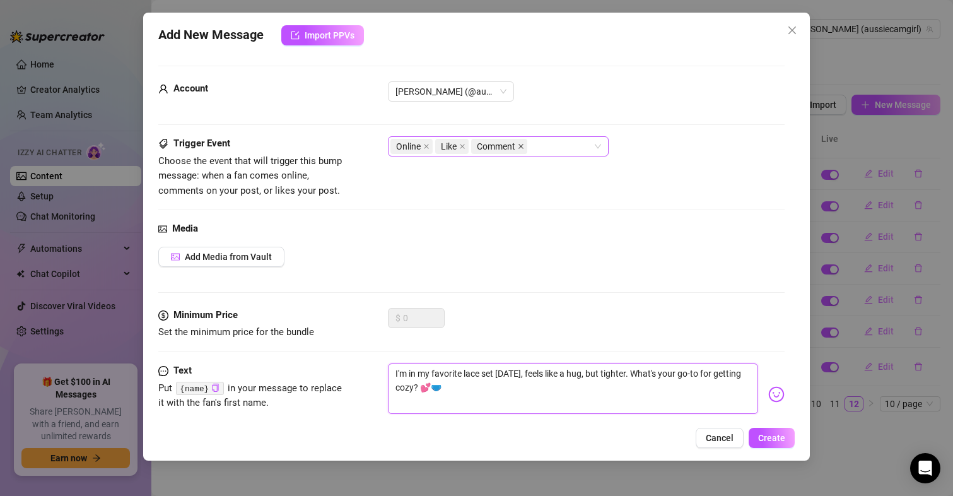
click at [522, 144] on icon "close" at bounding box center [521, 146] width 6 height 6
type textarea "I'm in my favorite lace set [DATE], feels like a hug, but tighter. What's your …"
click at [776, 438] on span "Create" at bounding box center [771, 438] width 27 height 10
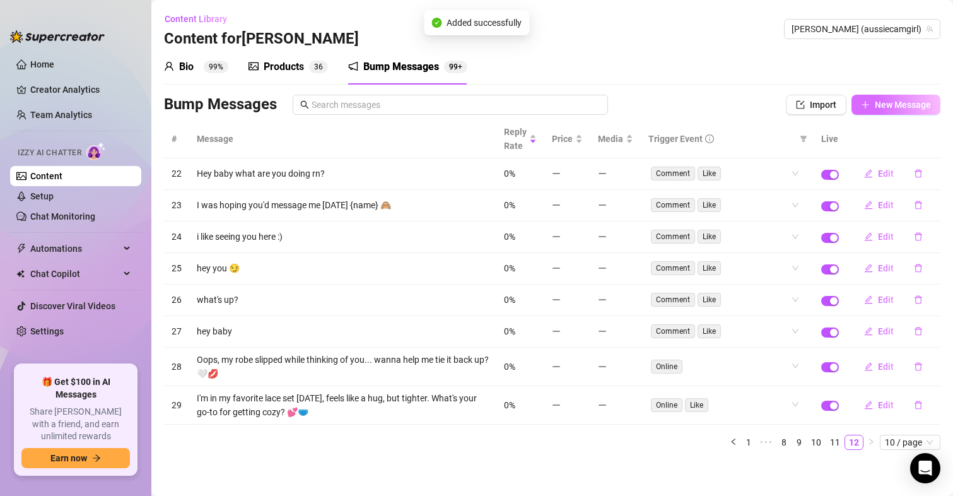
click at [885, 100] on span "New Message" at bounding box center [903, 105] width 56 height 10
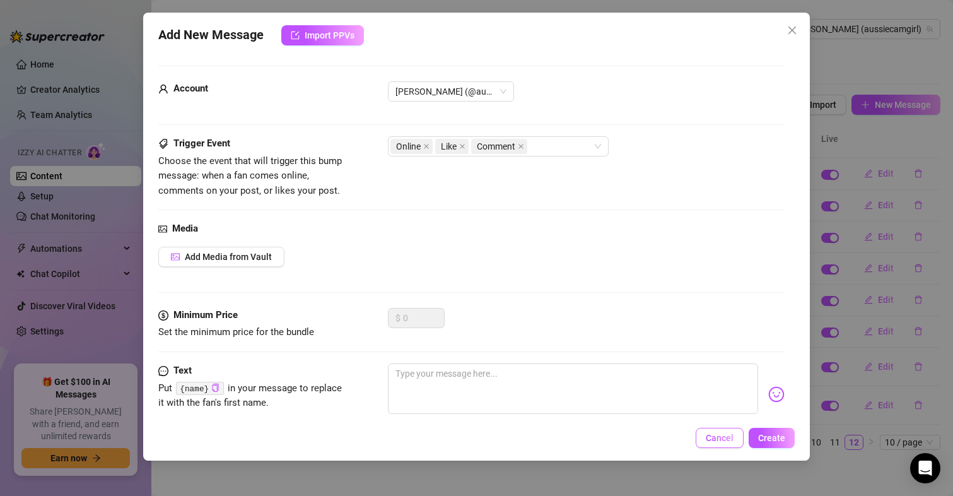
click at [722, 433] on span "Cancel" at bounding box center [720, 438] width 28 height 10
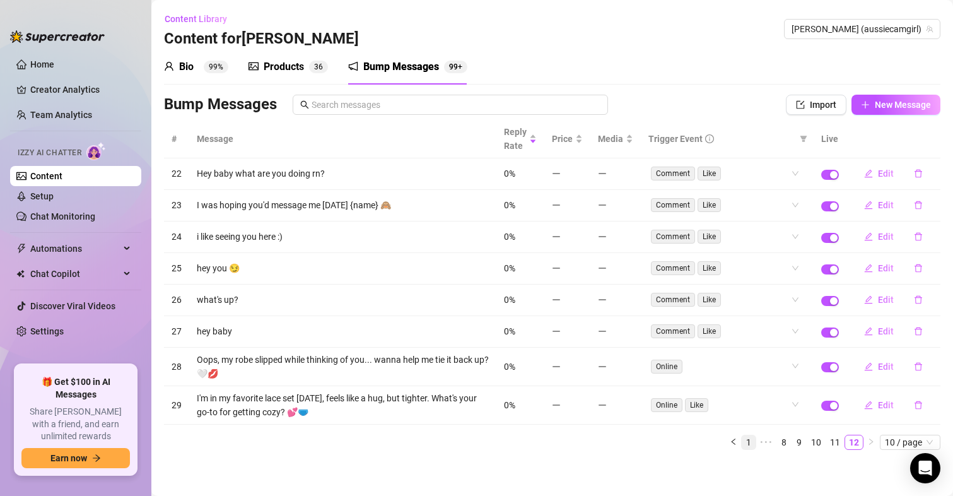
click at [742, 443] on link "1" at bounding box center [749, 442] width 14 height 14
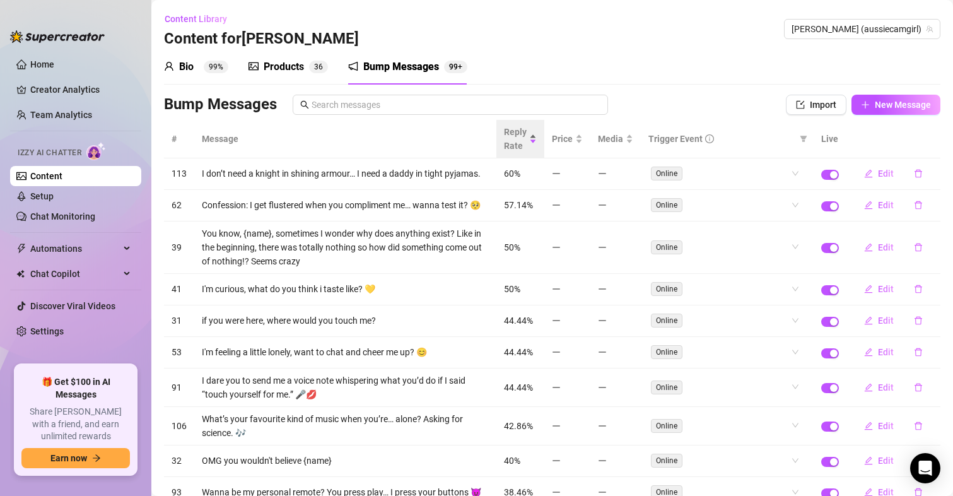
click at [512, 133] on span "Reply Rate" at bounding box center [515, 139] width 23 height 28
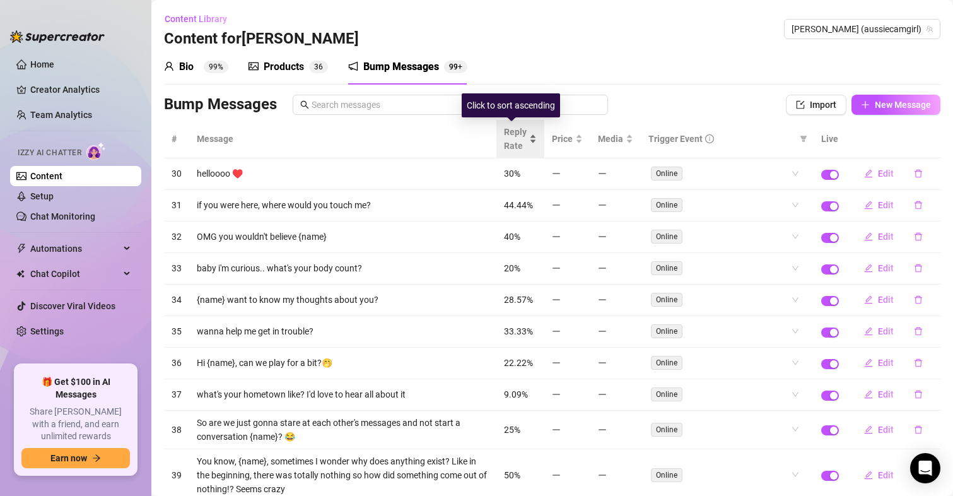
click at [512, 133] on span "Reply Rate" at bounding box center [515, 139] width 23 height 28
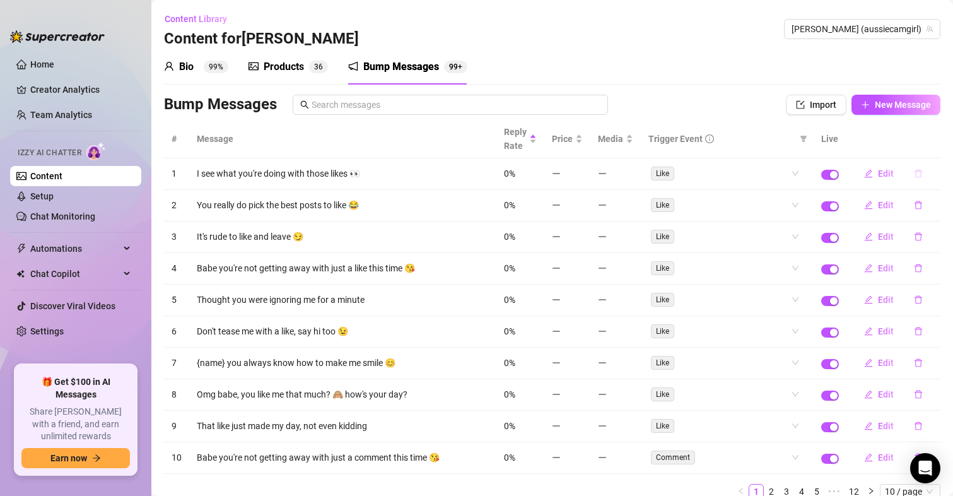
click at [914, 173] on icon "delete" at bounding box center [918, 173] width 9 height 9
click at [937, 139] on span "Yes" at bounding box center [931, 141] width 15 height 10
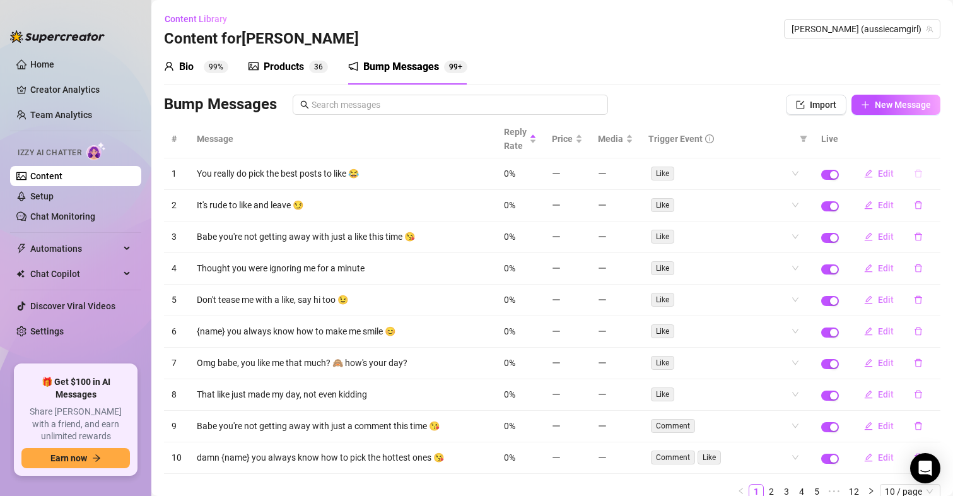
click at [914, 176] on icon "delete" at bounding box center [918, 173] width 9 height 9
click at [944, 138] on button "Yes" at bounding box center [932, 140] width 24 height 15
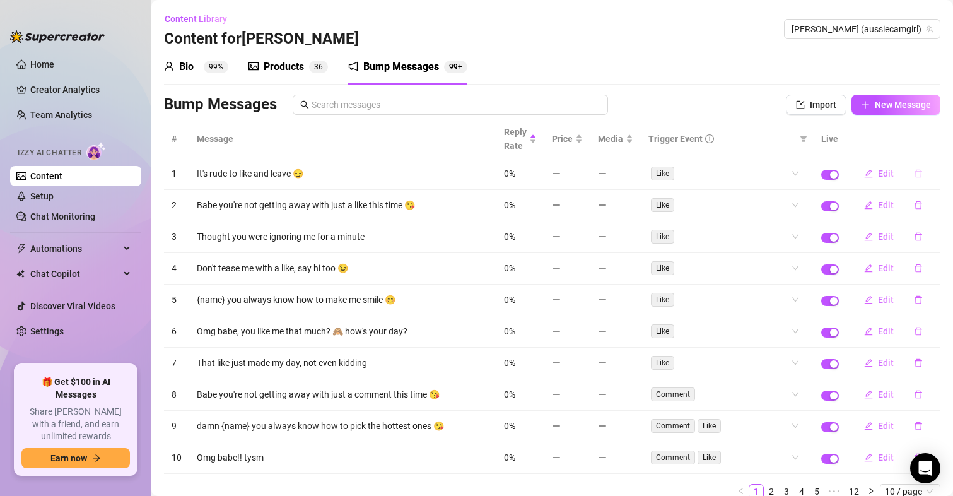
click at [914, 173] on icon "delete" at bounding box center [918, 173] width 9 height 9
click at [928, 141] on span "Yes" at bounding box center [931, 141] width 15 height 10
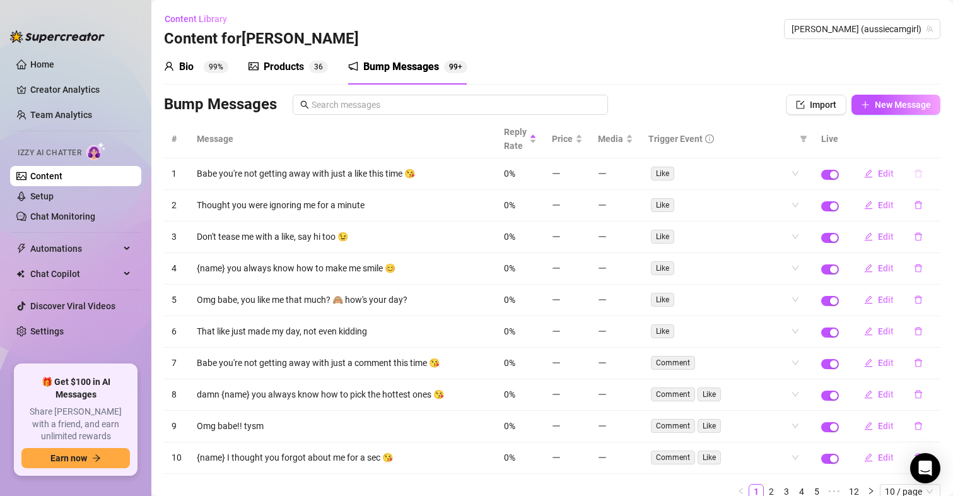
click at [915, 173] on icon "delete" at bounding box center [919, 174] width 8 height 8
click at [937, 139] on span "Yes" at bounding box center [931, 141] width 15 height 10
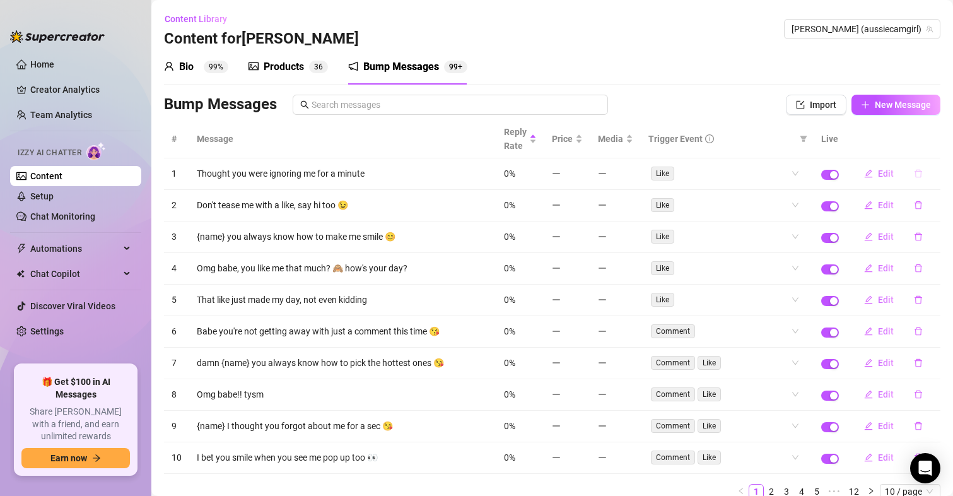
click at [914, 173] on icon "delete" at bounding box center [918, 173] width 9 height 9
click at [935, 141] on span "Yes" at bounding box center [931, 141] width 15 height 10
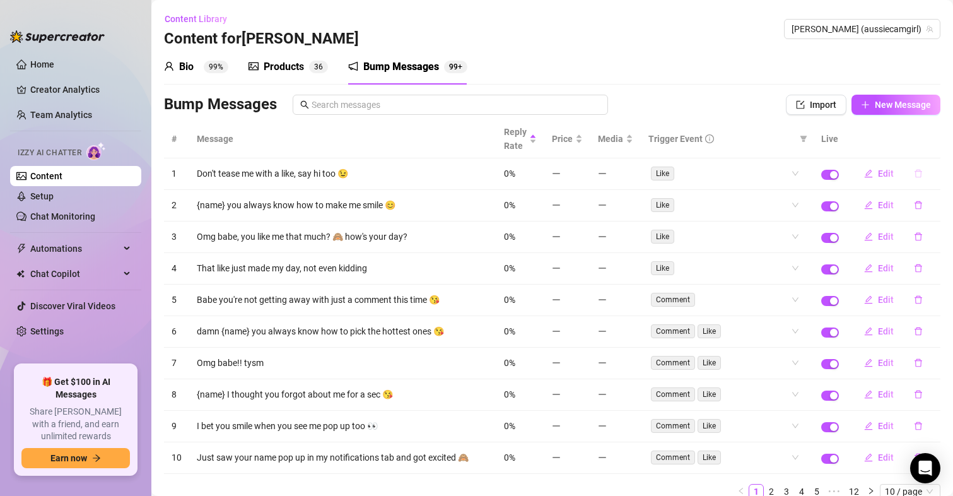
click at [913, 175] on button "button" at bounding box center [918, 173] width 29 height 20
click at [935, 134] on button "Yes" at bounding box center [932, 140] width 24 height 15
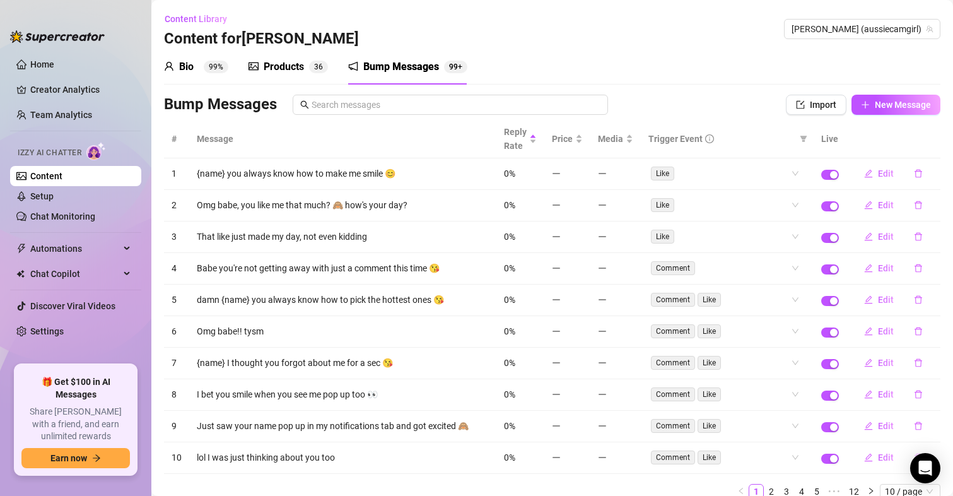
click at [904, 459] on button "button" at bounding box center [918, 457] width 29 height 20
click at [944, 424] on button "Yes" at bounding box center [932, 424] width 24 height 15
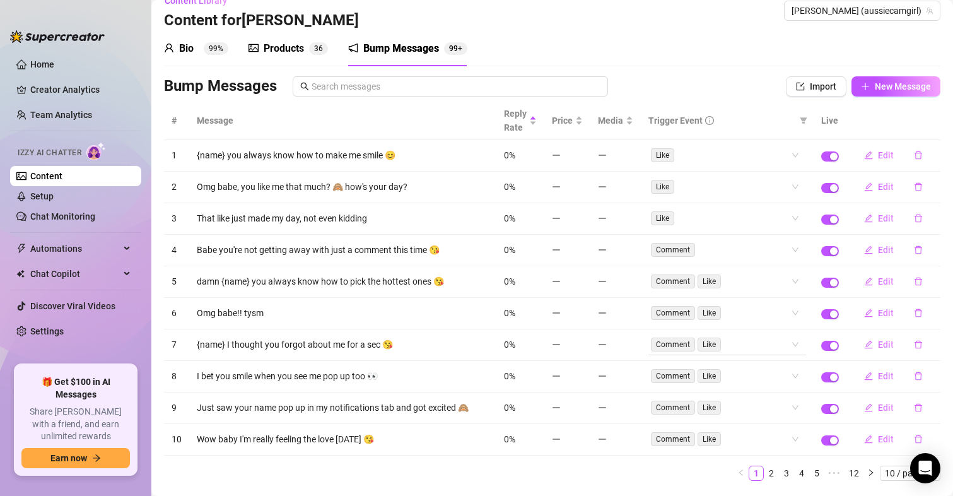
scroll to position [51, 0]
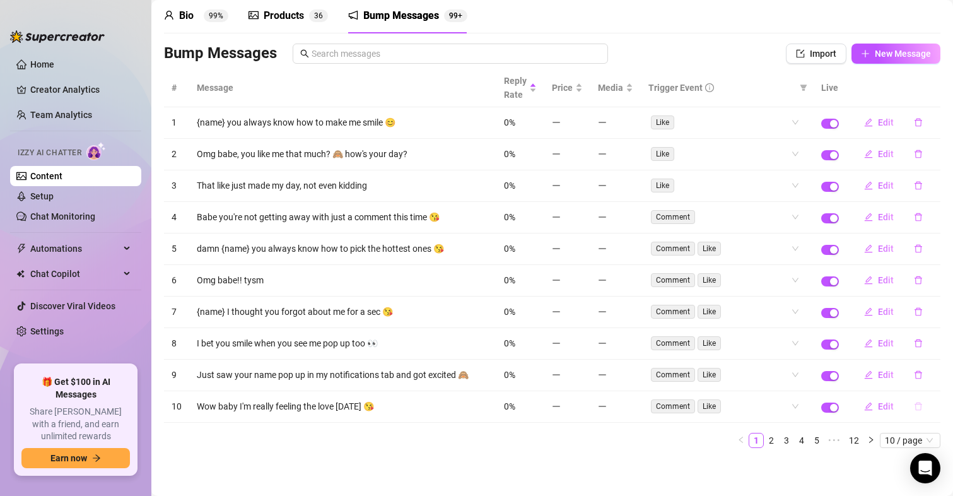
click at [915, 410] on icon "delete" at bounding box center [919, 406] width 8 height 8
click at [937, 363] on div "Delete this message? No Yes" at bounding box center [896, 364] width 96 height 34
click at [937, 365] on div "Delete this message? No Yes" at bounding box center [896, 364] width 96 height 34
click at [937, 370] on span "Yes" at bounding box center [931, 373] width 15 height 10
click at [913, 407] on button "button" at bounding box center [918, 406] width 29 height 20
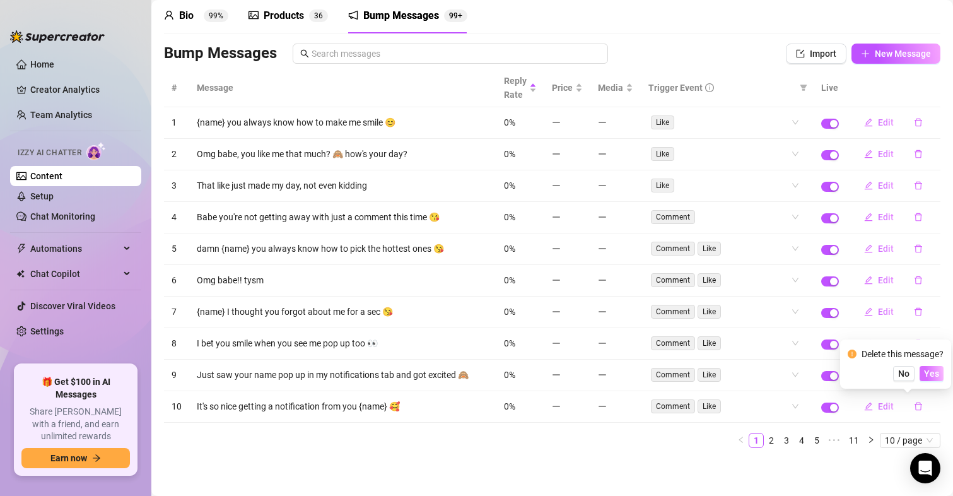
click at [930, 377] on span "Yes" at bounding box center [931, 373] width 15 height 10
click at [914, 404] on icon "delete" at bounding box center [918, 406] width 9 height 9
click at [935, 375] on span "Yes" at bounding box center [931, 373] width 15 height 10
click at [912, 401] on button "button" at bounding box center [918, 406] width 29 height 20
click at [937, 367] on button "Yes" at bounding box center [932, 373] width 24 height 15
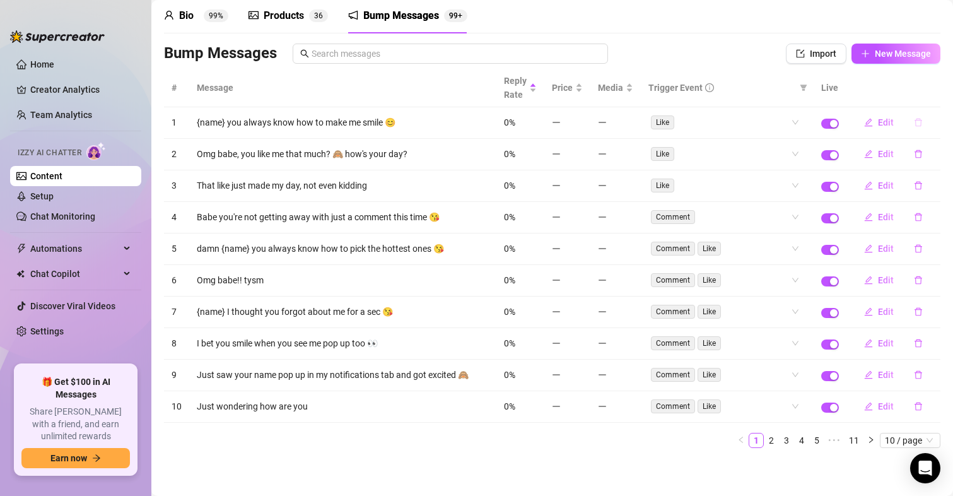
click at [914, 126] on icon "delete" at bounding box center [918, 122] width 9 height 9
click at [935, 90] on span "Yes" at bounding box center [931, 90] width 15 height 10
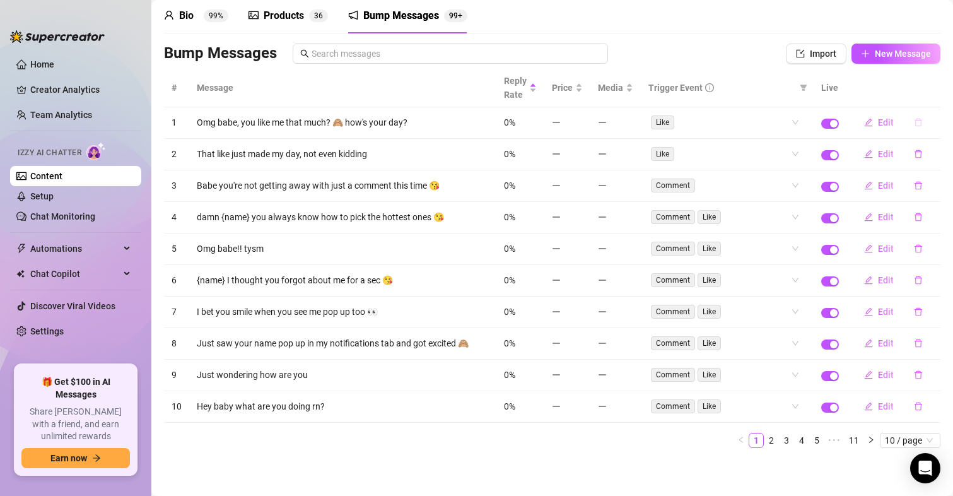
click at [912, 121] on button "button" at bounding box center [918, 122] width 29 height 20
click at [944, 90] on button "Yes" at bounding box center [932, 89] width 24 height 15
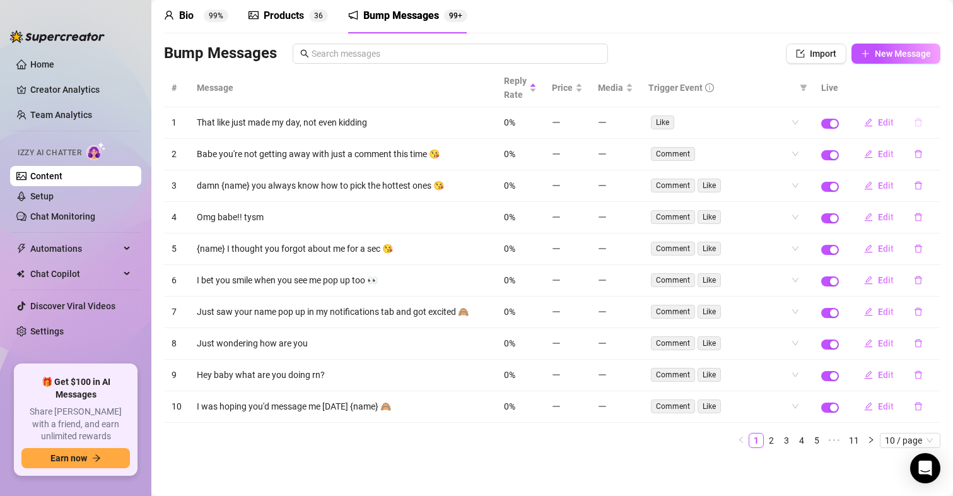
click at [915, 120] on icon "delete" at bounding box center [919, 123] width 8 height 8
click at [944, 88] on button "Yes" at bounding box center [932, 89] width 24 height 15
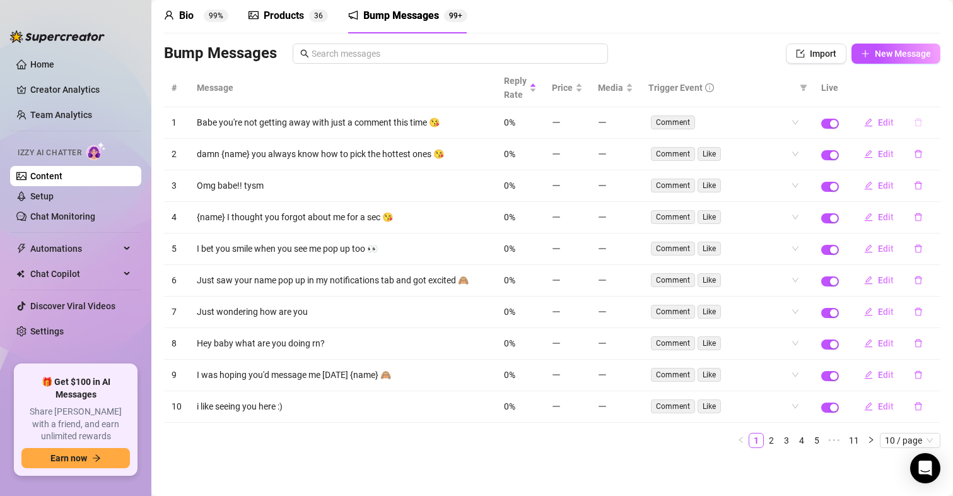
click at [914, 124] on icon "delete" at bounding box center [918, 122] width 9 height 9
click at [931, 93] on span "Yes" at bounding box center [931, 90] width 15 height 10
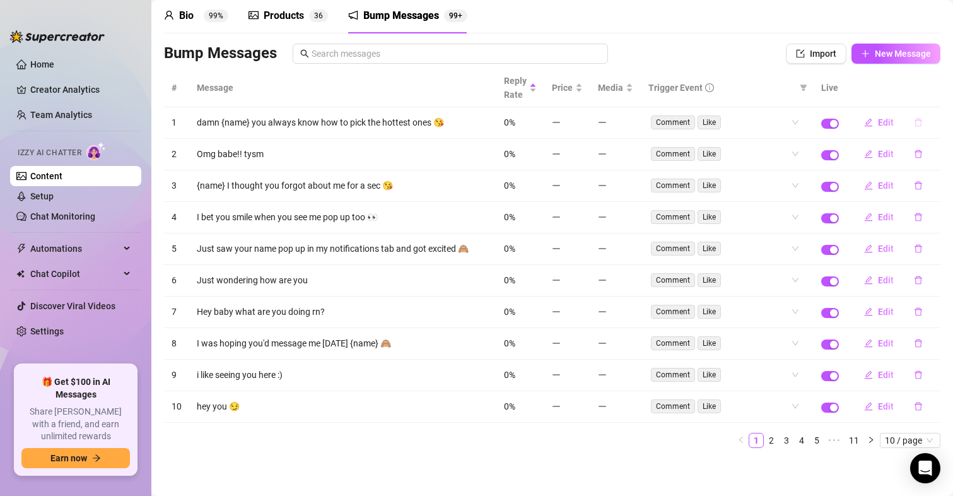
click at [914, 122] on icon "delete" at bounding box center [918, 122] width 9 height 9
click at [933, 91] on span "Yes" at bounding box center [931, 90] width 15 height 10
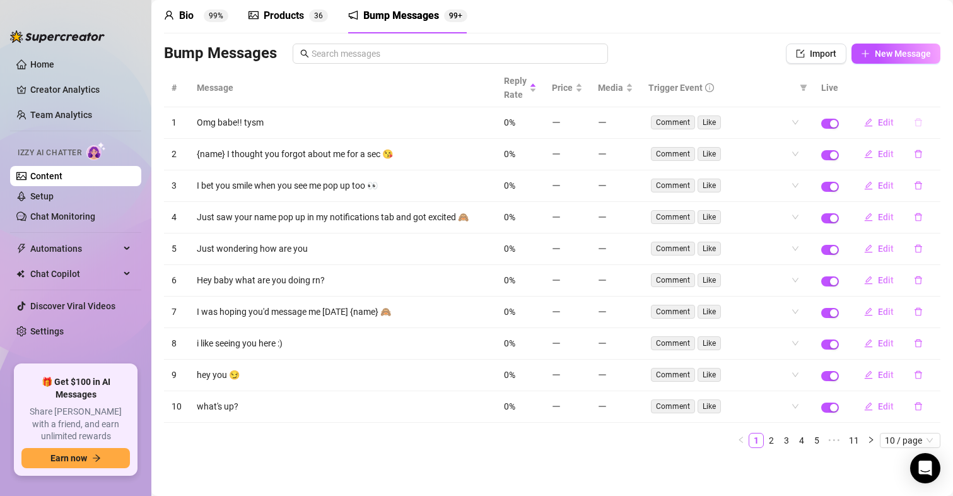
click at [914, 121] on icon "delete" at bounding box center [918, 122] width 9 height 9
click at [938, 87] on span "Yes" at bounding box center [931, 90] width 15 height 10
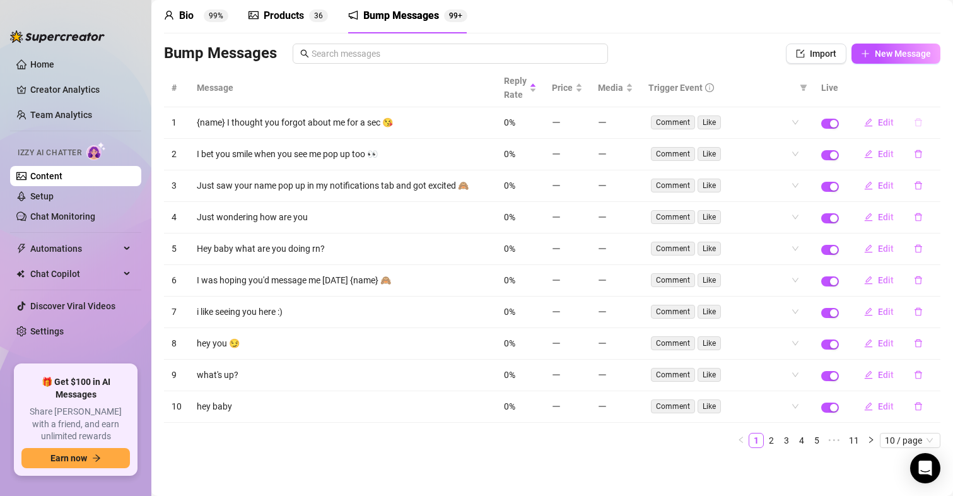
click at [914, 124] on icon "delete" at bounding box center [918, 122] width 9 height 9
click at [939, 90] on span "Yes" at bounding box center [931, 90] width 15 height 10
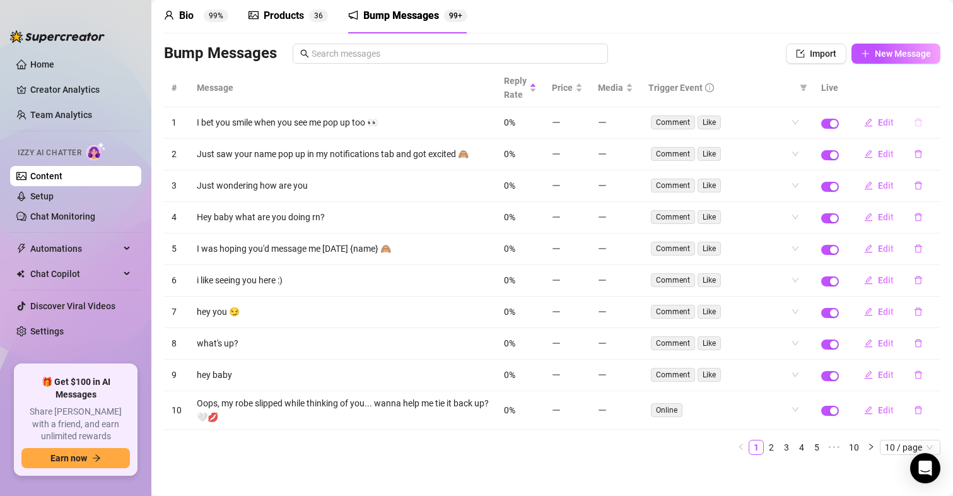
click at [914, 122] on icon "delete" at bounding box center [918, 122] width 9 height 9
click at [934, 94] on span "Yes" at bounding box center [931, 90] width 15 height 10
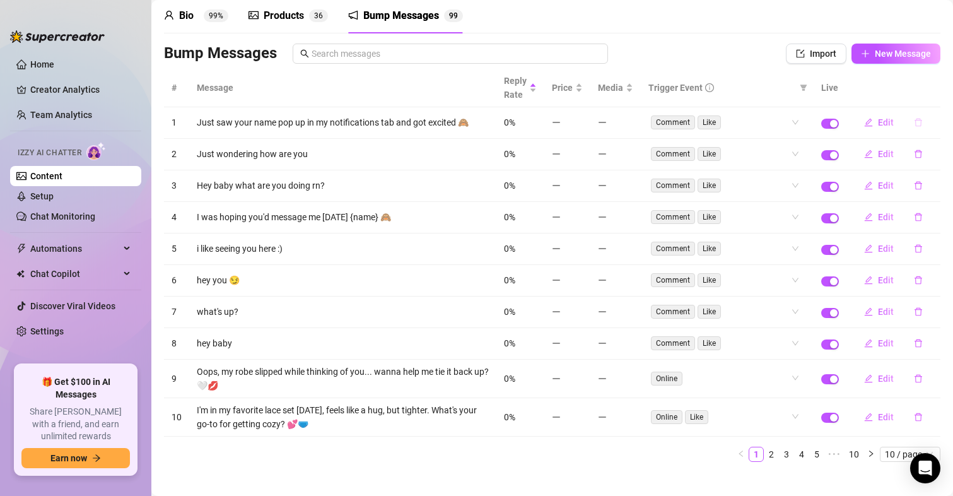
click at [914, 122] on icon "delete" at bounding box center [918, 122] width 9 height 9
click at [941, 90] on button "Yes" at bounding box center [932, 89] width 24 height 15
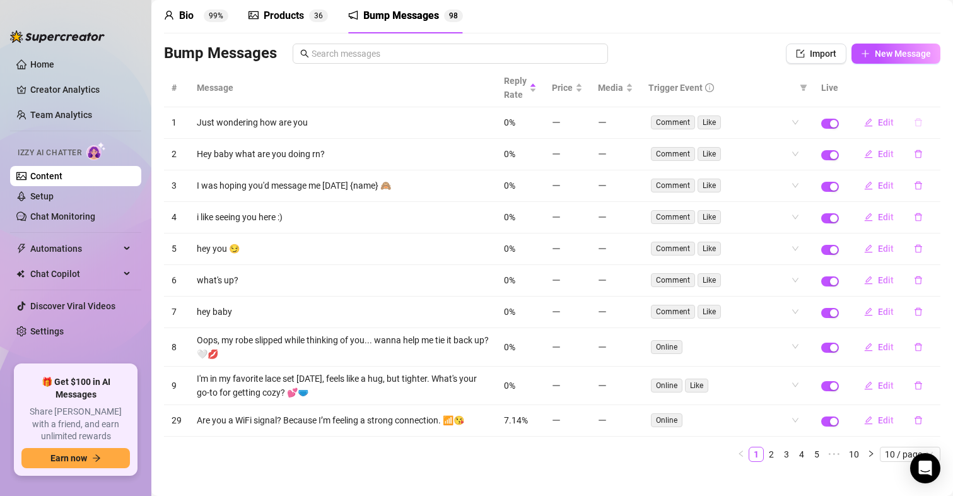
click at [915, 121] on icon "delete" at bounding box center [919, 123] width 8 height 8
click at [935, 87] on span "Yes" at bounding box center [931, 90] width 15 height 10
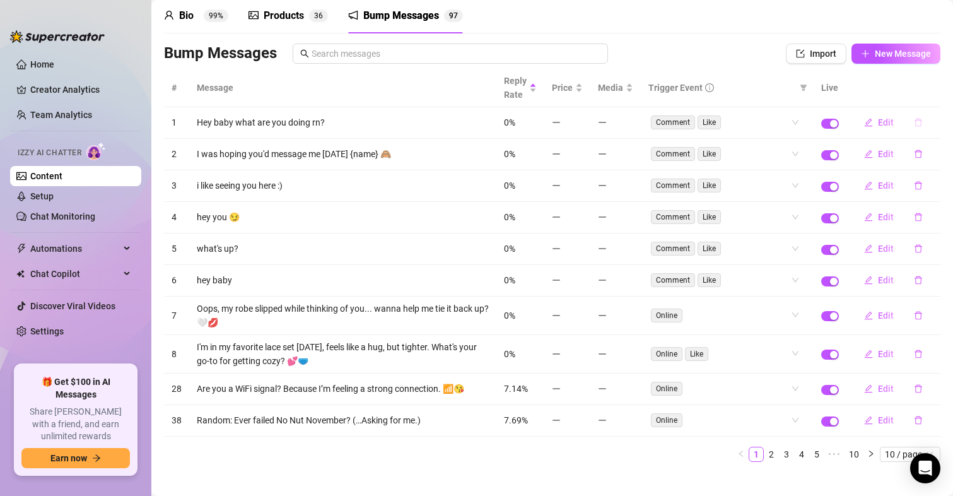
click at [915, 120] on icon "delete" at bounding box center [919, 123] width 8 height 8
click at [947, 90] on div "Delete this message? No Yes" at bounding box center [895, 80] width 111 height 49
click at [937, 90] on span "Yes" at bounding box center [931, 90] width 15 height 10
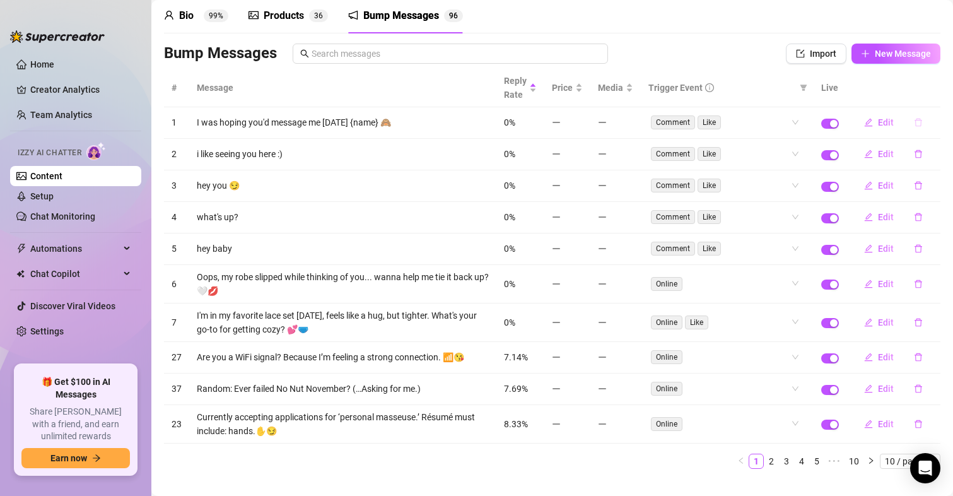
click at [915, 119] on icon "delete" at bounding box center [919, 123] width 8 height 8
click at [928, 93] on span "Yes" at bounding box center [931, 90] width 15 height 10
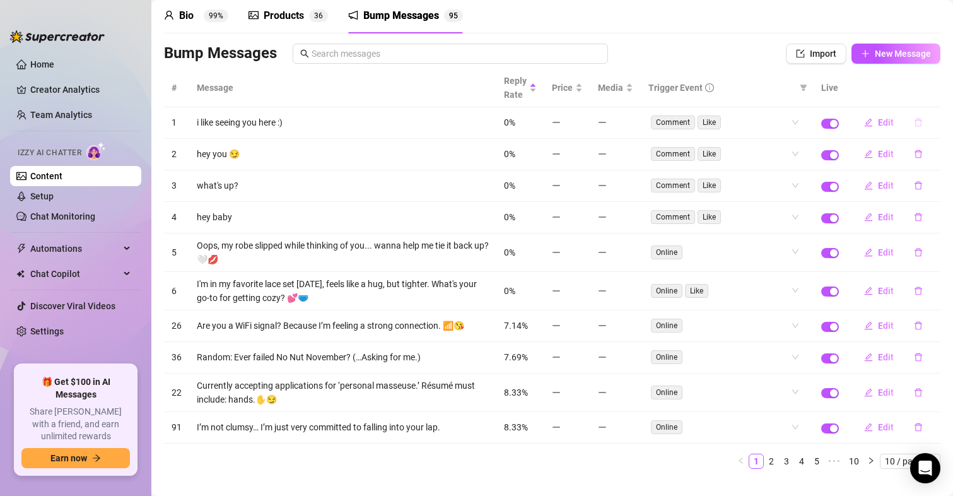
click at [914, 121] on icon "delete" at bounding box center [918, 122] width 9 height 9
click at [937, 90] on span "Yes" at bounding box center [931, 90] width 15 height 10
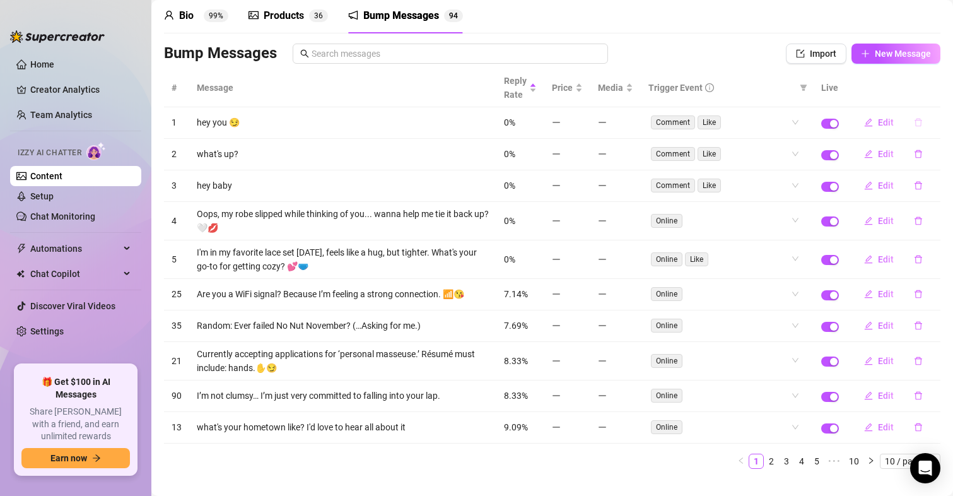
click at [913, 120] on button "button" at bounding box center [918, 122] width 29 height 20
click at [933, 88] on span "Yes" at bounding box center [931, 90] width 15 height 10
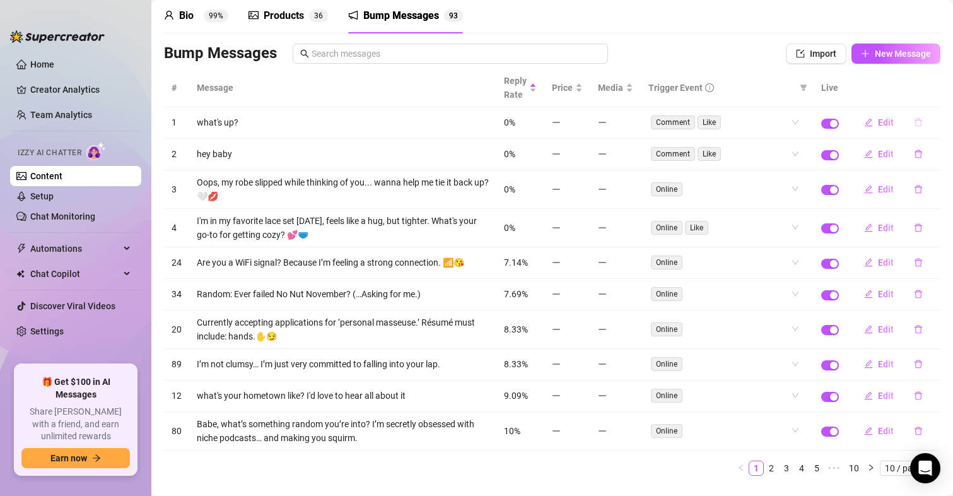
click at [914, 118] on icon "delete" at bounding box center [918, 122] width 9 height 9
click at [937, 93] on span "Yes" at bounding box center [931, 90] width 15 height 10
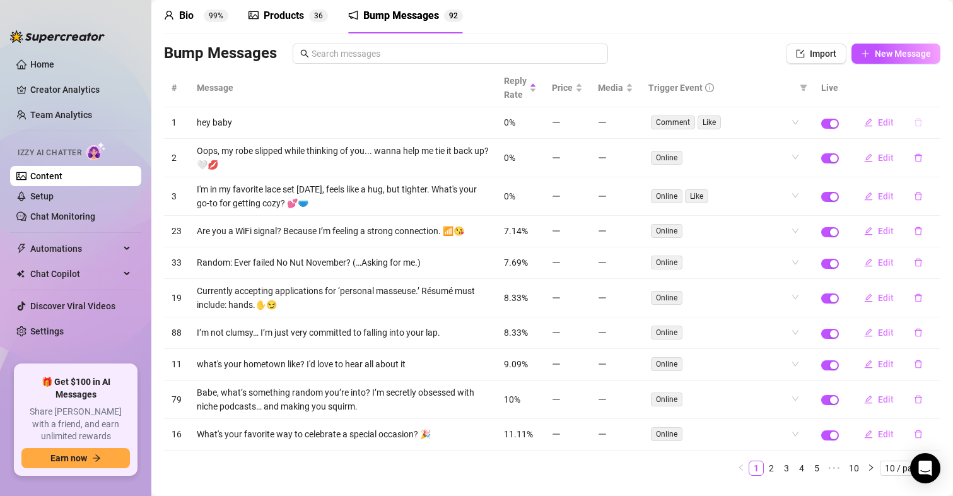
click at [914, 119] on icon "delete" at bounding box center [918, 122] width 9 height 9
click at [934, 89] on span "Yes" at bounding box center [931, 90] width 15 height 10
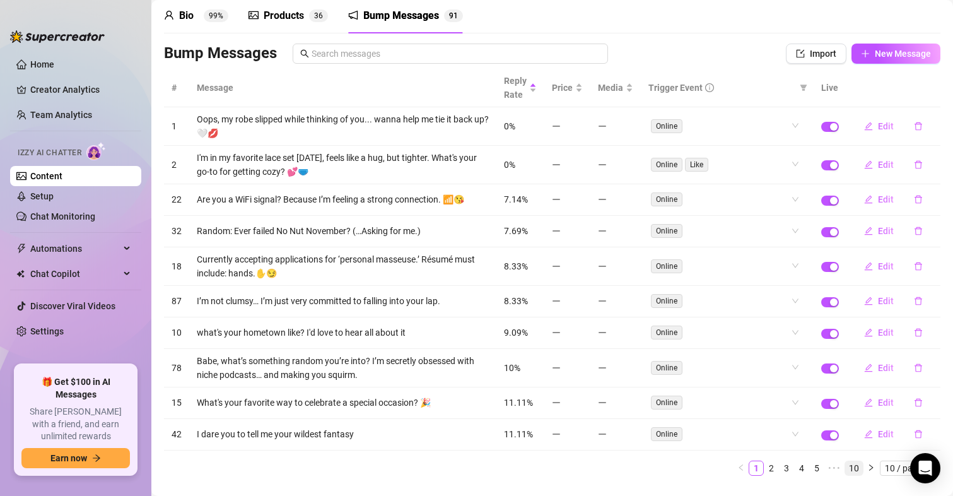
click at [846, 469] on link "10" at bounding box center [854, 468] width 18 height 14
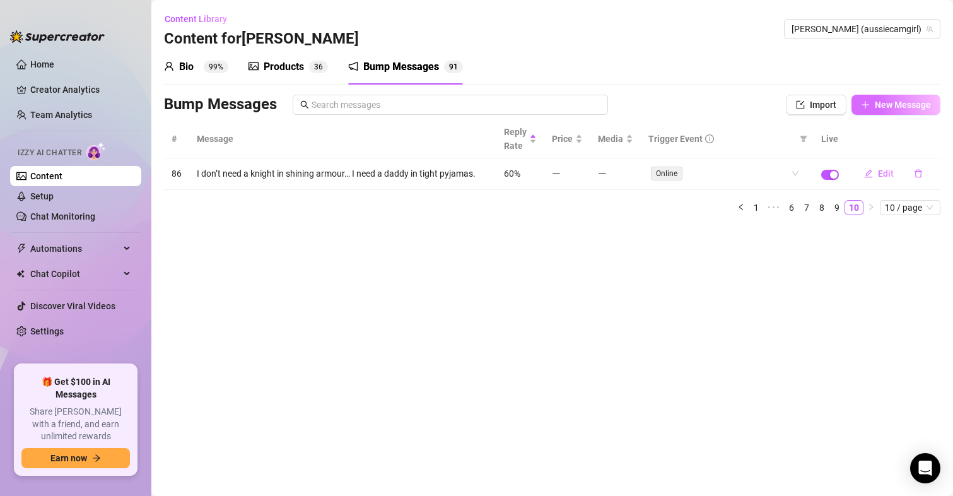
click at [893, 102] on span "New Message" at bounding box center [903, 105] width 56 height 10
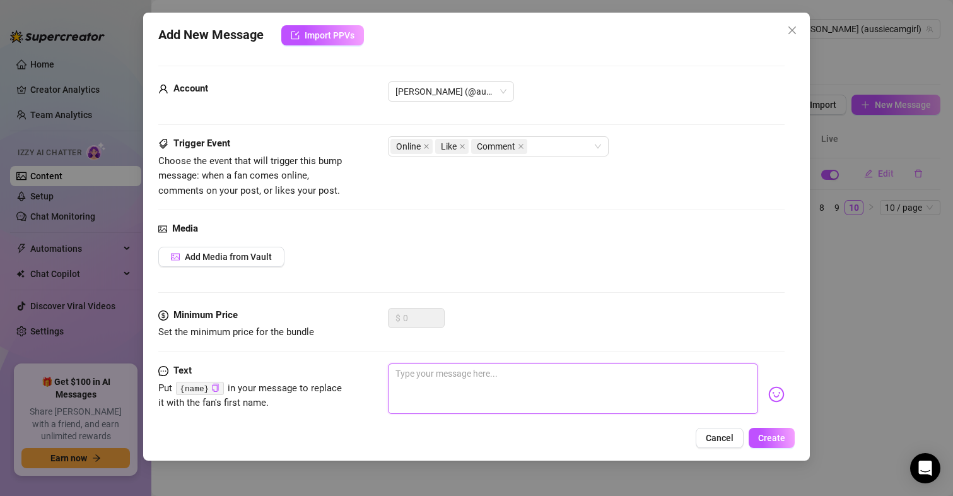
click at [452, 383] on textarea at bounding box center [573, 388] width 371 height 50
paste textarea "Just finished yoga... now my body's all flexible and ready for your commands. G…"
type textarea "Just finished yoga... now my body's all flexible and ready for your commands. G…"
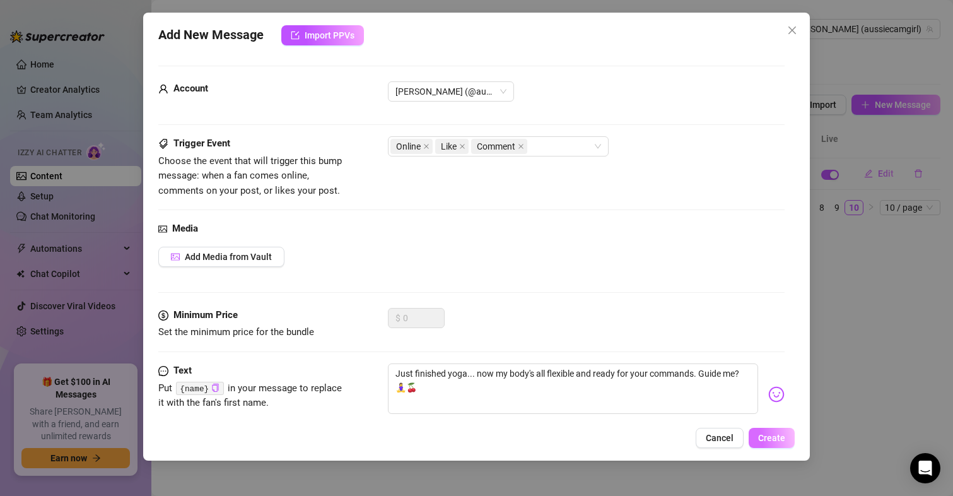
click at [770, 435] on span "Create" at bounding box center [771, 438] width 27 height 10
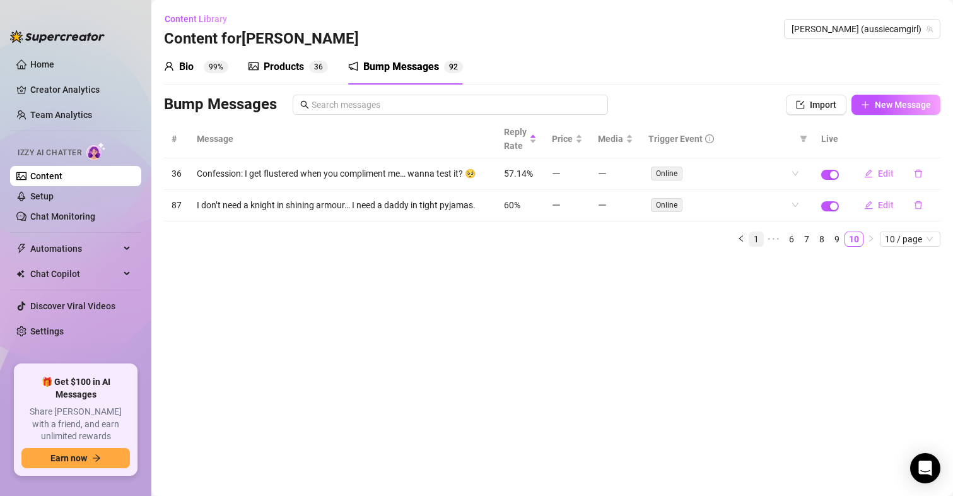
click at [756, 235] on link "1" at bounding box center [756, 239] width 14 height 14
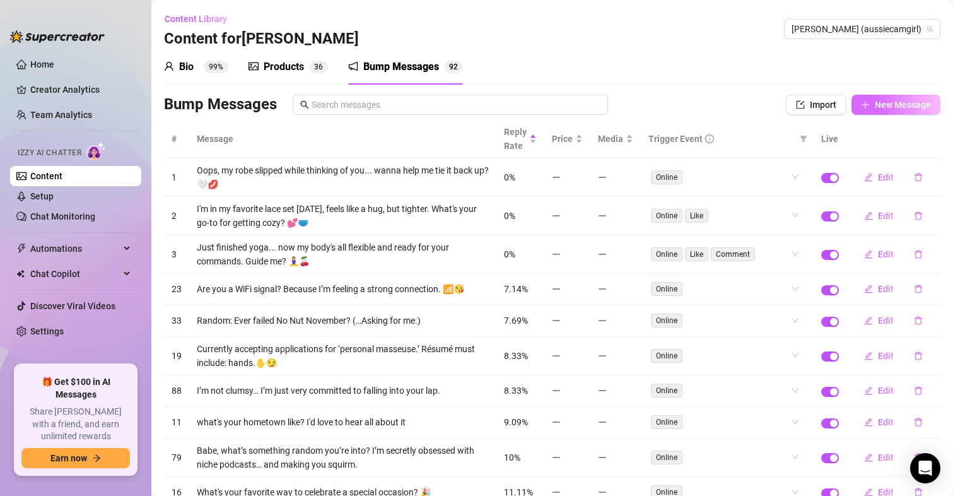
click at [889, 103] on span "New Message" at bounding box center [903, 105] width 56 height 10
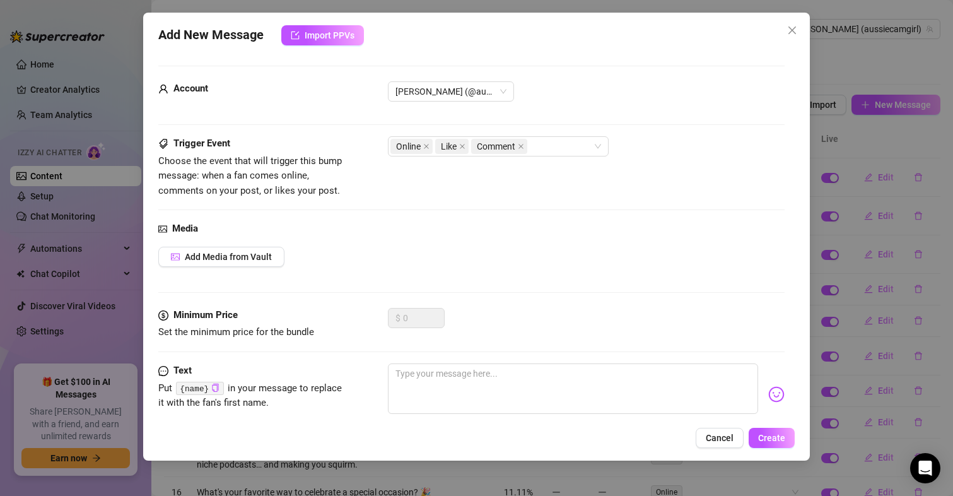
click at [455, 359] on div "Minimum Price Set the minimum price for the bundle $ 0" at bounding box center [471, 336] width 627 height 56
click at [454, 369] on textarea at bounding box center [573, 388] width 371 height 50
paste textarea "My green eyes are sparkling like morning dew—stare too long, and you'll melt. W…"
type textarea "My green eyes are sparkling like morning dew—stare too long, and you'll melt. W…"
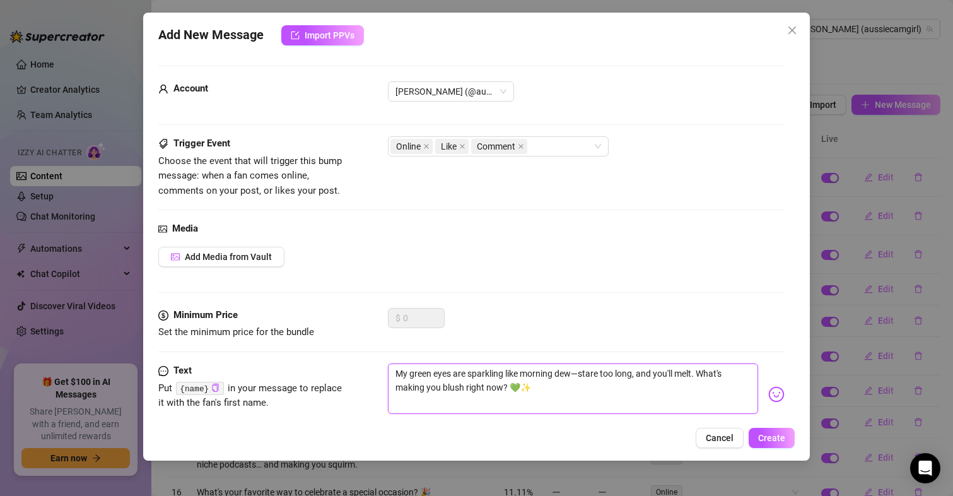
click at [582, 372] on textarea "My green eyes are sparkling like morning dew—stare too long, and you'll melt. W…" at bounding box center [573, 388] width 371 height 50
type textarea "My green eyes are sparkling like morning dewstare too long, and you'll melt. Wh…"
type textarea "My green eyes are sparkling like morning dew stare too long, and you'll melt. W…"
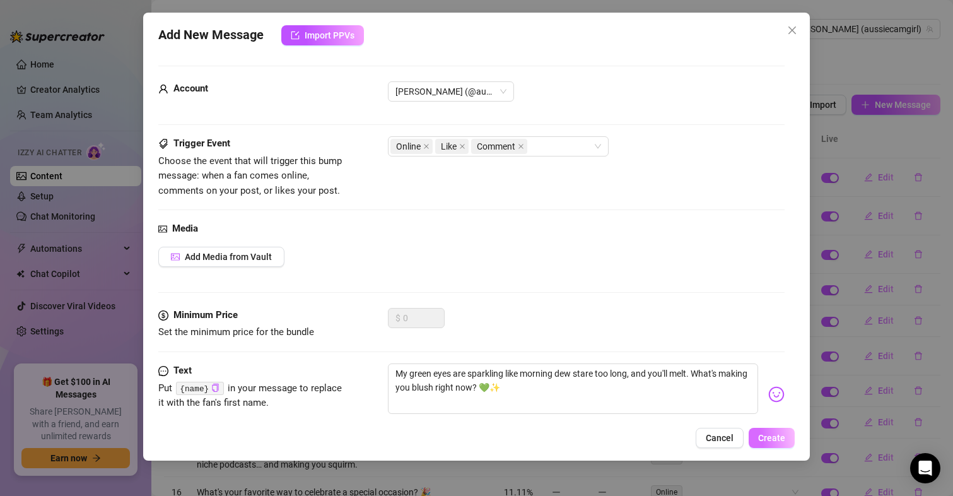
click at [784, 438] on span "Create" at bounding box center [771, 438] width 27 height 10
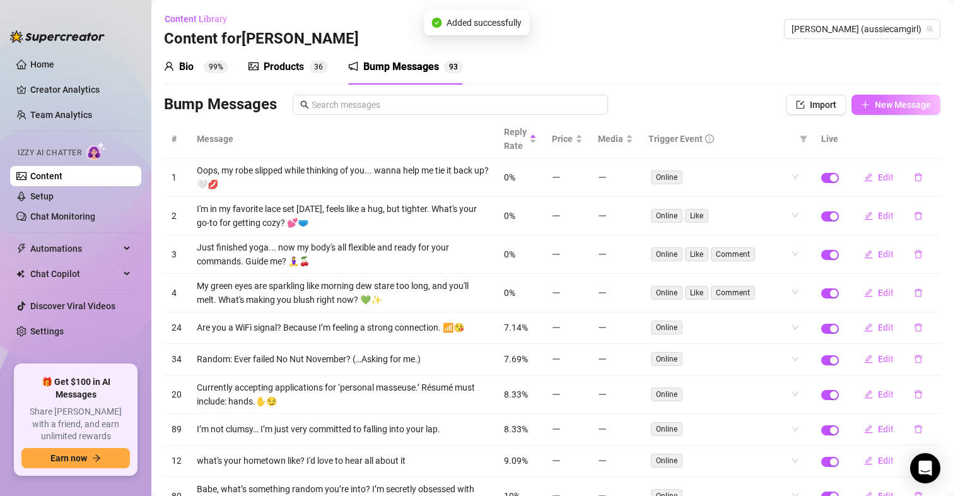
click at [875, 102] on span "New Message" at bounding box center [903, 105] width 56 height 10
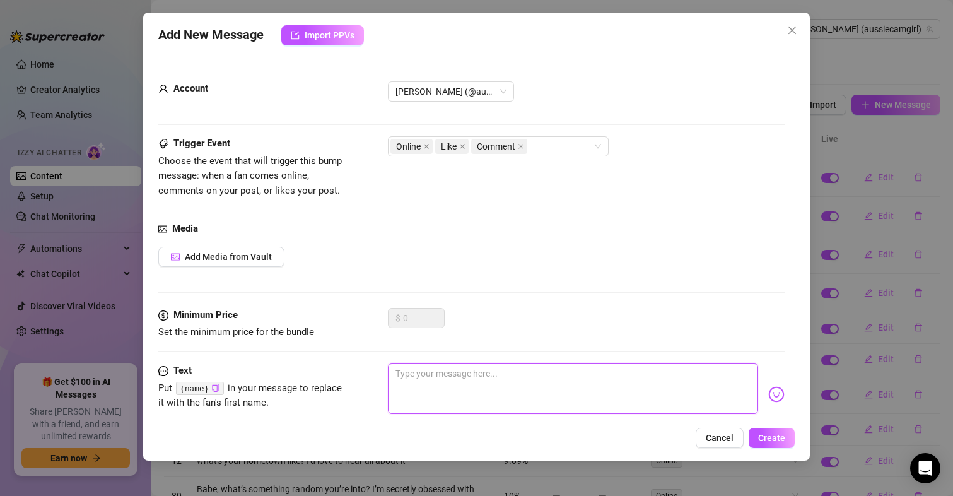
click at [483, 387] on textarea at bounding box center [573, 388] width 371 height 50
paste textarea "I tripped over my thigh-highs... landed thinking about your hands on me. Rescue…"
type textarea "I tripped over my thigh-highs... landed thinking about your hands on me. Rescue…"
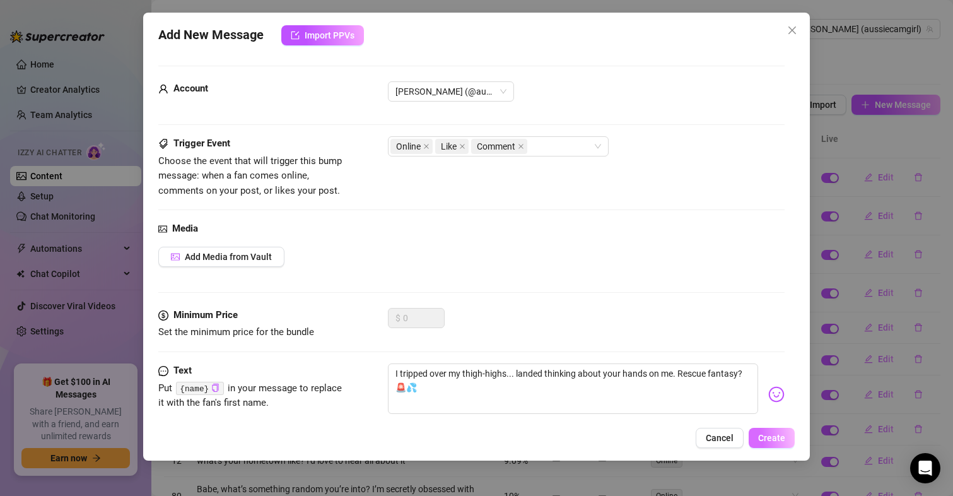
click at [780, 440] on span "Create" at bounding box center [771, 438] width 27 height 10
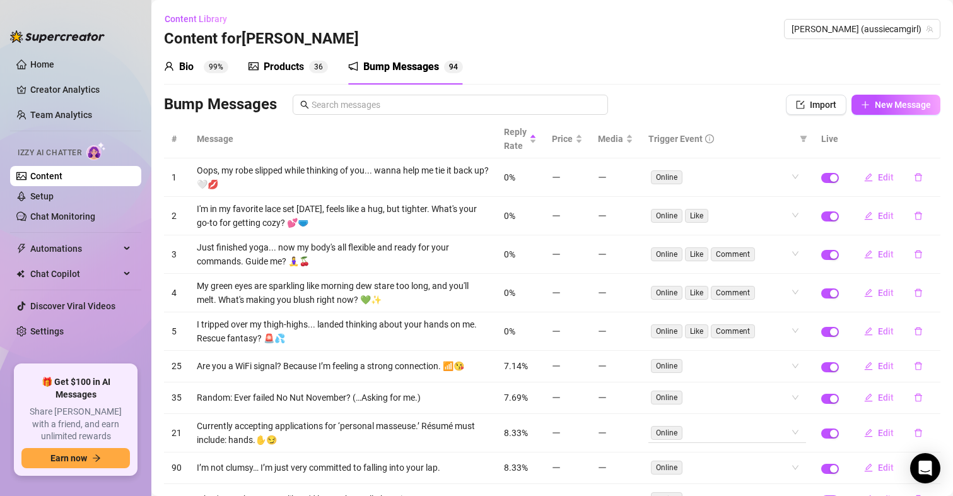
scroll to position [93, 0]
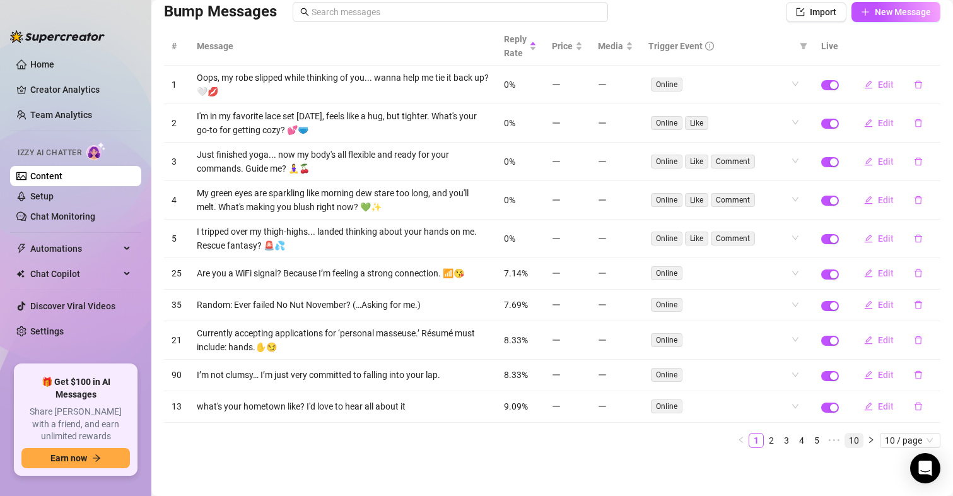
click at [852, 441] on link "10" at bounding box center [854, 440] width 18 height 14
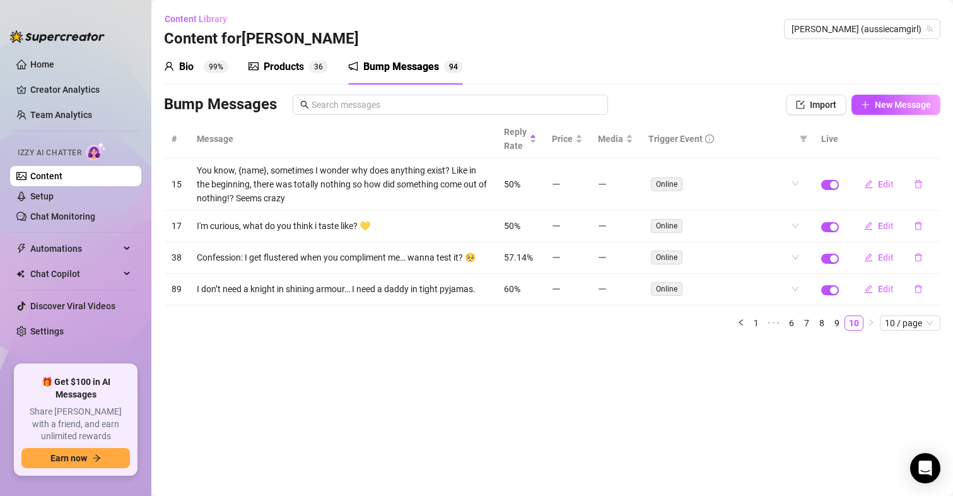
scroll to position [0, 0]
click at [899, 100] on span "New Message" at bounding box center [903, 105] width 56 height 10
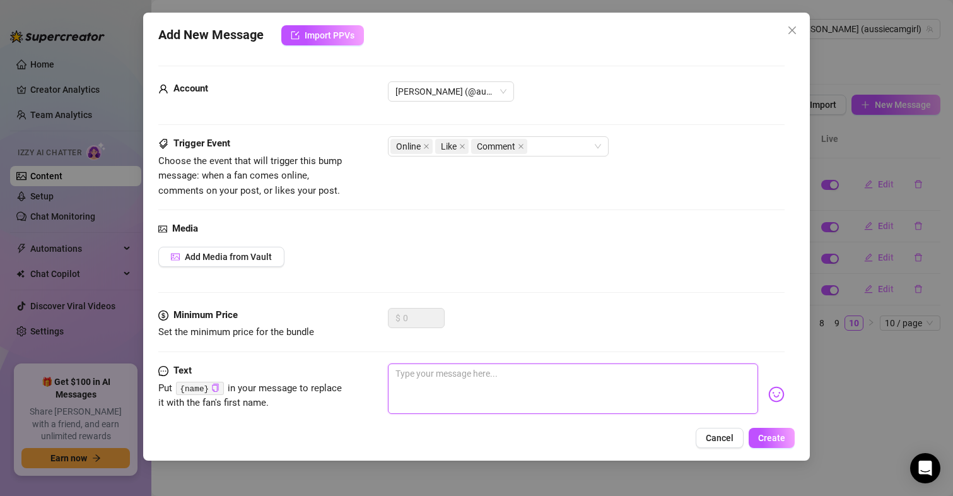
click at [429, 376] on textarea at bounding box center [573, 388] width 371 height 50
paste textarea "Self-care tip: edging to my whispers. Wanna try it with me tonight? 😏🎀"
type textarea "Self-care tip: edging to my whispers. Wanna try it with me tonight? 😏🎀"
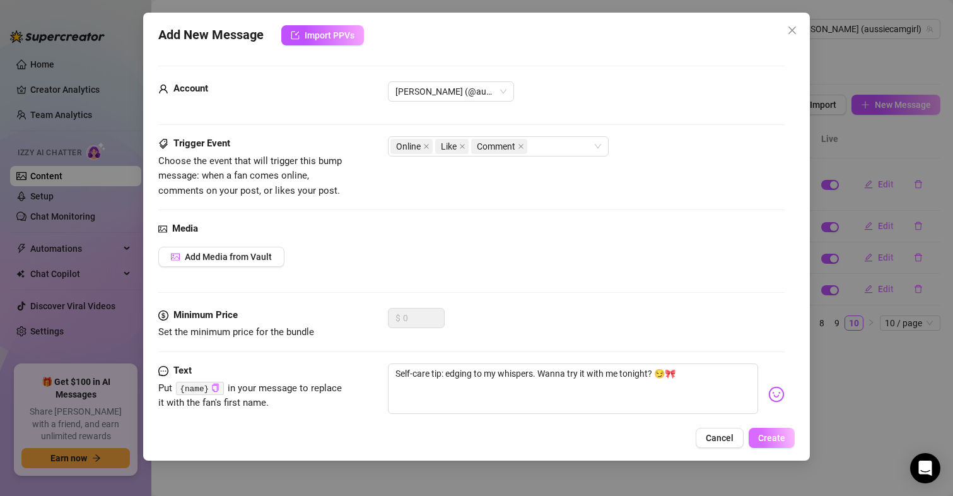
click at [771, 436] on span "Create" at bounding box center [771, 438] width 27 height 10
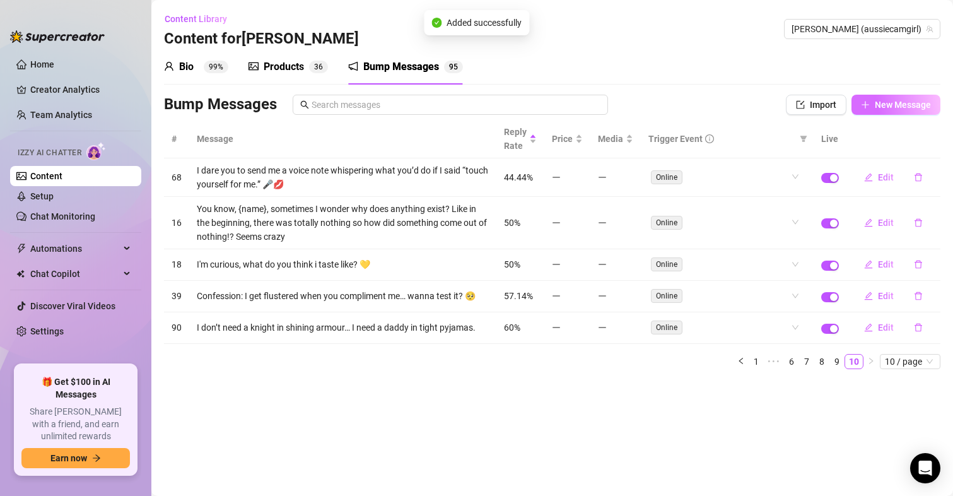
click at [894, 105] on span "New Message" at bounding box center [903, 105] width 56 height 10
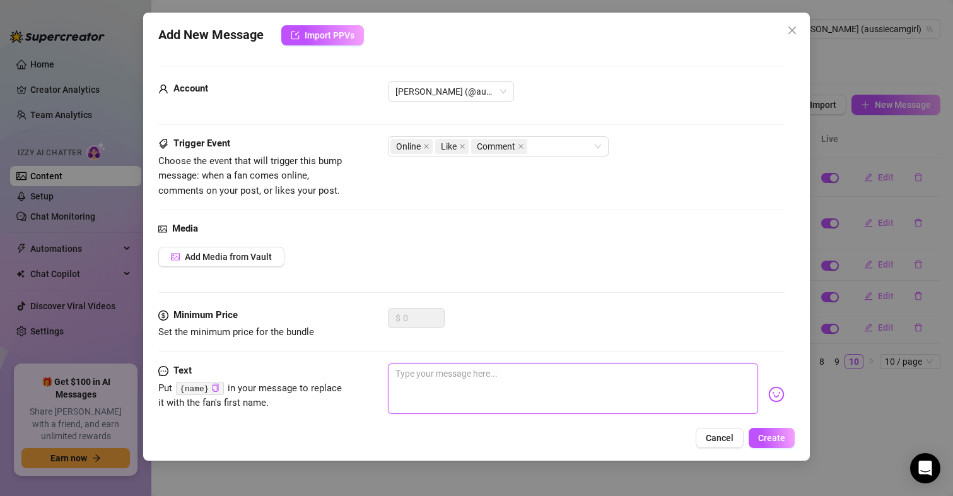
click at [435, 377] on textarea at bounding box center [573, 388] width 371 height 50
paste textarea "My mind's a playground: slides into silly thoughts, swings toward naughty. Push…"
type textarea "My mind's a playground: slides into silly thoughts, swings toward naughty. Push…"
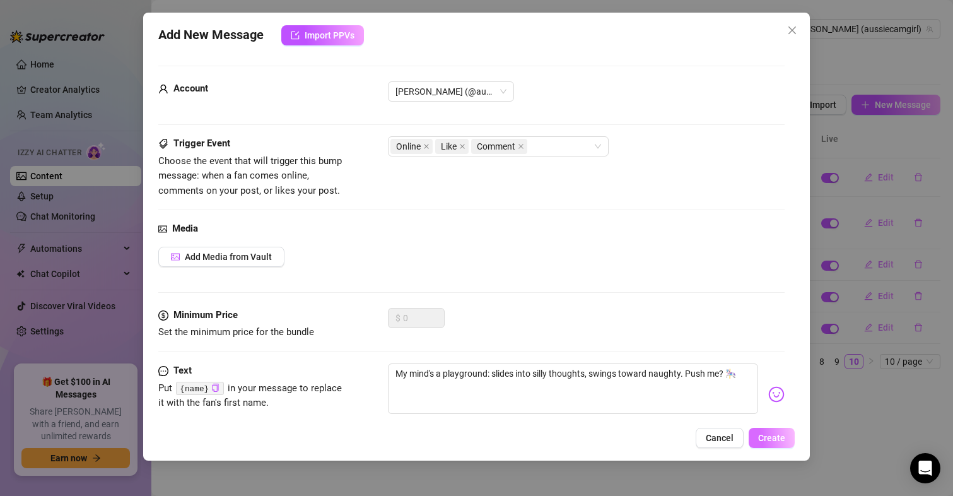
click at [773, 438] on span "Create" at bounding box center [771, 438] width 27 height 10
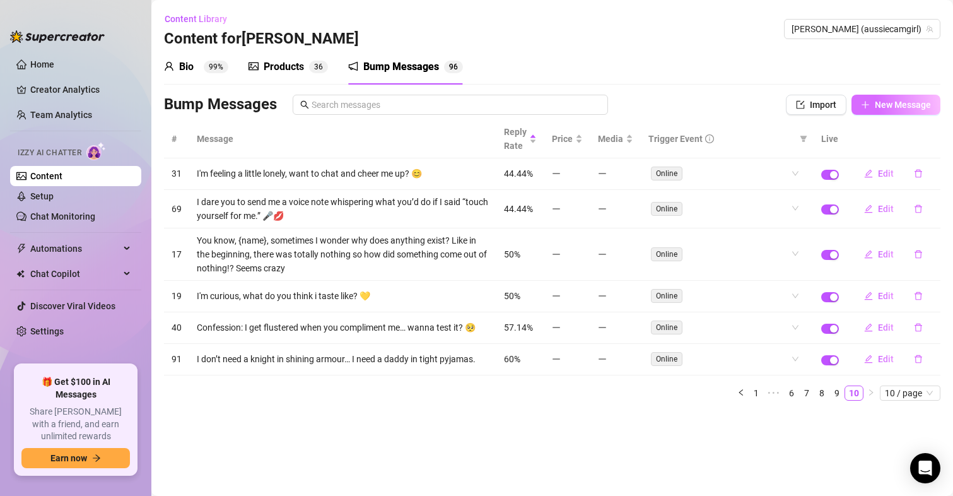
click at [899, 105] on span "New Message" at bounding box center [903, 105] width 56 height 10
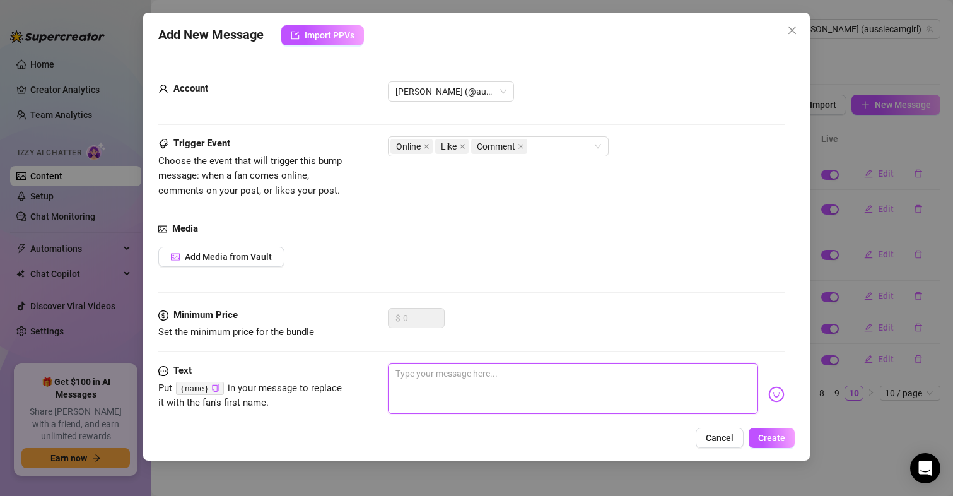
click at [492, 397] on textarea at bounding box center [573, 388] width 371 height 50
paste textarea "I collect pretty things—like lingerie and your stolen glances. What's your favo…"
type textarea "I collect pretty things—like lingerie and your stolen glances. What's your favo…"
click at [482, 372] on textarea "I collect pretty things—like lingerie and your stolen glances. What's your favo…" at bounding box center [573, 388] width 371 height 50
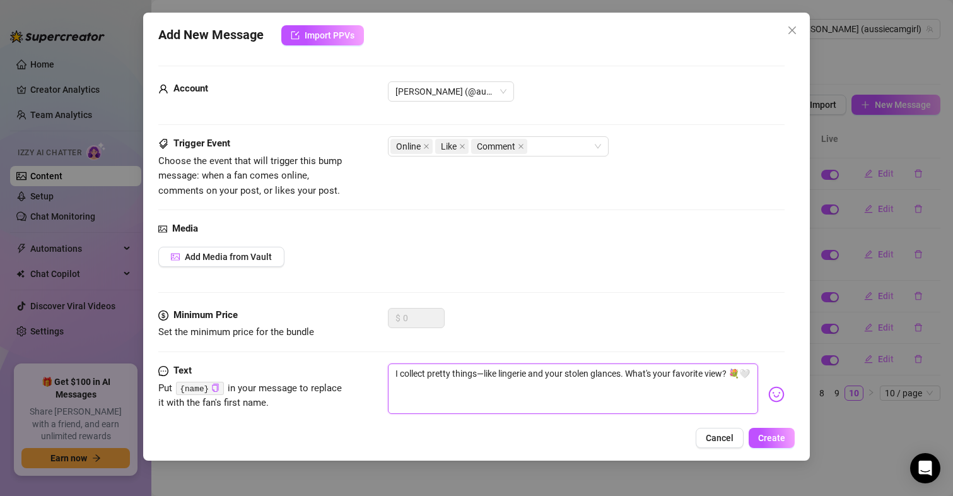
type textarea "I collect pretty thingslike lingerie and your stolen glances. What's your favor…"
type textarea "I collect pretty things like lingerie and your stolen glances. What's your favo…"
click at [777, 440] on span "Create" at bounding box center [771, 438] width 27 height 10
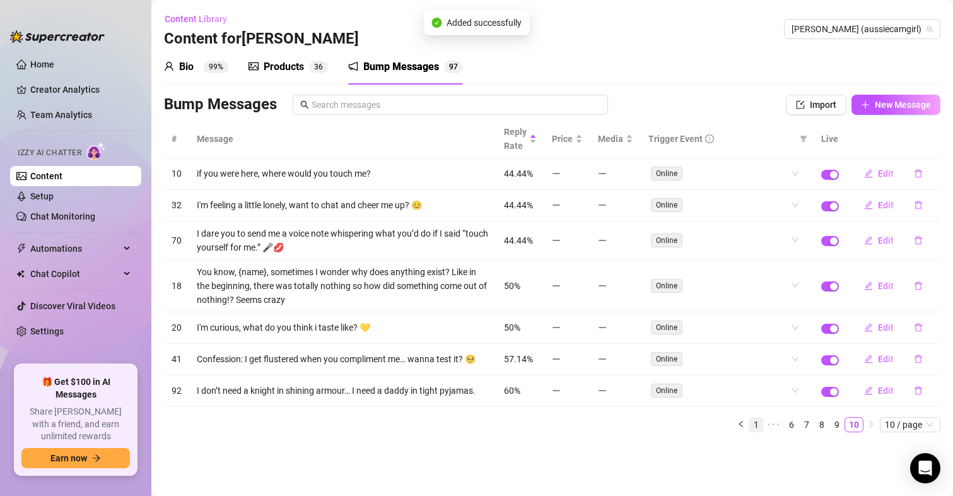
click at [754, 422] on link "1" at bounding box center [756, 425] width 14 height 14
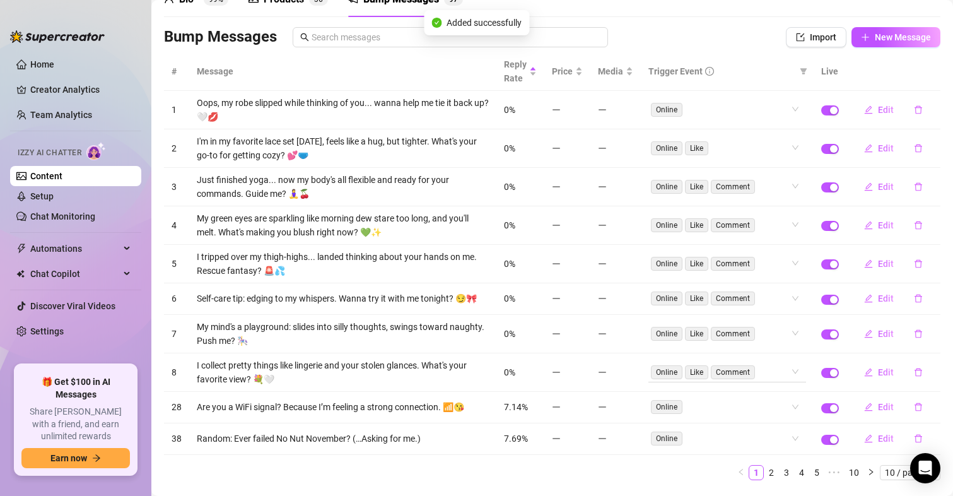
scroll to position [107, 0]
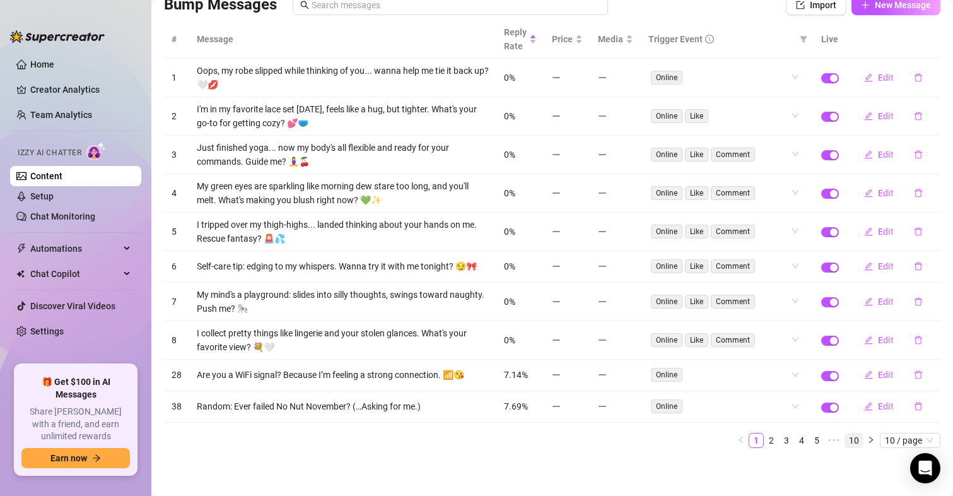
click at [845, 436] on link "10" at bounding box center [854, 440] width 18 height 14
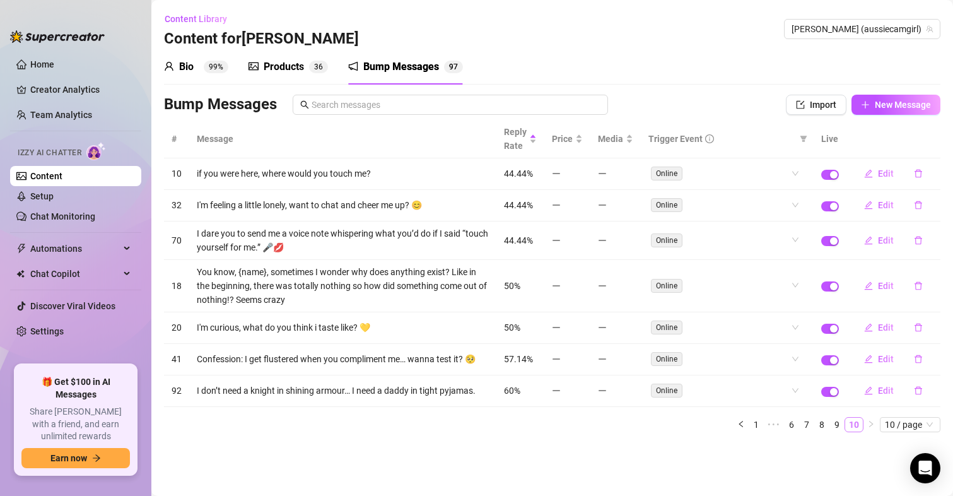
scroll to position [0, 0]
click at [922, 100] on span "New Message" at bounding box center [903, 105] width 56 height 10
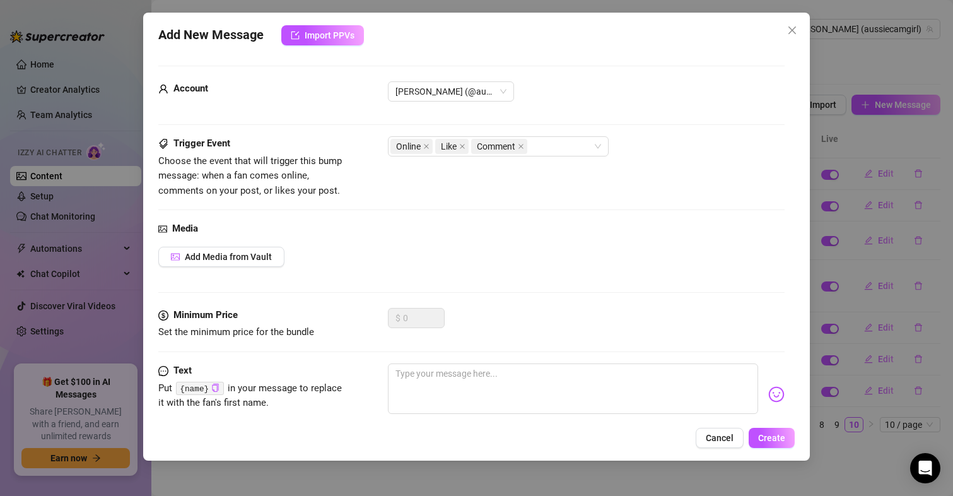
click at [494, 416] on div at bounding box center [586, 394] width 397 height 62
click at [497, 387] on textarea at bounding box center [573, 388] width 371 height 50
paste textarea "Giggling at how hard you get from one text... it's like my superpower. Test it?…"
type textarea "Giggling at how hard you get from one text... it's like my superpower. Test it?…"
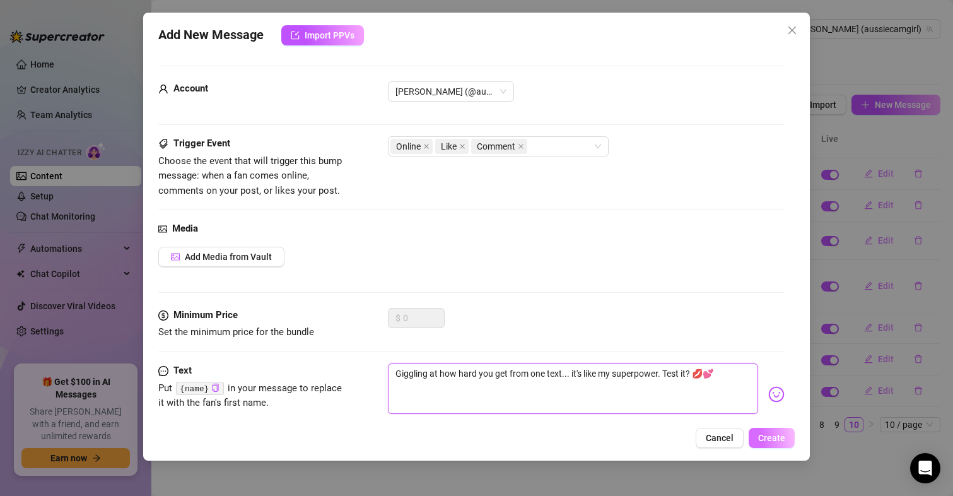
type textarea "Giggling at how hard you get from one text... it's like my superpower. Test it?…"
click at [788, 428] on button "Create" at bounding box center [772, 438] width 46 height 20
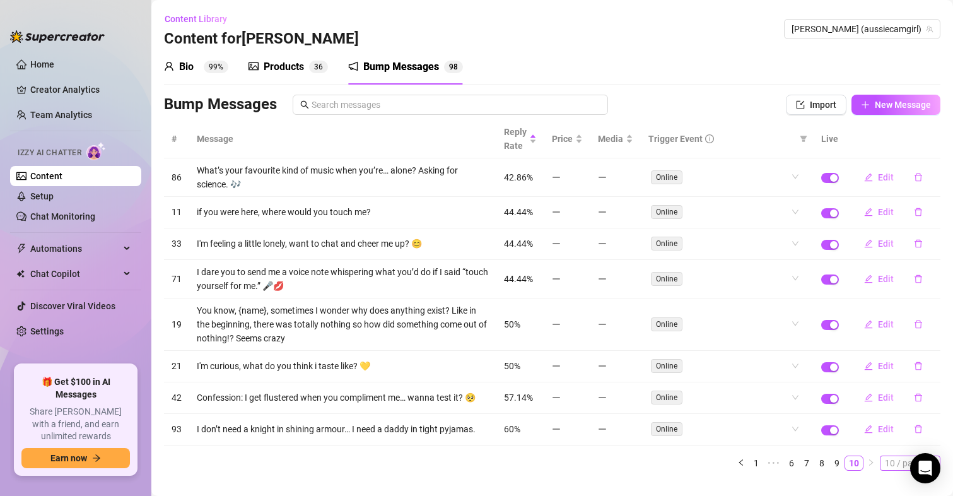
click at [886, 467] on span "10 / page" at bounding box center [910, 463] width 50 height 14
click at [890, 442] on div "100 / page" at bounding box center [911, 440] width 42 height 14
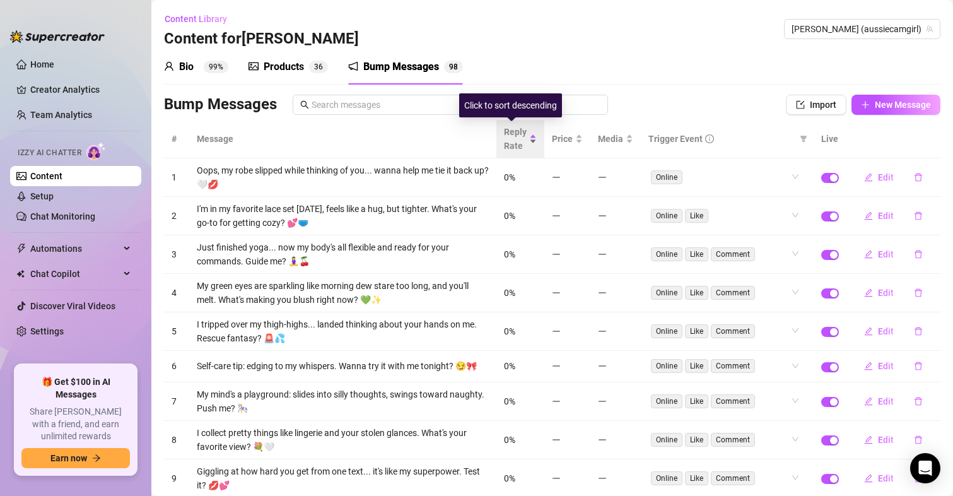
click at [508, 139] on span "Reply Rate" at bounding box center [515, 139] width 23 height 28
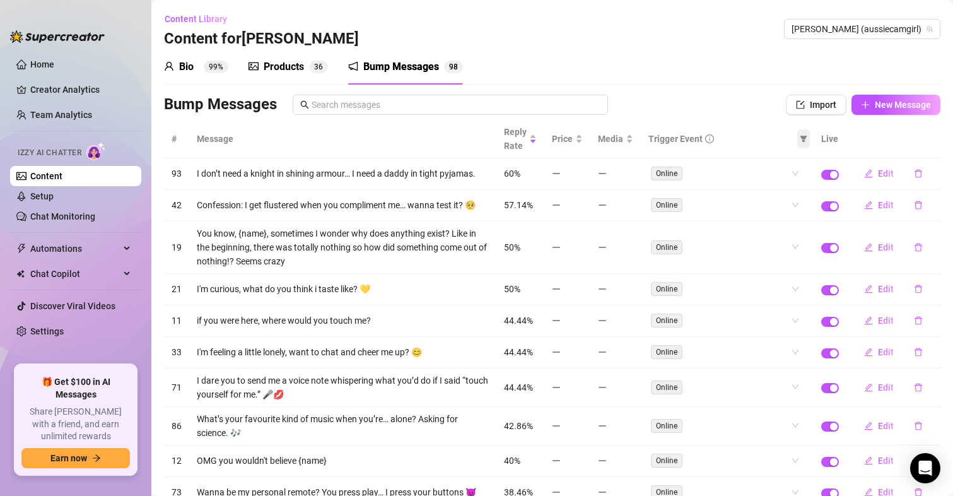
click at [800, 141] on icon "filter" at bounding box center [804, 139] width 8 height 8
click at [558, 138] on span "Price" at bounding box center [562, 139] width 21 height 14
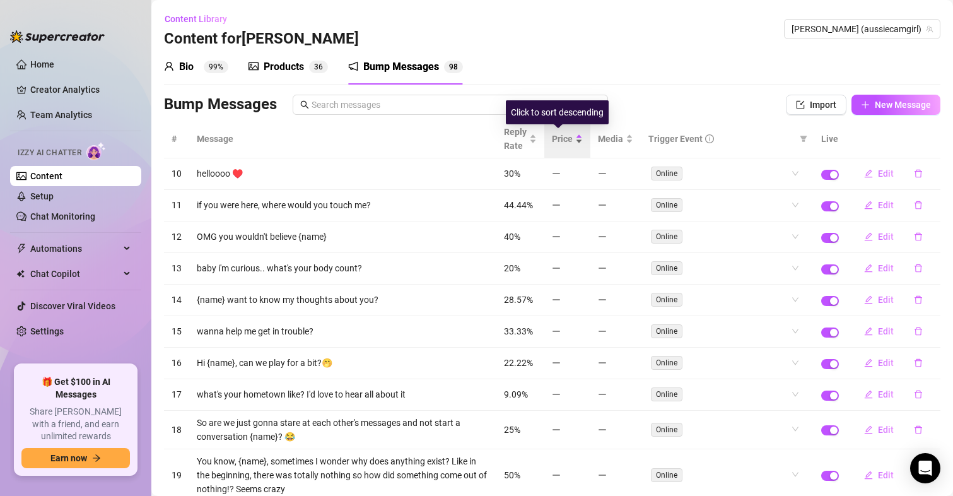
click at [556, 140] on span "Price" at bounding box center [562, 139] width 21 height 14
click at [306, 71] on div "Products 3 6" at bounding box center [288, 66] width 79 height 15
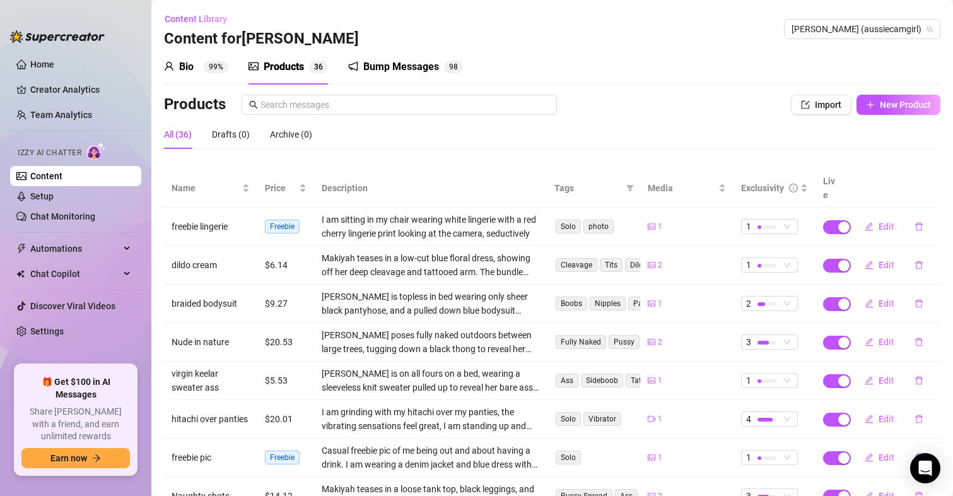
click at [418, 63] on div "Bump Messages" at bounding box center [401, 66] width 76 height 15
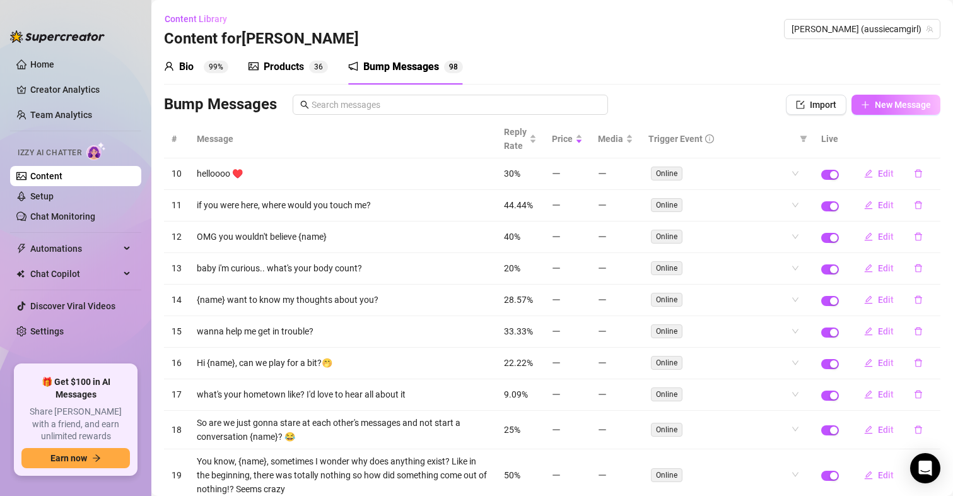
click at [908, 105] on span "New Message" at bounding box center [903, 105] width 56 height 10
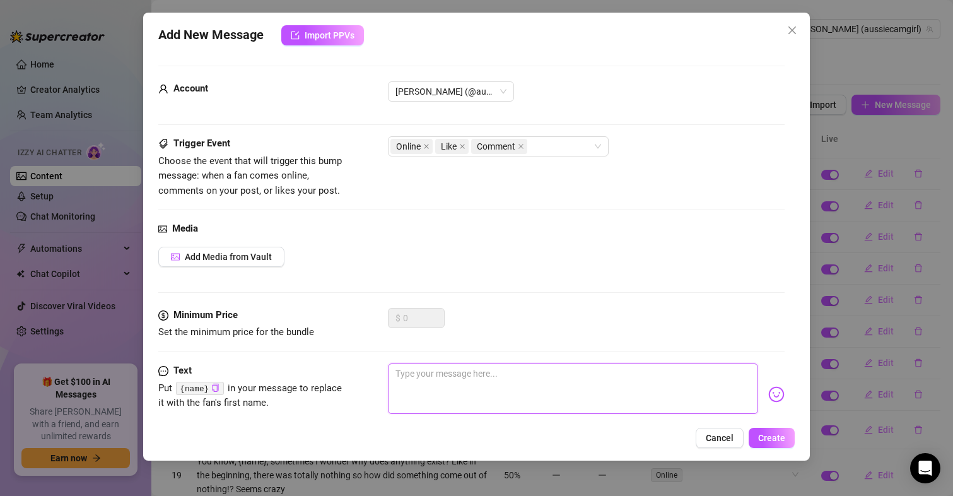
click at [440, 389] on textarea at bounding box center [573, 388] width 371 height 50
paste textarea "My skin's sun-kissed and soft—perfect for your daydreams. Paint the picture for…"
type textarea "My skin's sun-kissed and soft—perfect for your daydreams. Paint the picture for…"
click at [518, 372] on textarea "My skin's sun-kissed and soft—perfect for your daydreams. Paint the picture for…" at bounding box center [573, 388] width 371 height 50
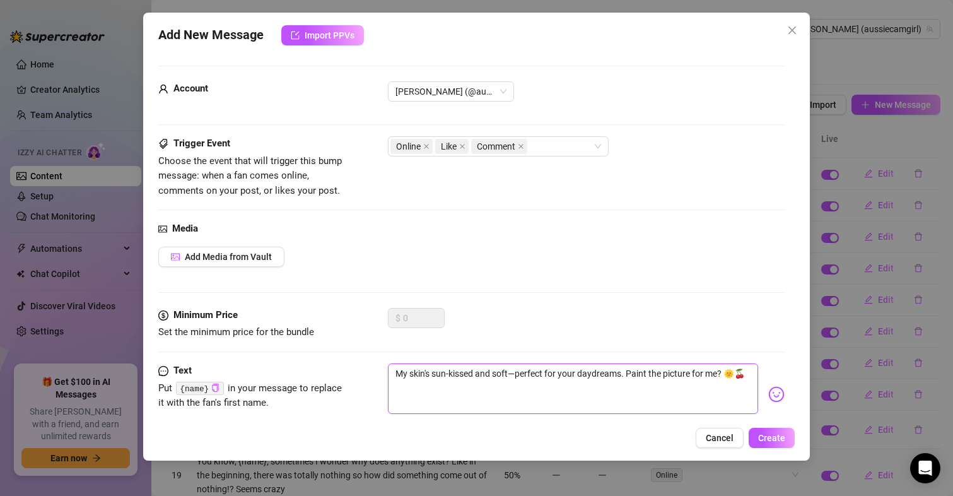
type textarea "My skin's sun-kissed and softperfect for your daydreams. Paint the picture for …"
type textarea "My skin's sun-kissed and soft.perfect for your daydreams. Paint the picture for…"
type textarea "My skin's sun-kissed and soft..perfect for your daydreams. Paint the picture fo…"
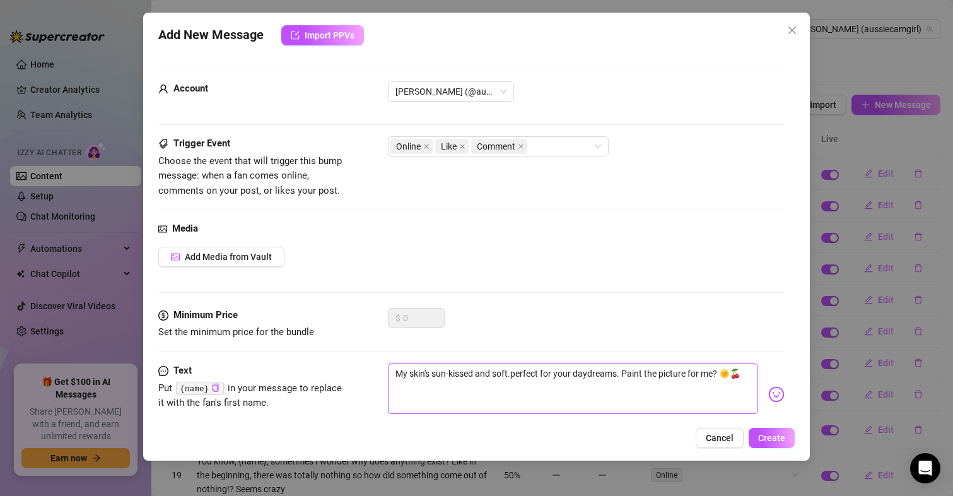
type textarea "My skin's sun-kissed and soft..perfect for your daydreams. Paint the picture fo…"
type textarea "My skin's sun-kissed and soft...perfect for your daydreams. Paint the picture f…"
type textarea "My skin's sun-kissed and soft... perfect for your daydreams. Paint the picture …"
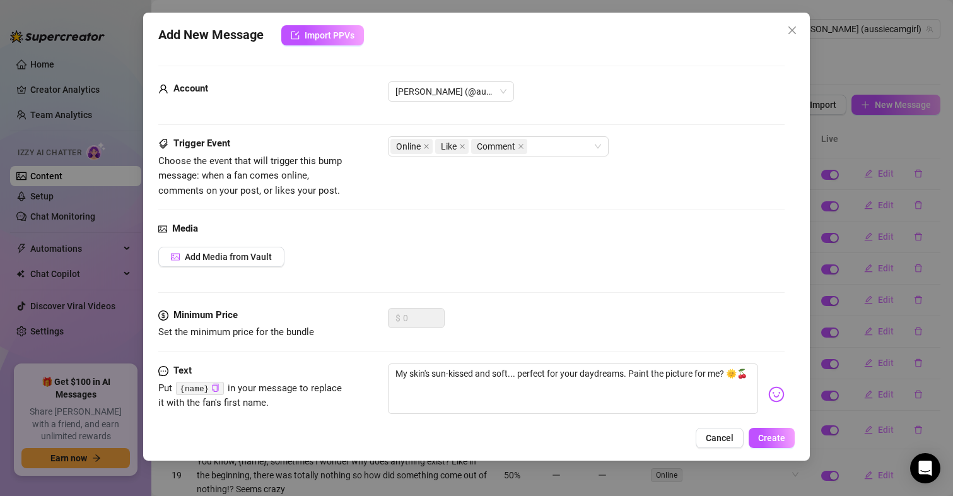
click at [776, 441] on span "Create" at bounding box center [771, 438] width 27 height 10
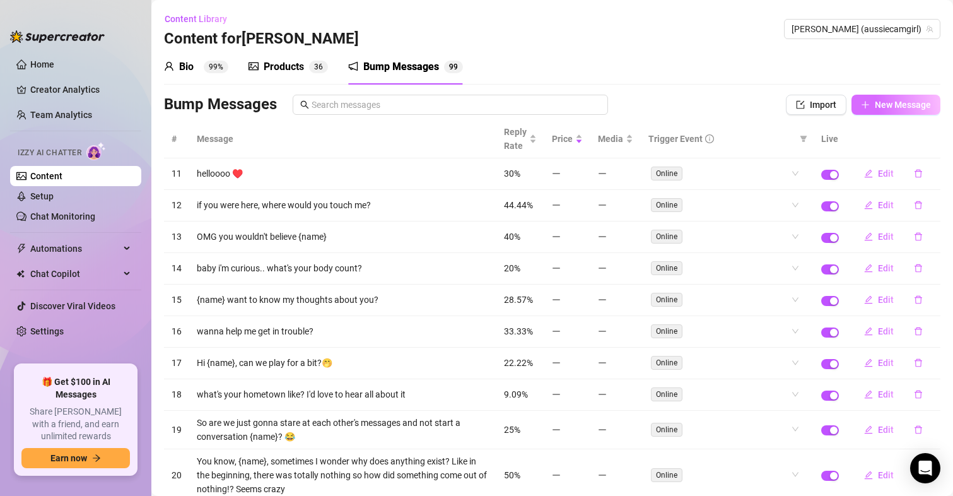
click at [882, 105] on span "New Message" at bounding box center [903, 105] width 56 height 10
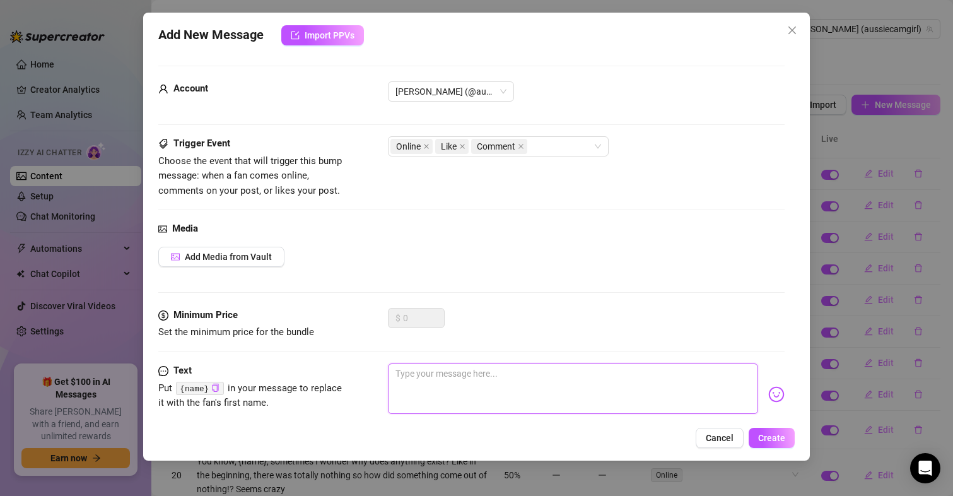
click at [486, 380] on textarea at bounding box center [573, 388] width 371 height 50
paste textarea "Not yelling, just whispering: stroke slow, think of my heat wrapping you up. Re…"
type textarea "Not yelling, just whispering: stroke slow, think of my heat wrapping you up. Re…"
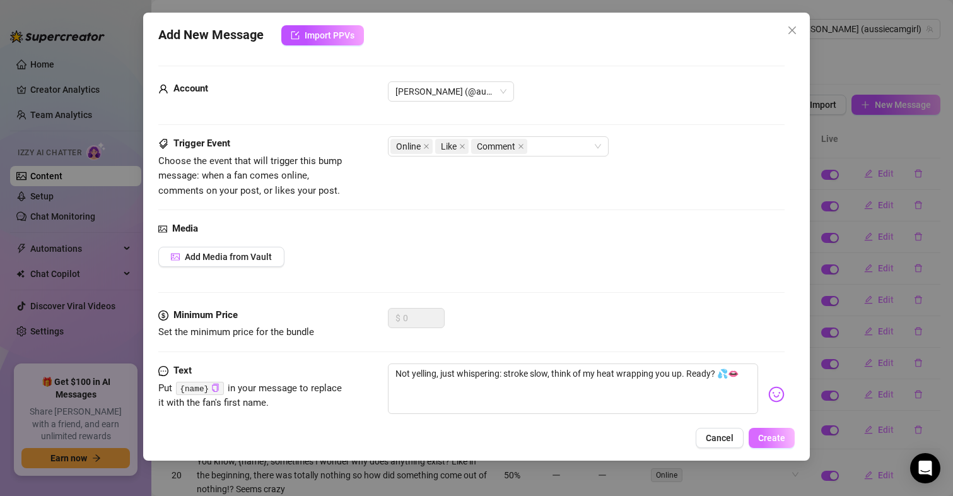
click at [777, 443] on span "Create" at bounding box center [771, 438] width 27 height 10
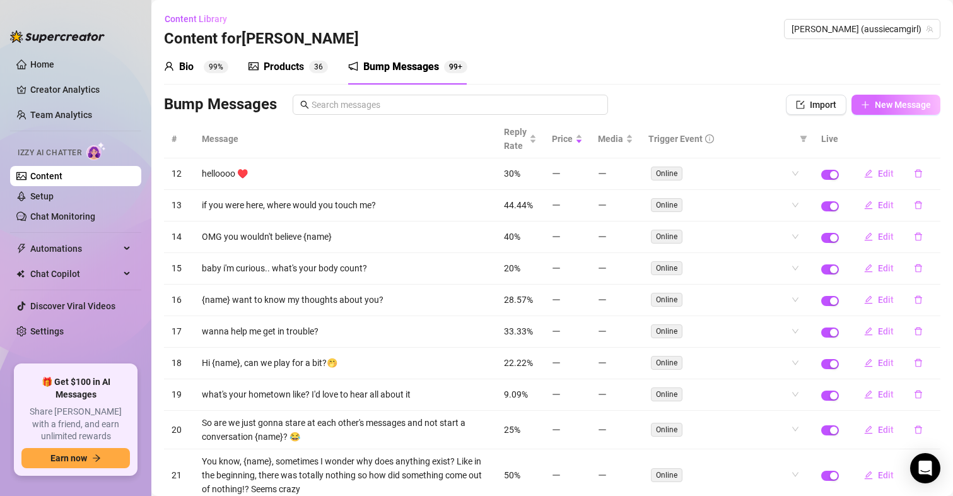
click at [909, 100] on span "New Message" at bounding box center [903, 105] width 56 height 10
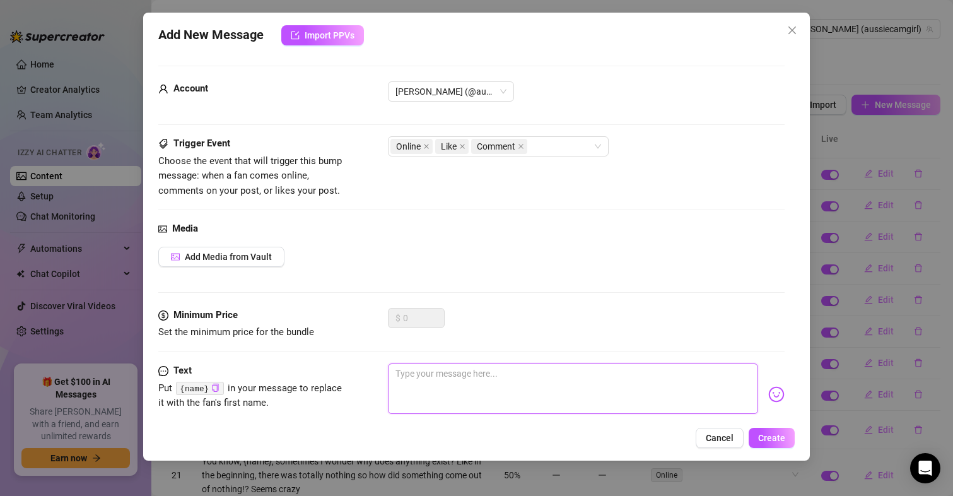
click at [467, 369] on textarea at bounding box center [573, 388] width 371 height 50
paste textarea "What's your weakness? Mine's watching you unravel over a simple tease. Share? 🎀💋"
type textarea "What's your weakness? Mine's watching you unravel over a simple tease. Share? 🎀💋"
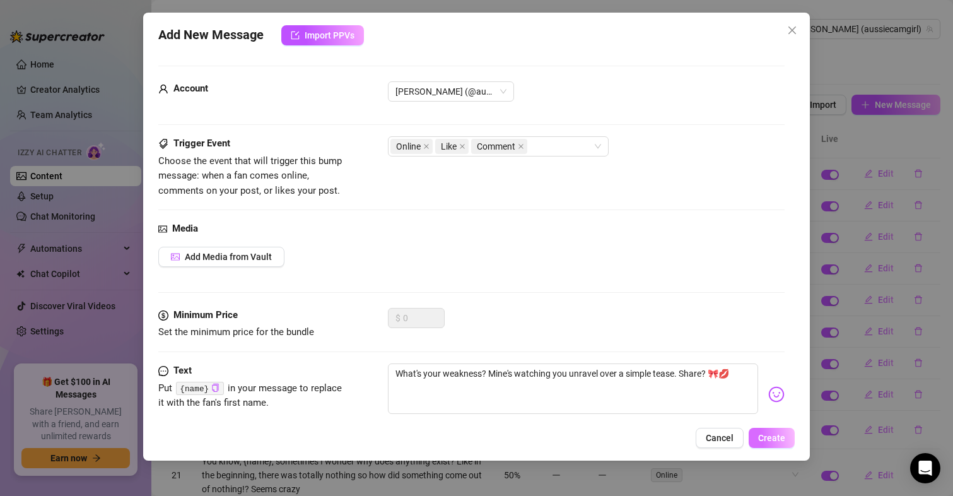
click at [770, 439] on span "Create" at bounding box center [771, 438] width 27 height 10
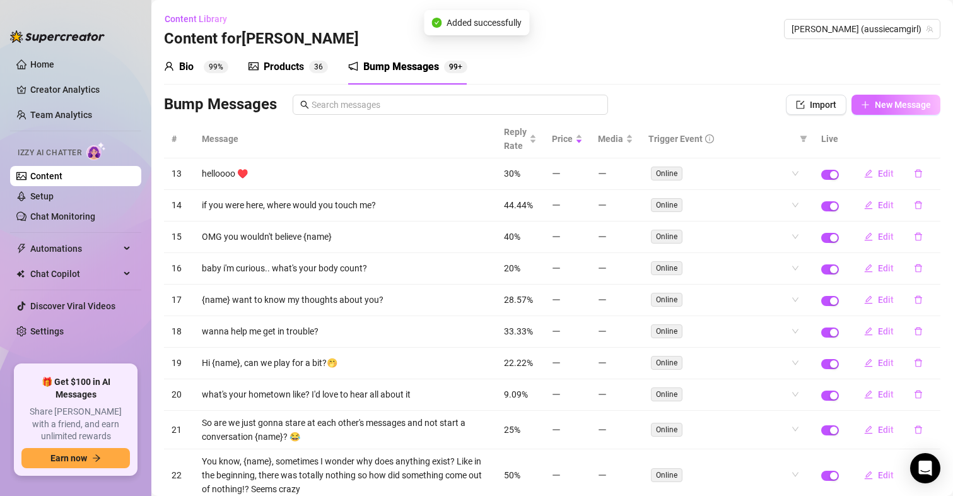
click at [887, 101] on span "New Message" at bounding box center [903, 105] width 56 height 10
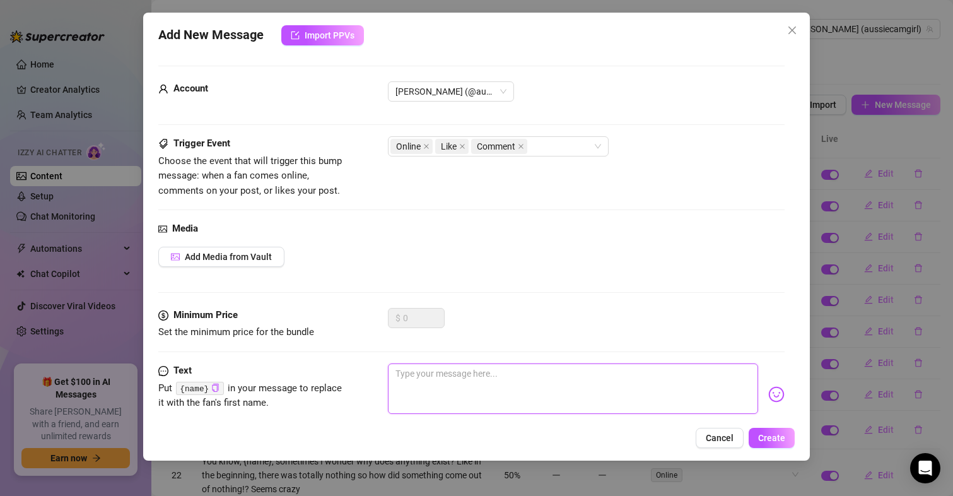
click at [452, 368] on textarea at bounding box center [573, 388] width 371 height 50
paste textarea "I'm all spacey and sweet... until I focus on making you throb. Hyperfixate with…"
type textarea "I'm all spacey and sweet... until I focus on making you throb. Hyperfixate with…"
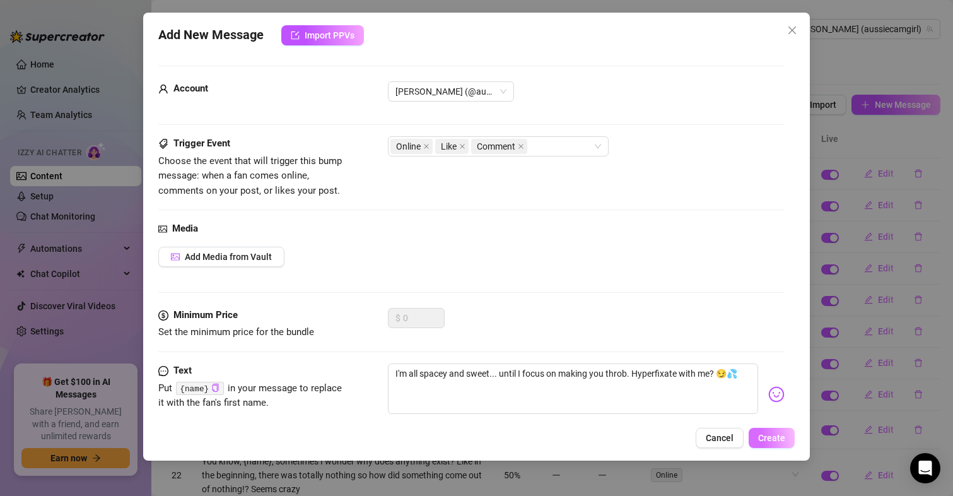
click at [770, 435] on span "Create" at bounding box center [771, 438] width 27 height 10
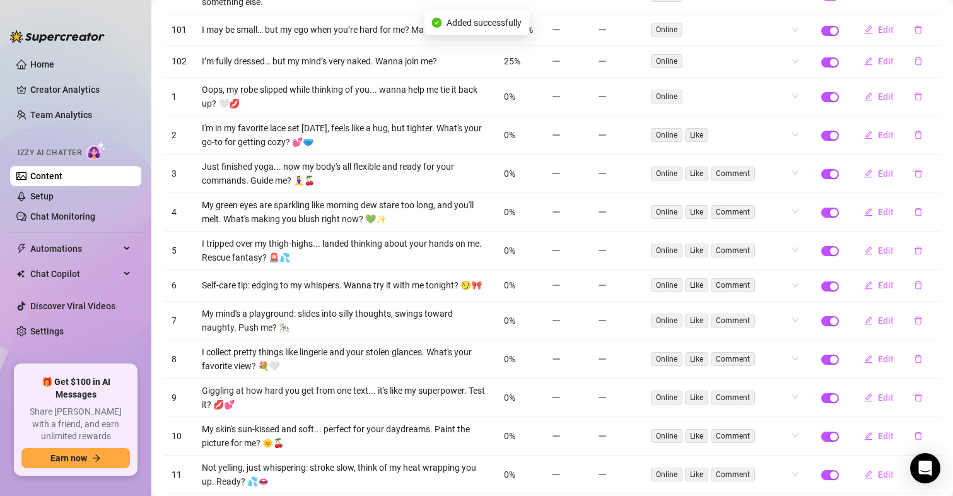
scroll to position [3292, 0]
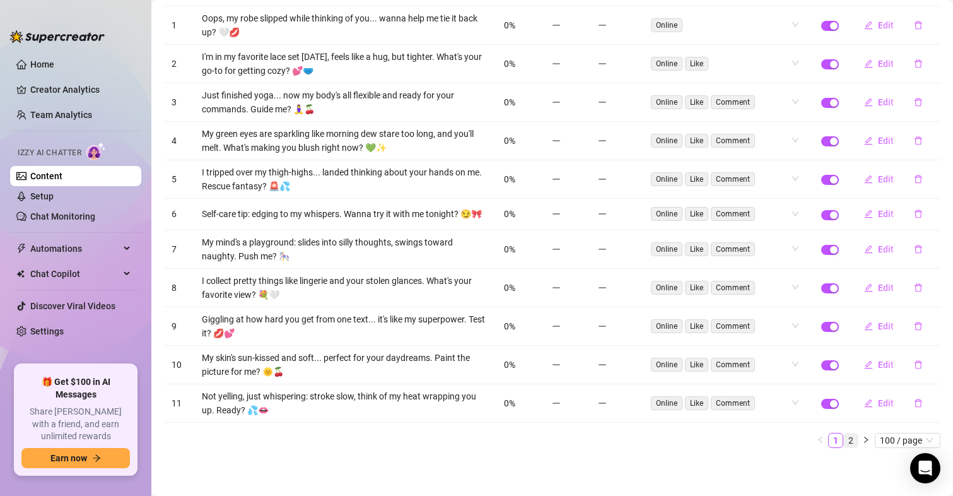
click at [844, 441] on link "2" at bounding box center [851, 440] width 14 height 14
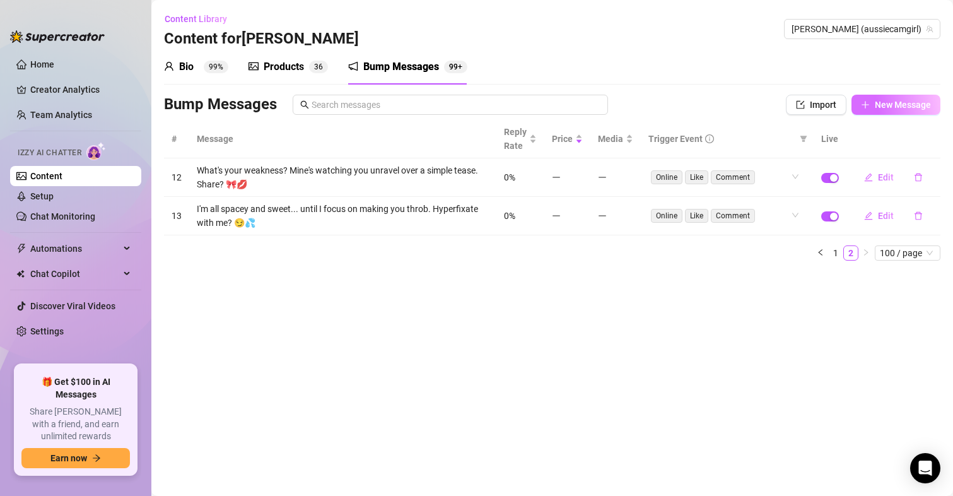
click at [895, 104] on span "New Message" at bounding box center [903, 105] width 56 height 10
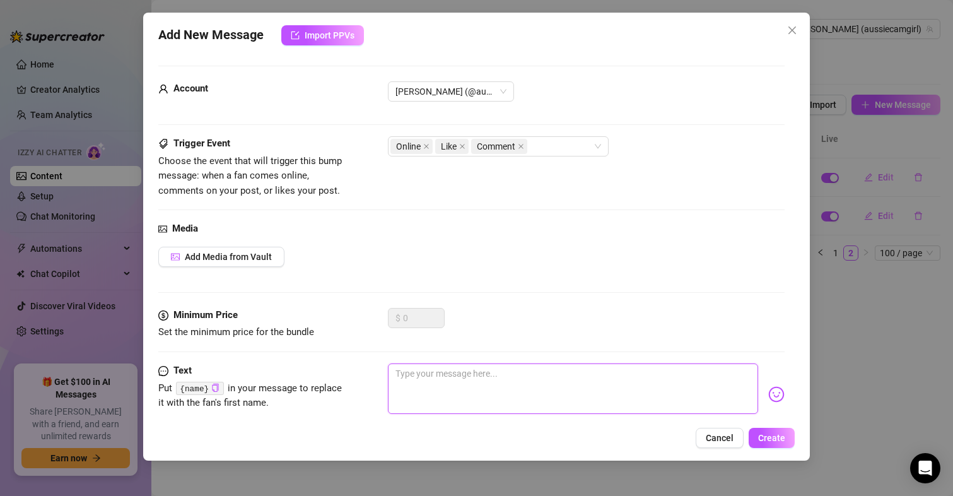
click at [431, 366] on textarea at bounding box center [573, 388] width 371 height 50
paste textarea "Oops, my vibrator slipped—guess it wants the night off. Think you could replace…"
type textarea "Oops, my vibrator slipped—guess it wants the night off. Think you could replace…"
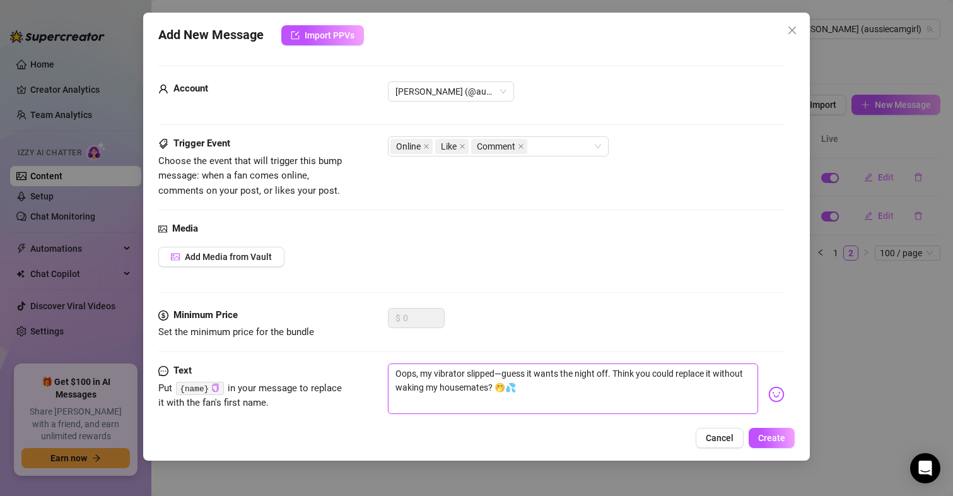
click at [518, 383] on textarea "Oops, my vibrator slipped—guess it wants the night off. Think you could replace…" at bounding box center [573, 388] width 371 height 50
type textarea "Oops, my vibrator slipped—guess it wants the night off. Think you could replace…"
click at [774, 438] on span "Create" at bounding box center [771, 438] width 27 height 10
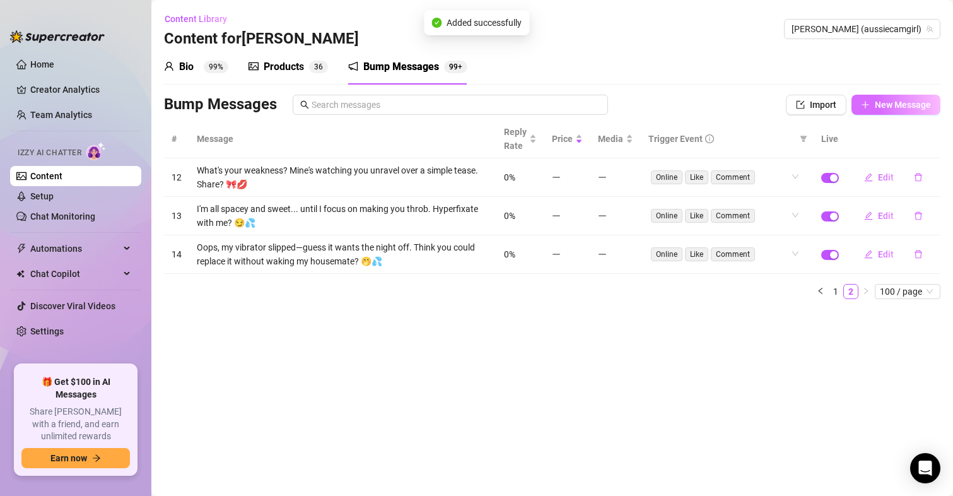
click at [886, 100] on span "New Message" at bounding box center [903, 105] width 56 height 10
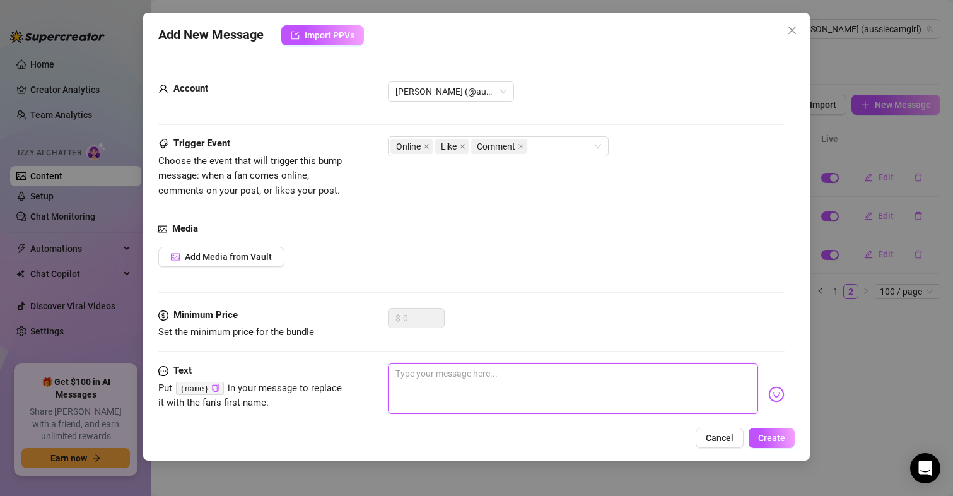
click at [454, 375] on textarea at bounding box center [573, 388] width 371 height 50
paste textarea "Tell me the nastiest thing you’d do if I whispered “pause” every time you got c…"
type textarea "Tell me the nastiest thing you’d do if I whispered “pause” every time you got c…"
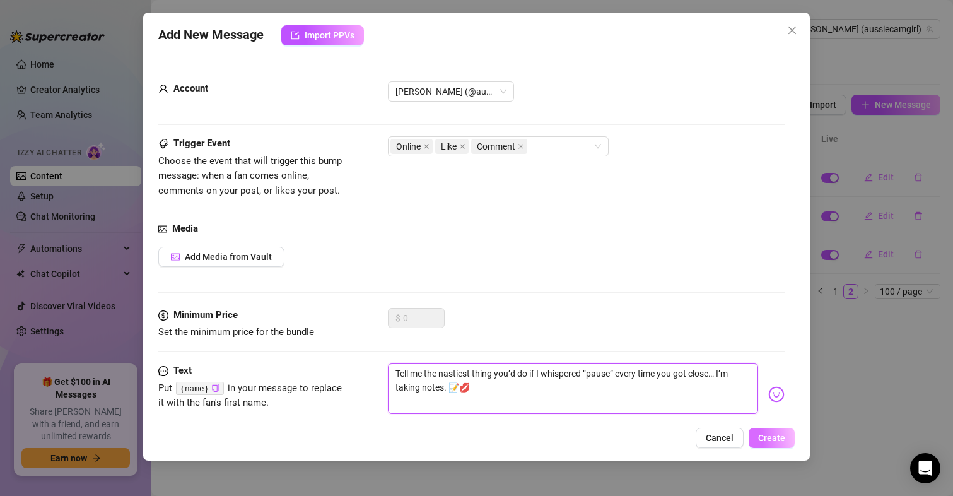
type textarea "Tell me the nastiest thing you’d do if I whispered “pause” every time you got c…"
click at [757, 438] on button "Create" at bounding box center [772, 438] width 46 height 20
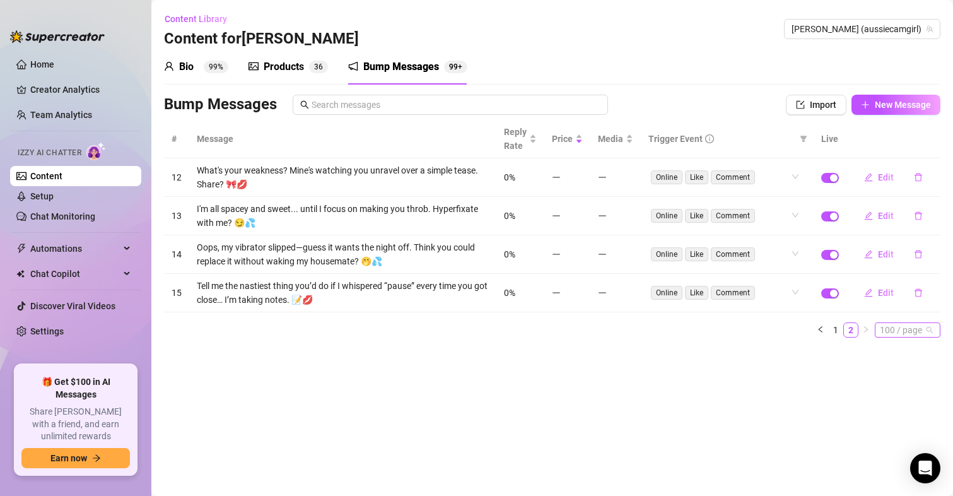
click at [907, 329] on span "100 / page" at bounding box center [908, 330] width 56 height 14
click at [911, 391] on div "50 / page" at bounding box center [907, 393] width 45 height 14
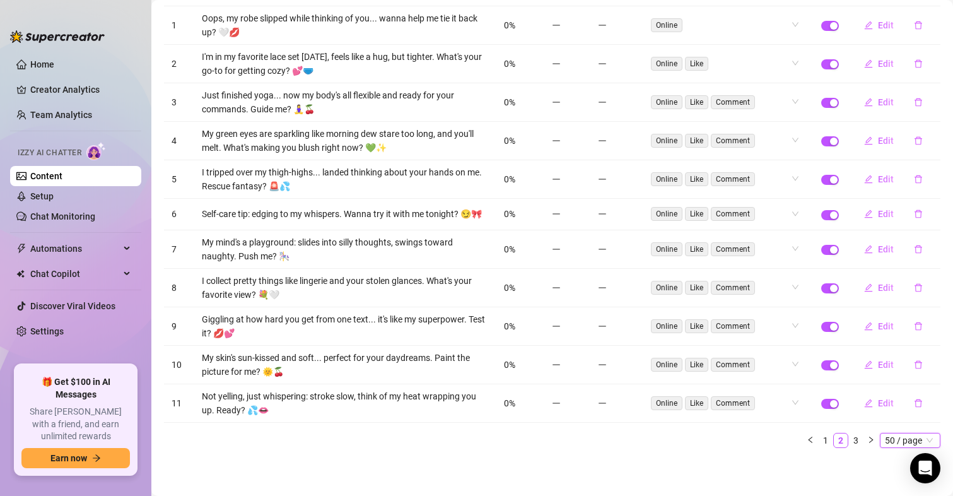
scroll to position [1583, 0]
click at [849, 438] on link "3" at bounding box center [856, 440] width 14 height 14
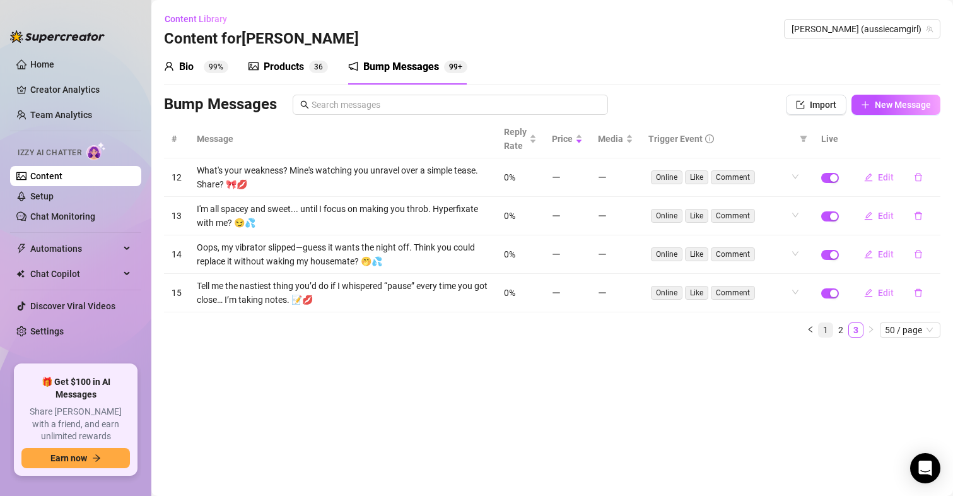
click at [825, 329] on link "1" at bounding box center [826, 330] width 14 height 14
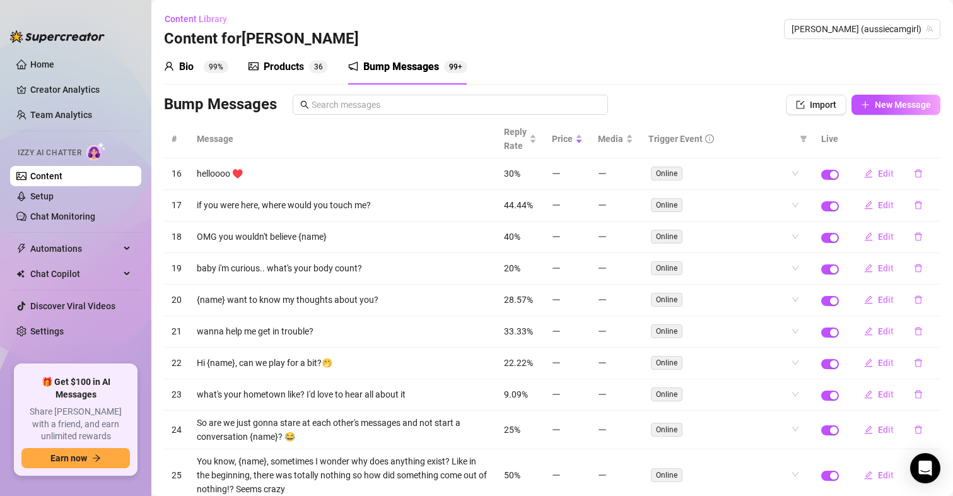
click at [178, 134] on th "#" at bounding box center [176, 139] width 25 height 38
click at [611, 139] on span "Media" at bounding box center [610, 139] width 25 height 14
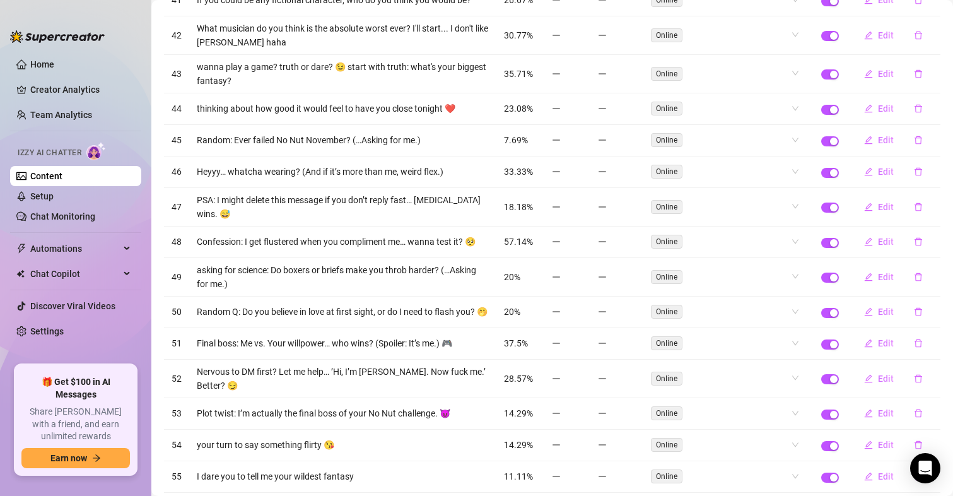
scroll to position [1437, 0]
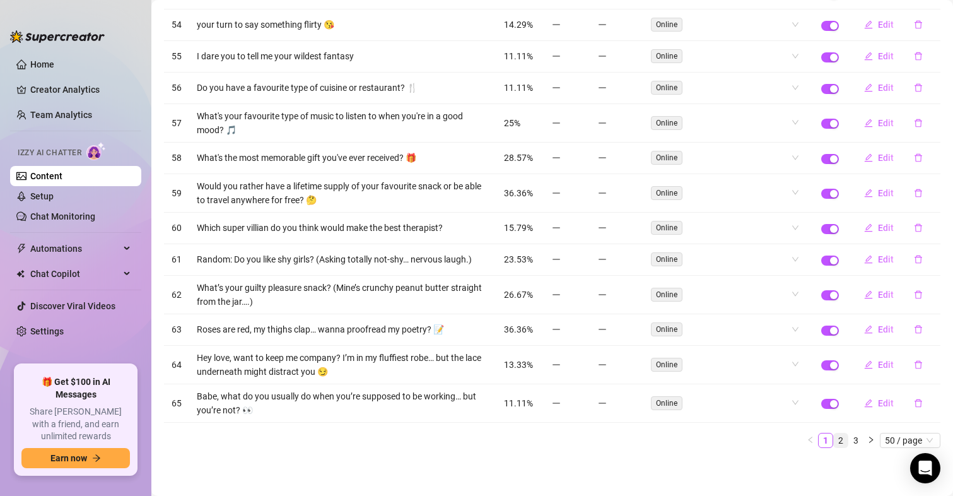
click at [834, 441] on link "2" at bounding box center [841, 440] width 14 height 14
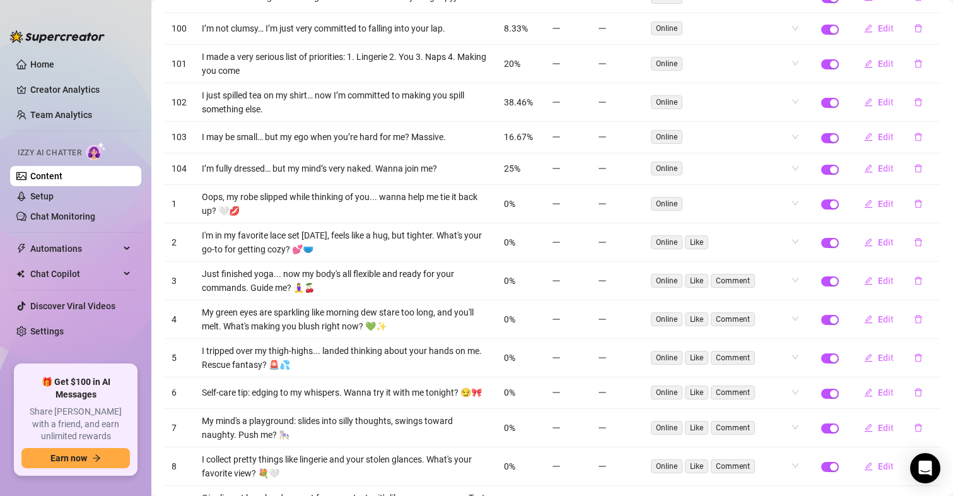
scroll to position [1583, 0]
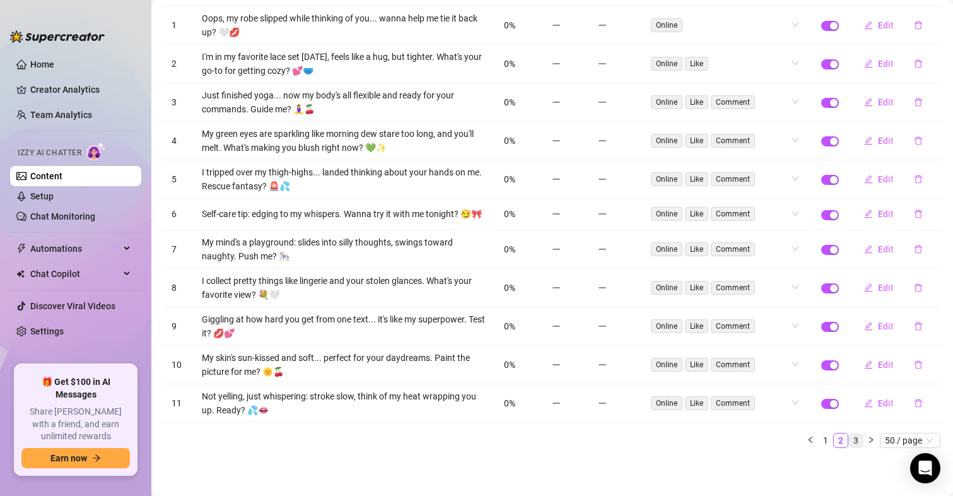
click at [849, 443] on link "3" at bounding box center [856, 440] width 14 height 14
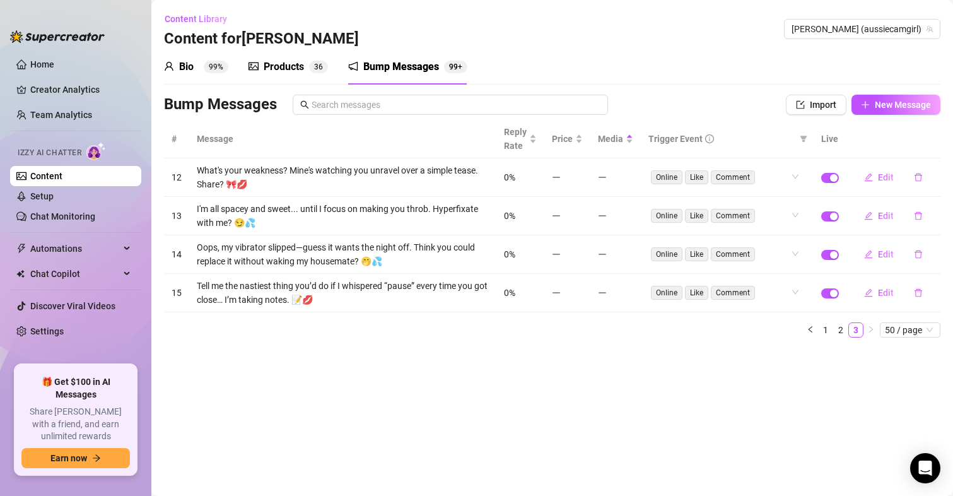
scroll to position [0, 0]
click at [873, 102] on button "New Message" at bounding box center [896, 105] width 89 height 20
type textarea "Type your message here..."
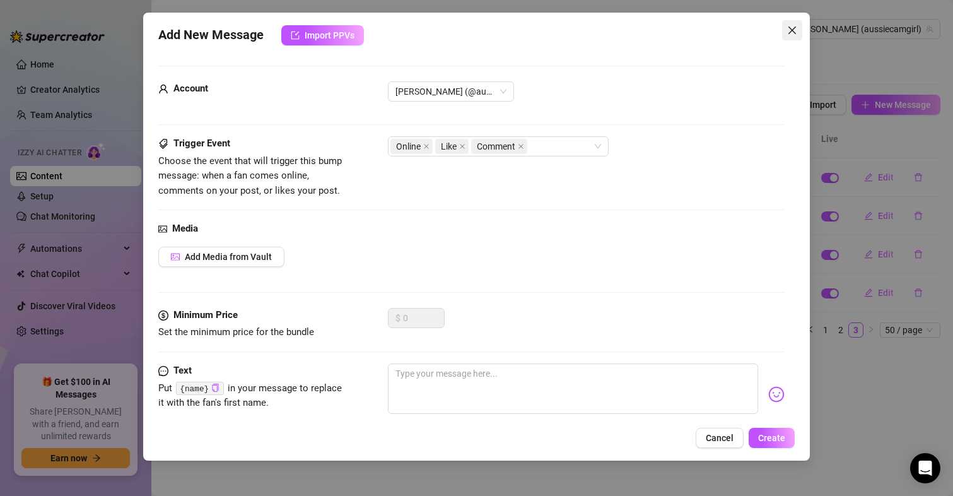
click at [797, 23] on button "Close" at bounding box center [792, 30] width 20 height 20
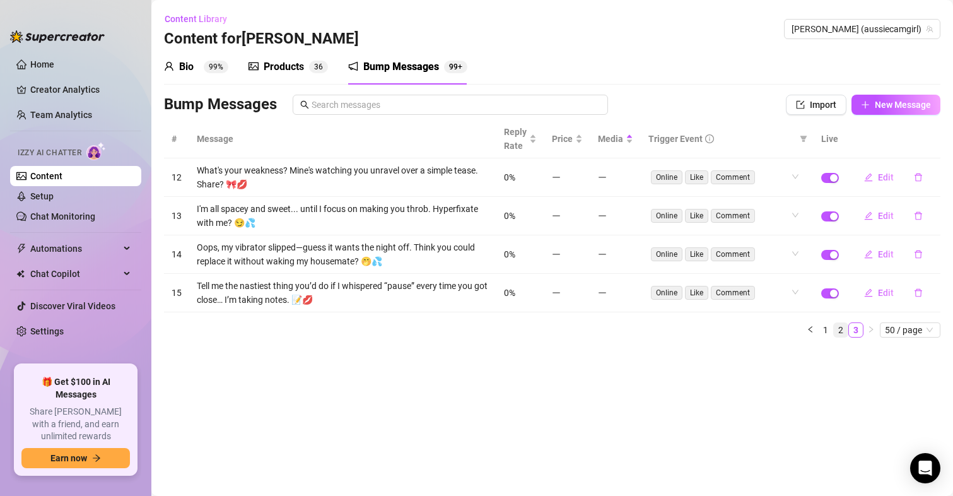
click at [841, 333] on link "2" at bounding box center [841, 330] width 14 height 14
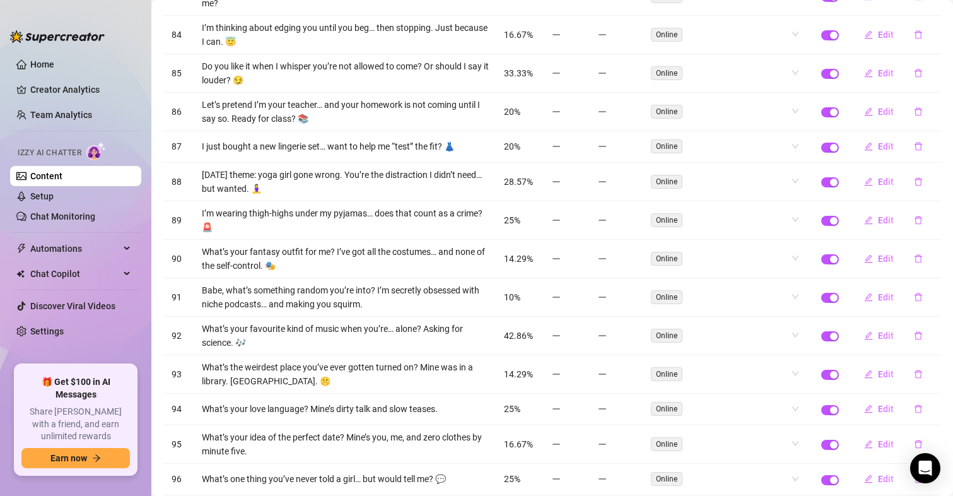
scroll to position [820, 0]
